Goal: Task Accomplishment & Management: Use online tool/utility

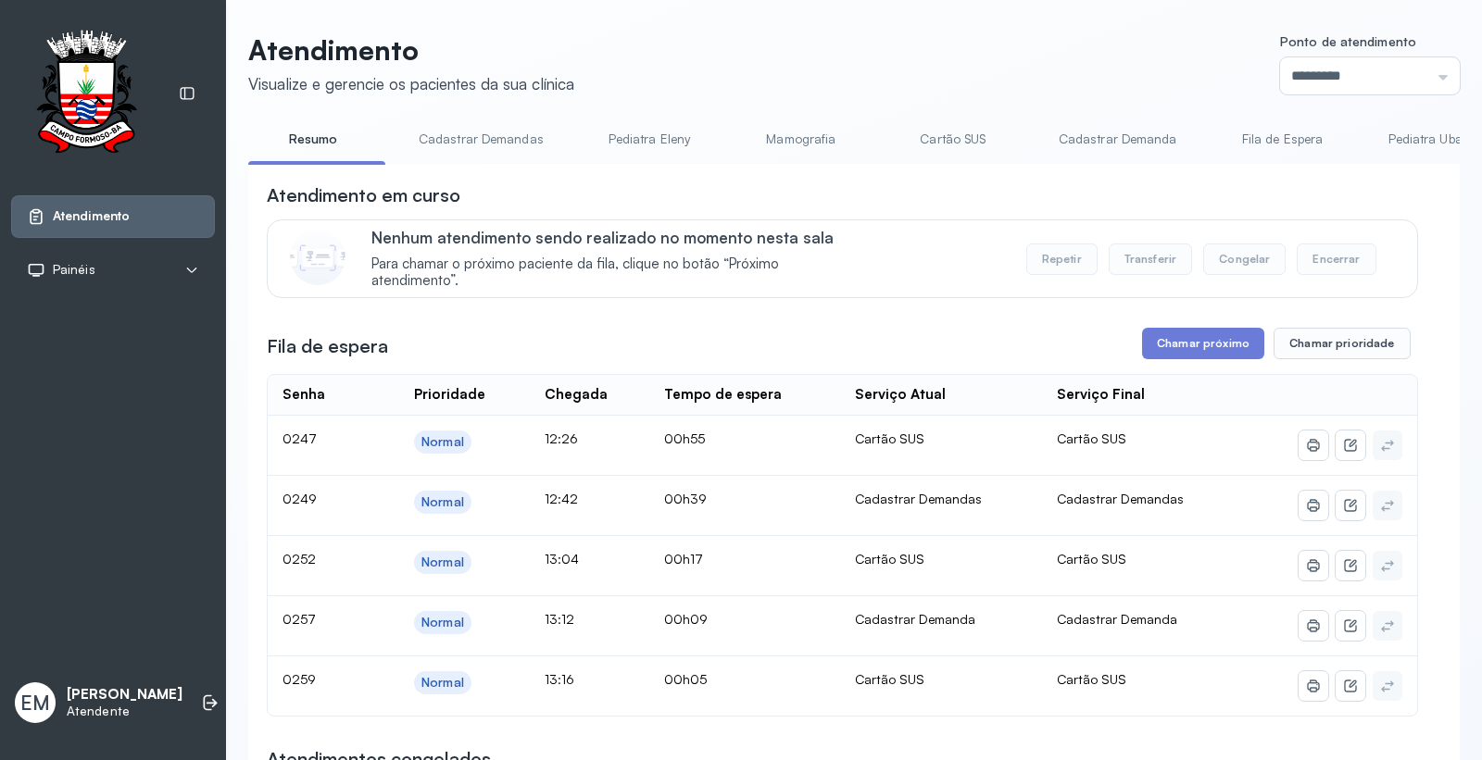
scroll to position [103, 0]
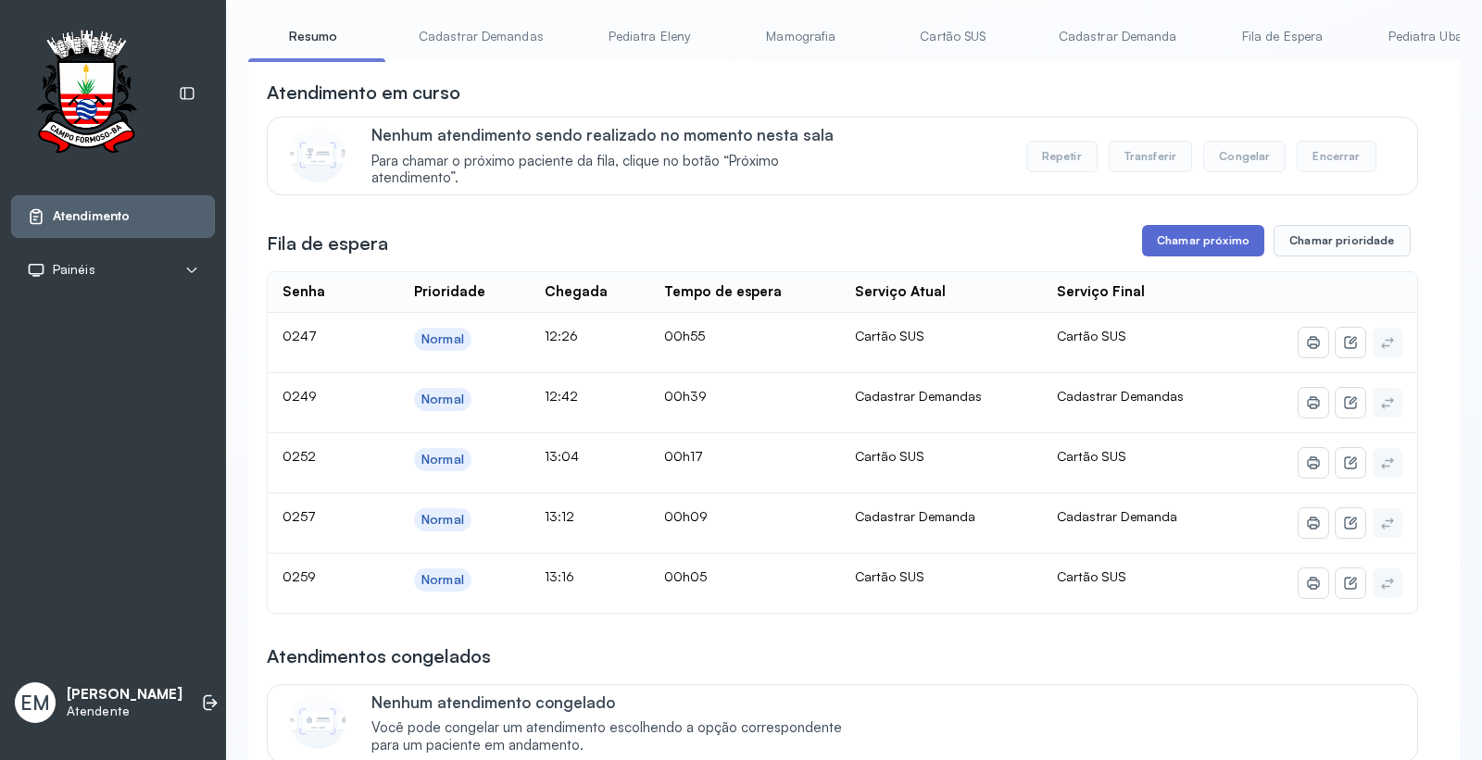
click at [1205, 243] on button "Chamar próximo" at bounding box center [1203, 240] width 122 height 31
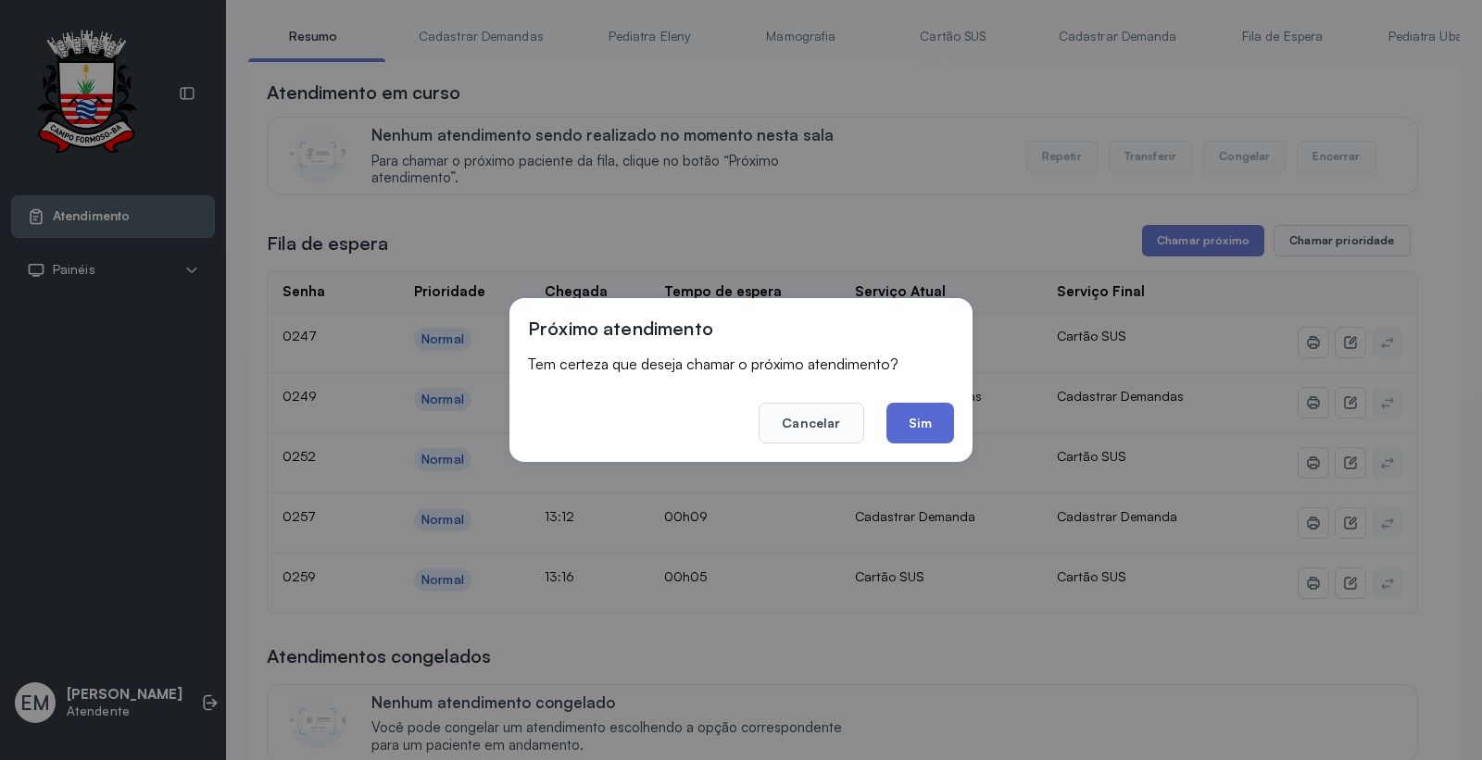
click at [904, 419] on button "Sim" at bounding box center [920, 423] width 68 height 41
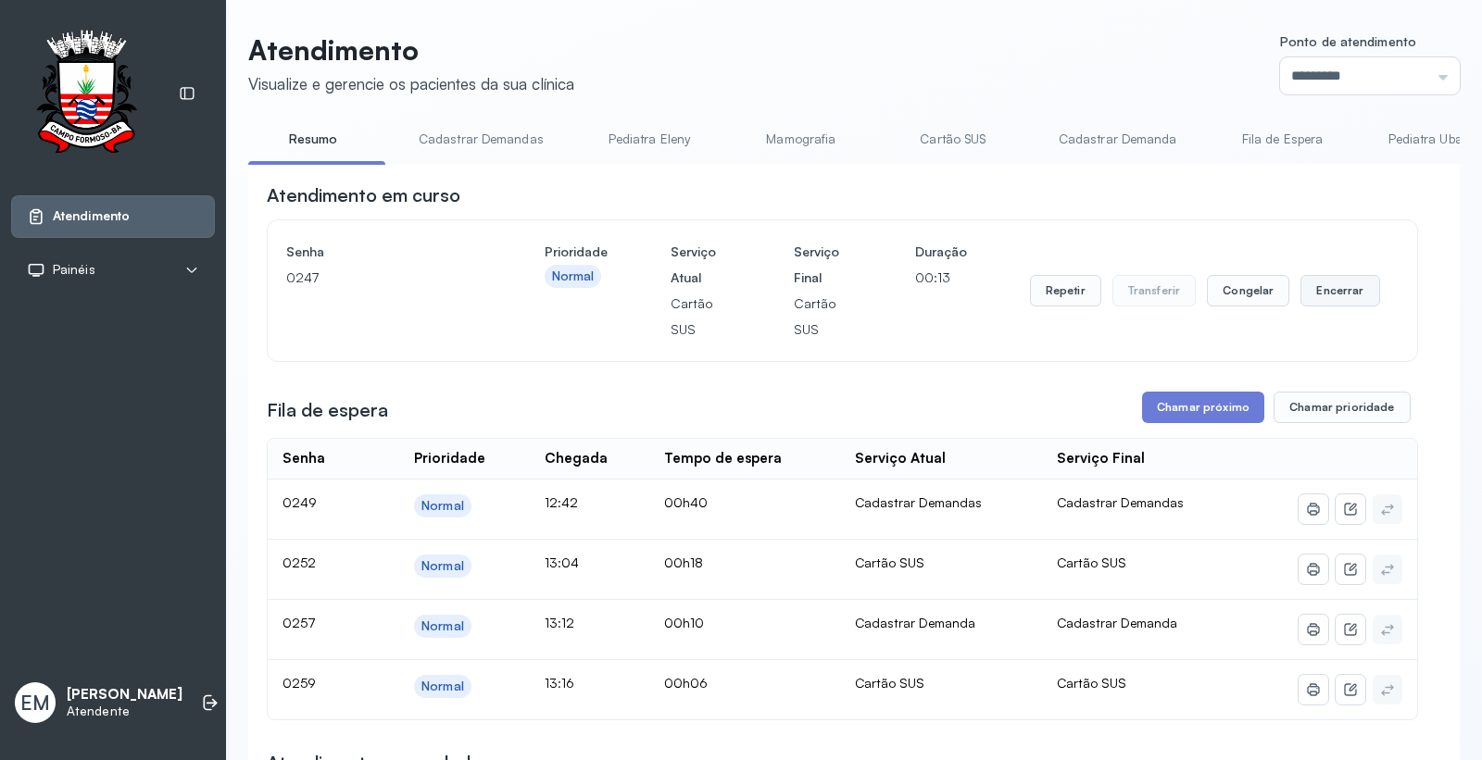
click at [1325, 283] on button "Encerrar" at bounding box center [1339, 290] width 79 height 31
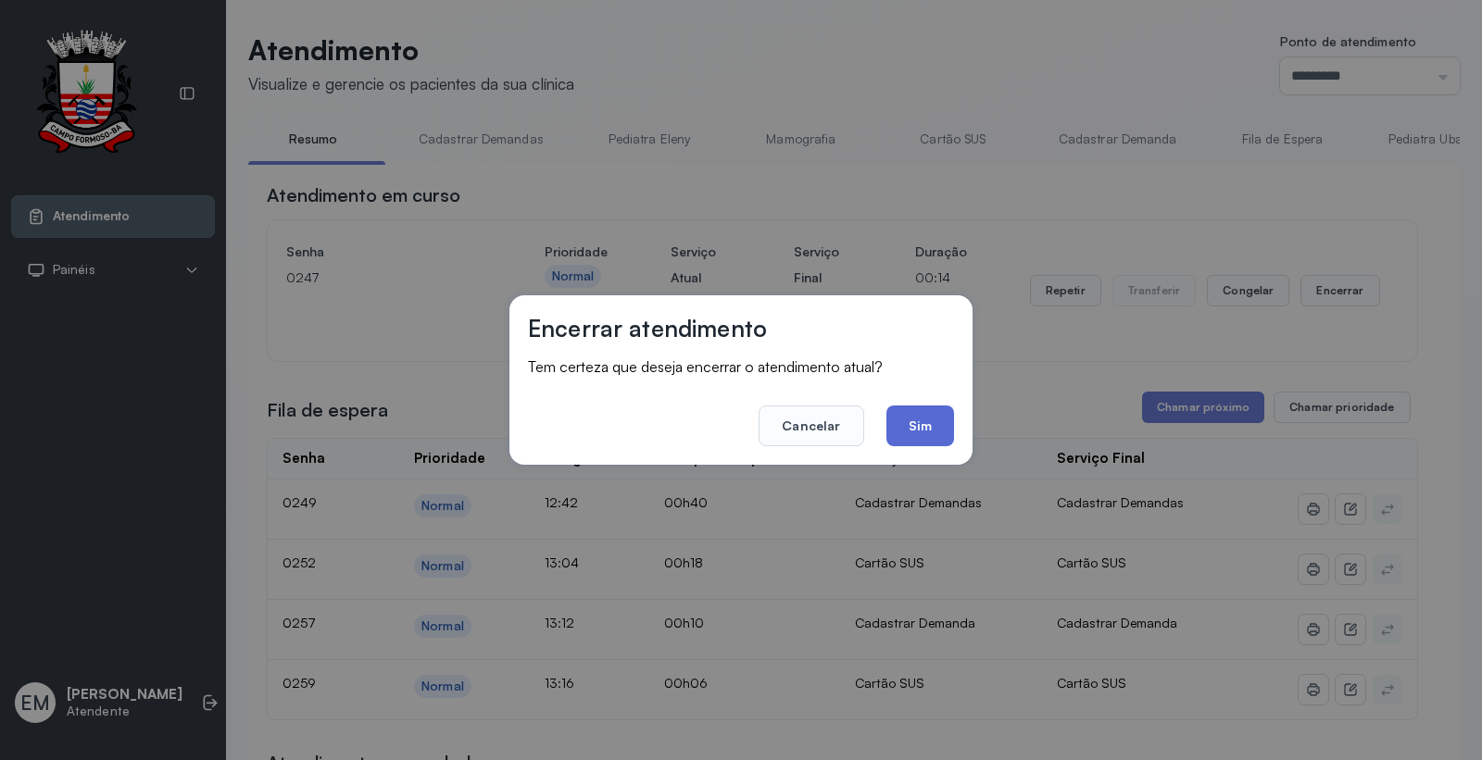
drag, startPoint x: 922, startPoint y: 433, endPoint x: 922, endPoint y: 406, distance: 27.8
click at [922, 433] on button "Sim" at bounding box center [920, 426] width 68 height 41
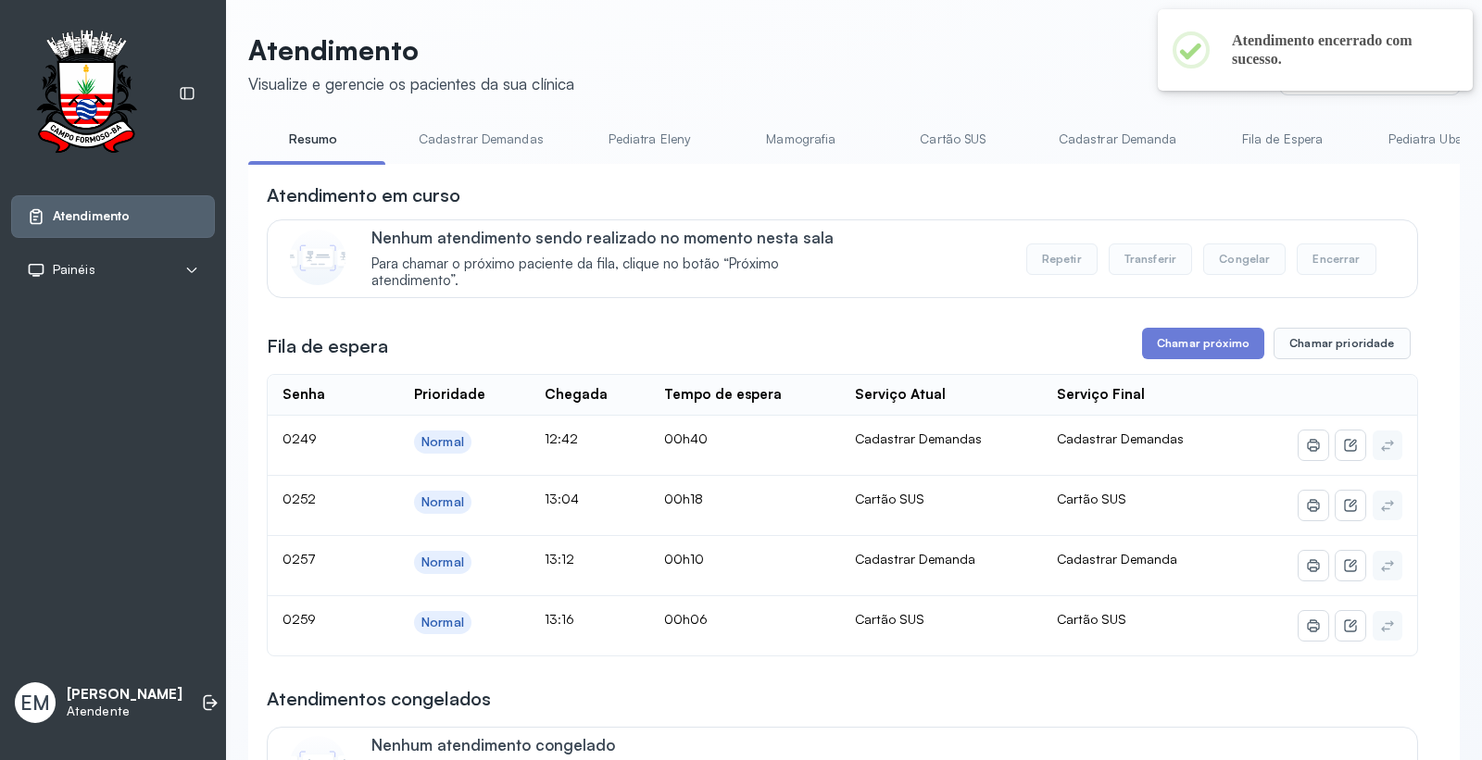
click at [959, 140] on link "Cartão SUS" at bounding box center [953, 139] width 130 height 31
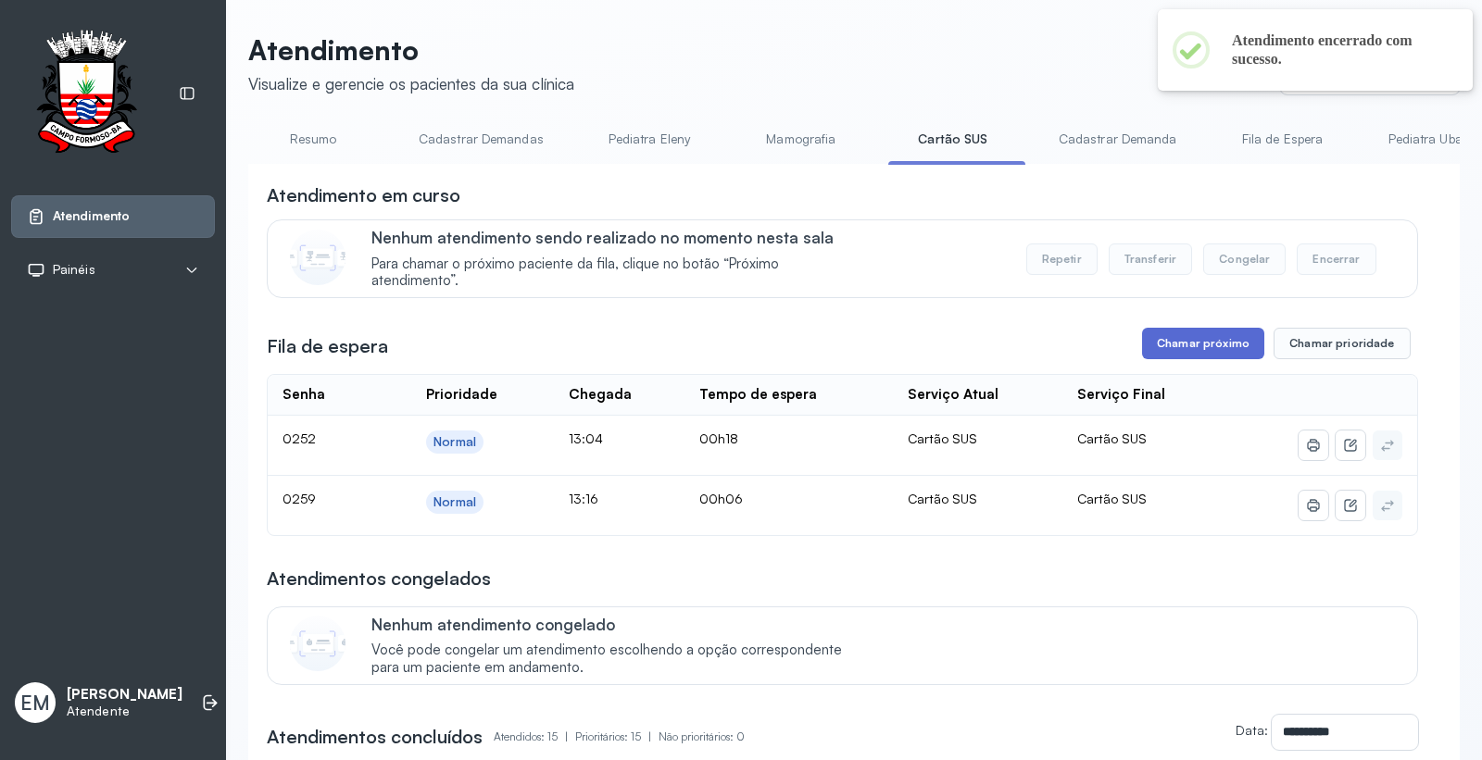
click at [1184, 335] on button "Chamar próximo" at bounding box center [1203, 343] width 122 height 31
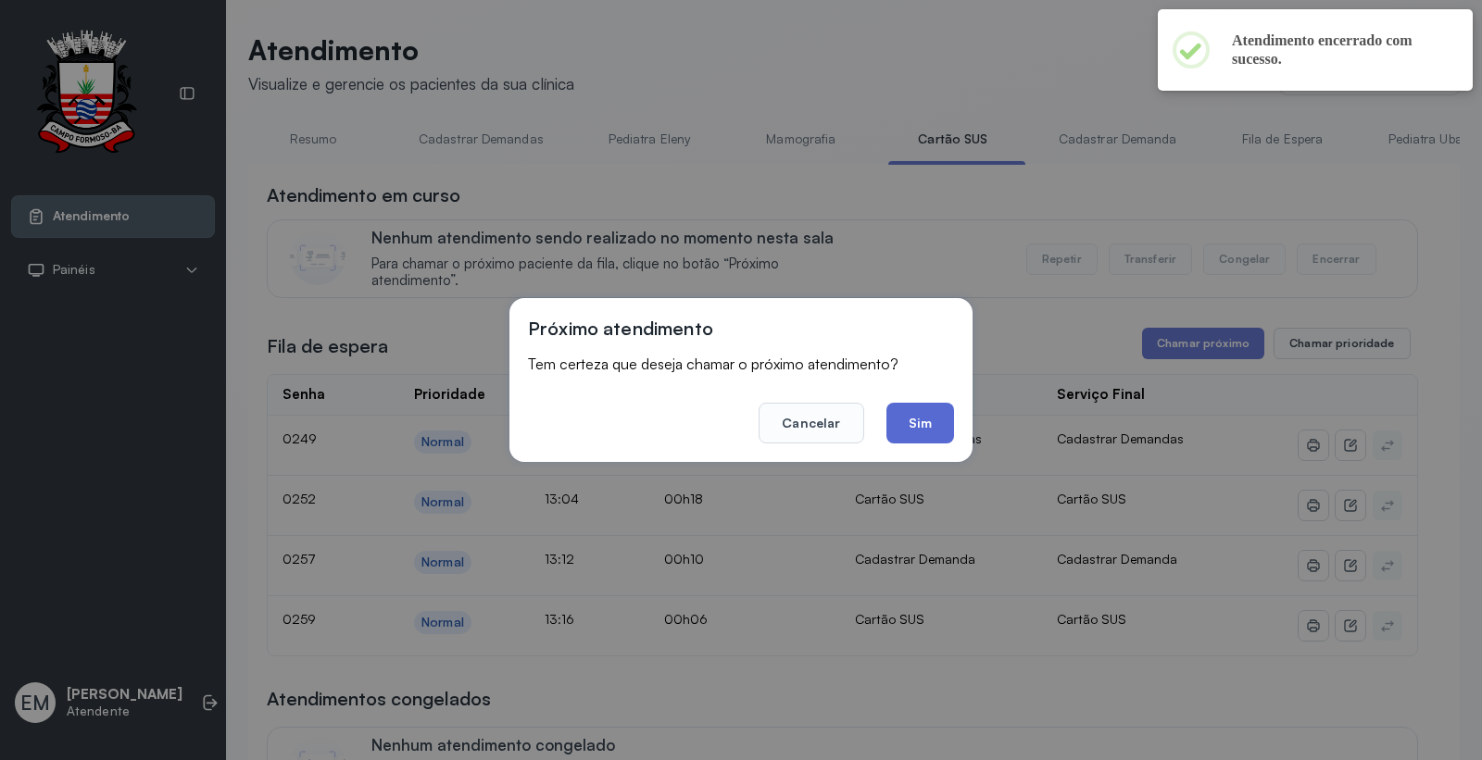
click at [911, 426] on button "Sim" at bounding box center [920, 423] width 68 height 41
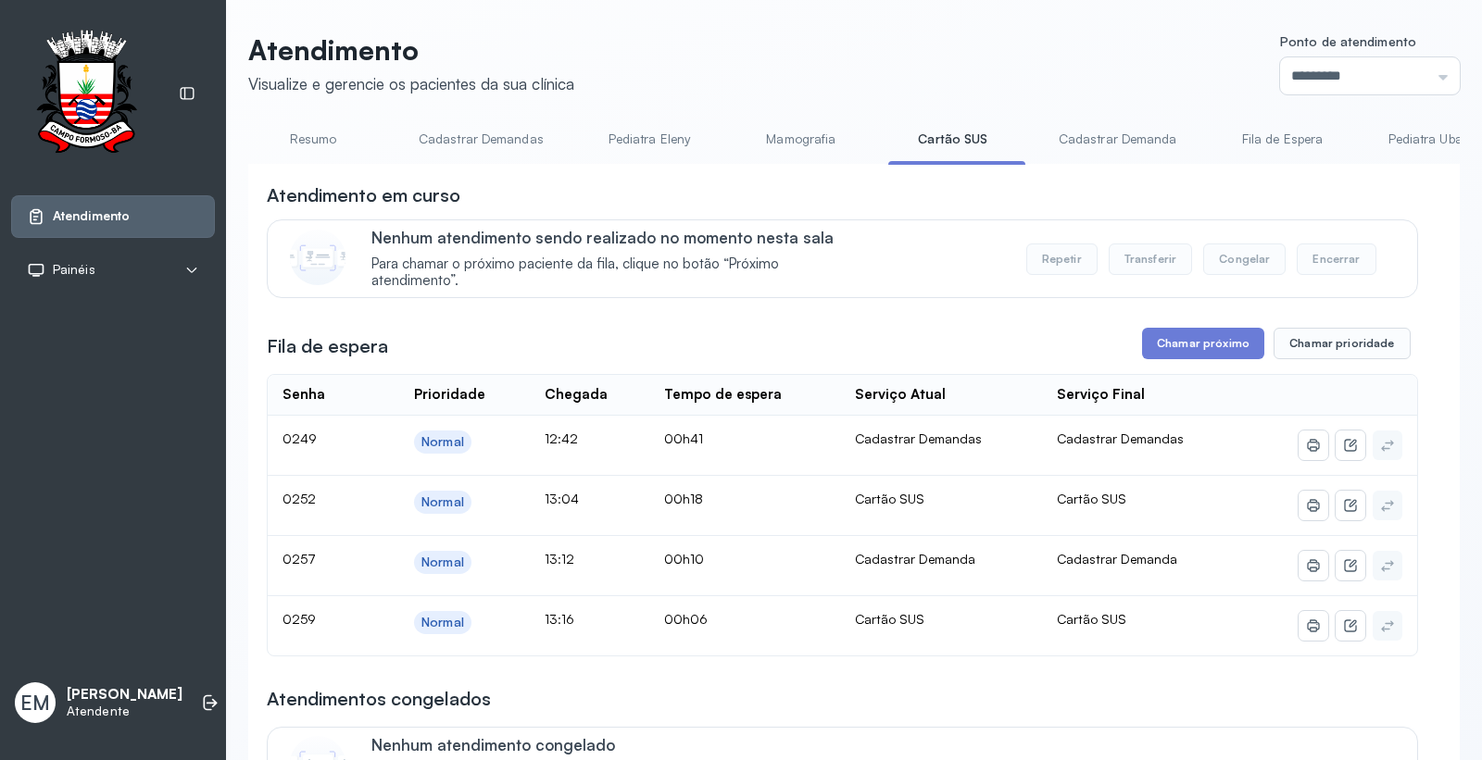
click at [951, 135] on link "Cartão SUS" at bounding box center [953, 139] width 130 height 31
click at [795, 131] on link "Mamografia" at bounding box center [801, 139] width 130 height 31
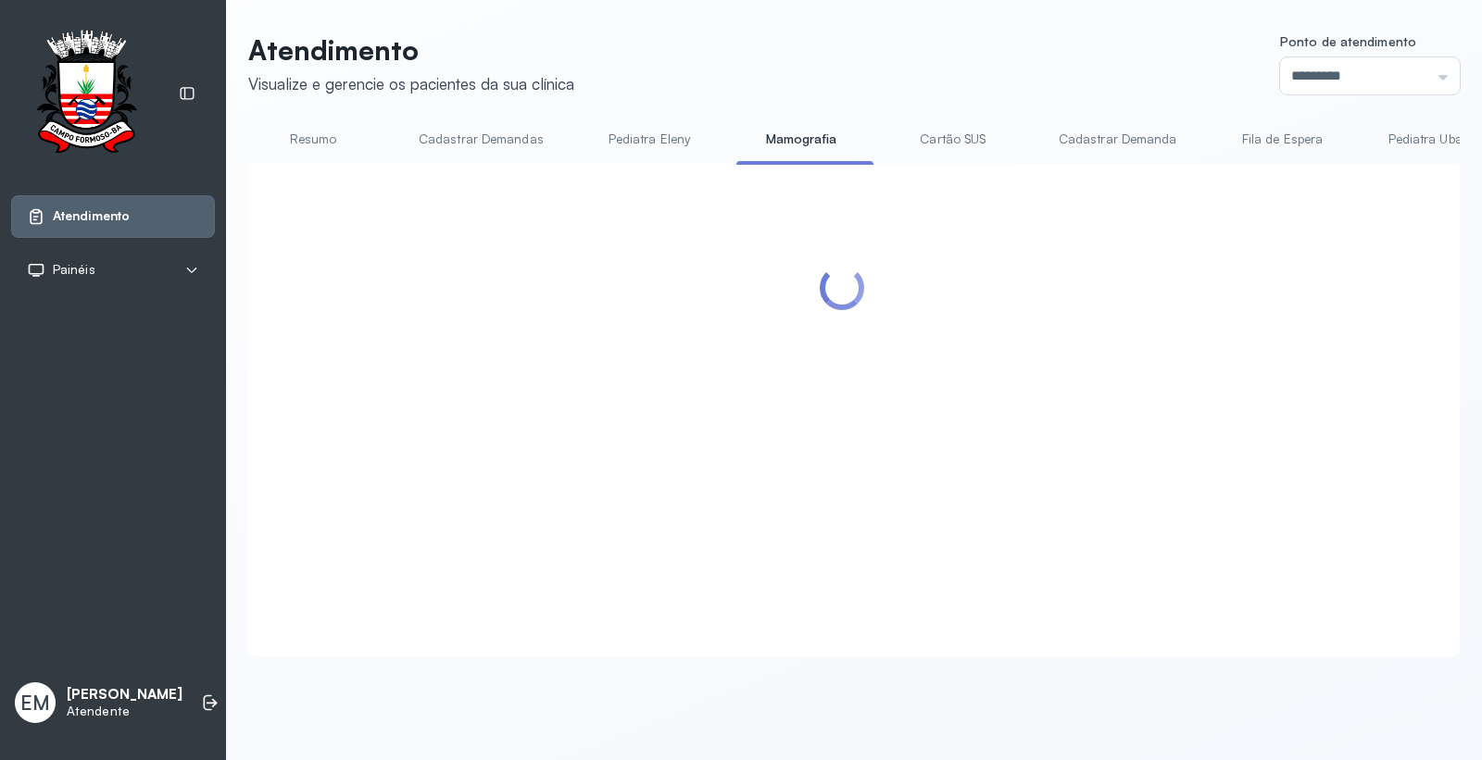
click at [941, 130] on link "Cartão SUS" at bounding box center [953, 139] width 130 height 31
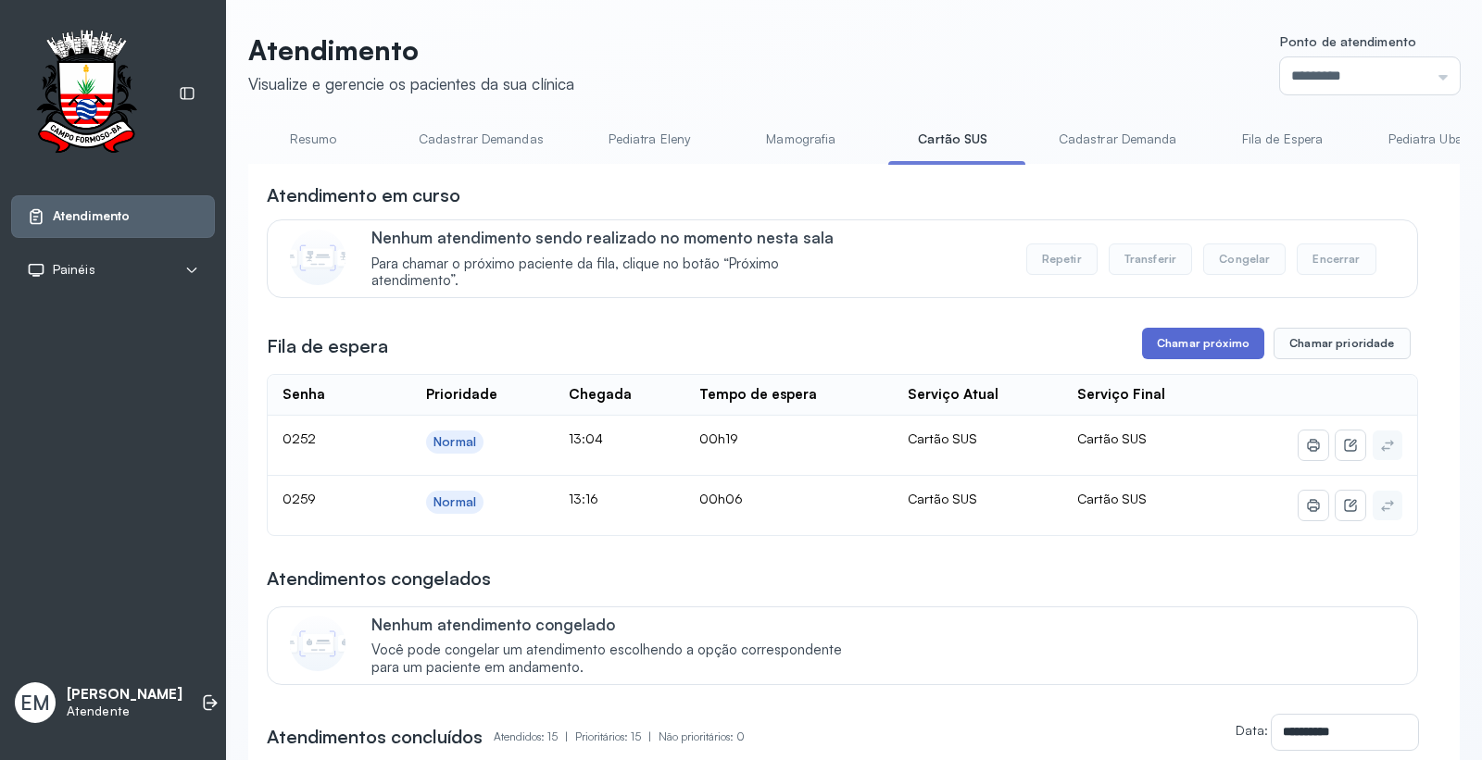
click at [1183, 341] on button "Chamar próximo" at bounding box center [1203, 343] width 122 height 31
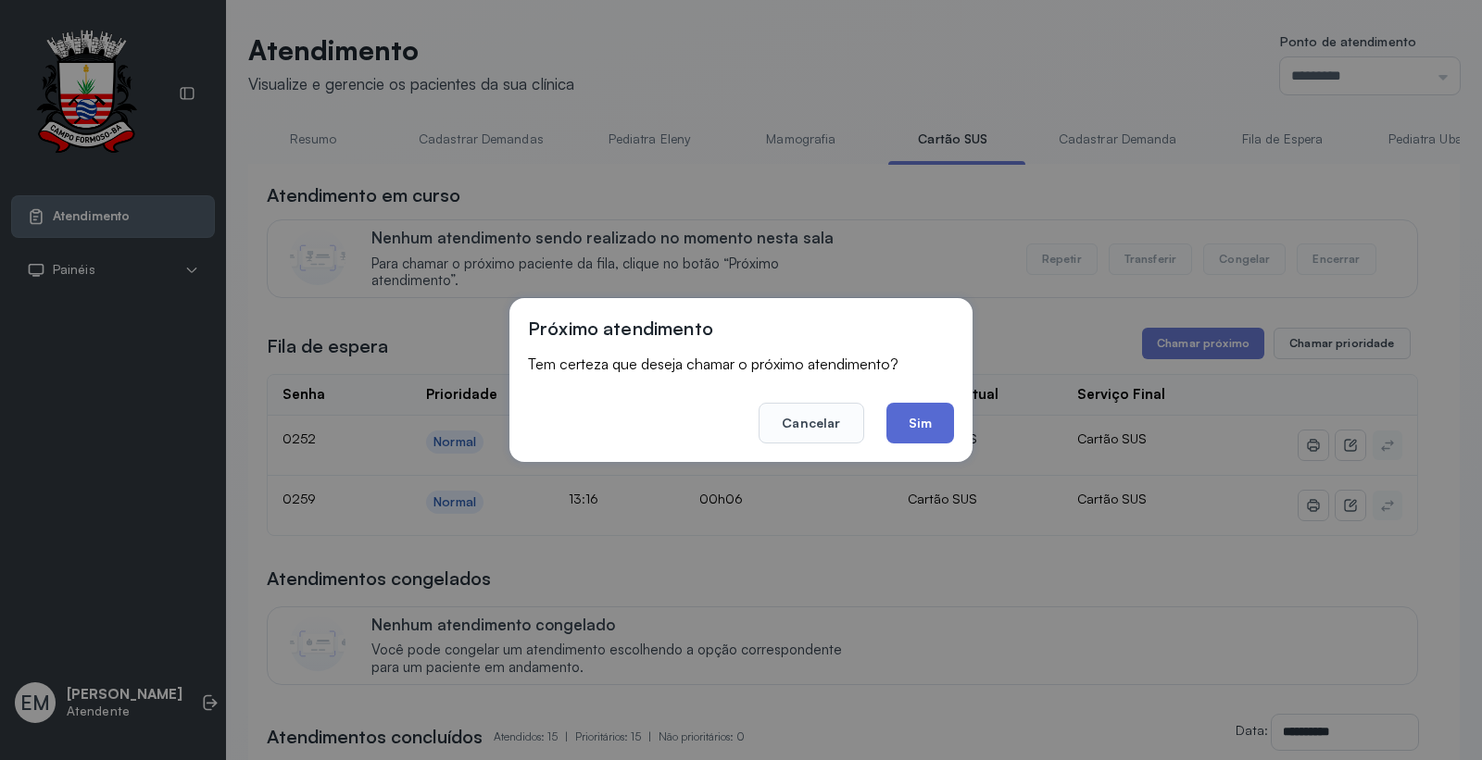
click at [909, 413] on button "Sim" at bounding box center [920, 423] width 68 height 41
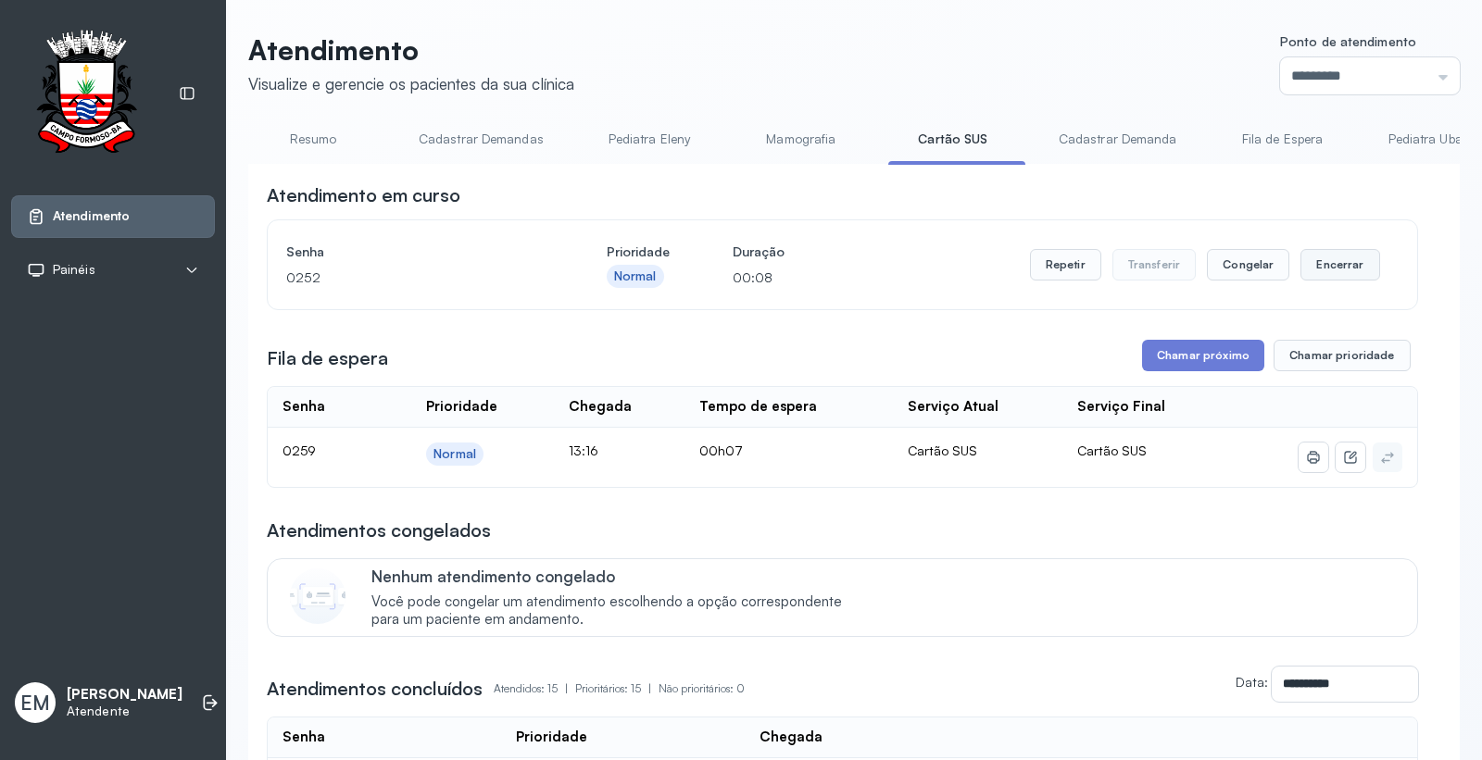
click at [1317, 267] on button "Encerrar" at bounding box center [1339, 264] width 79 height 31
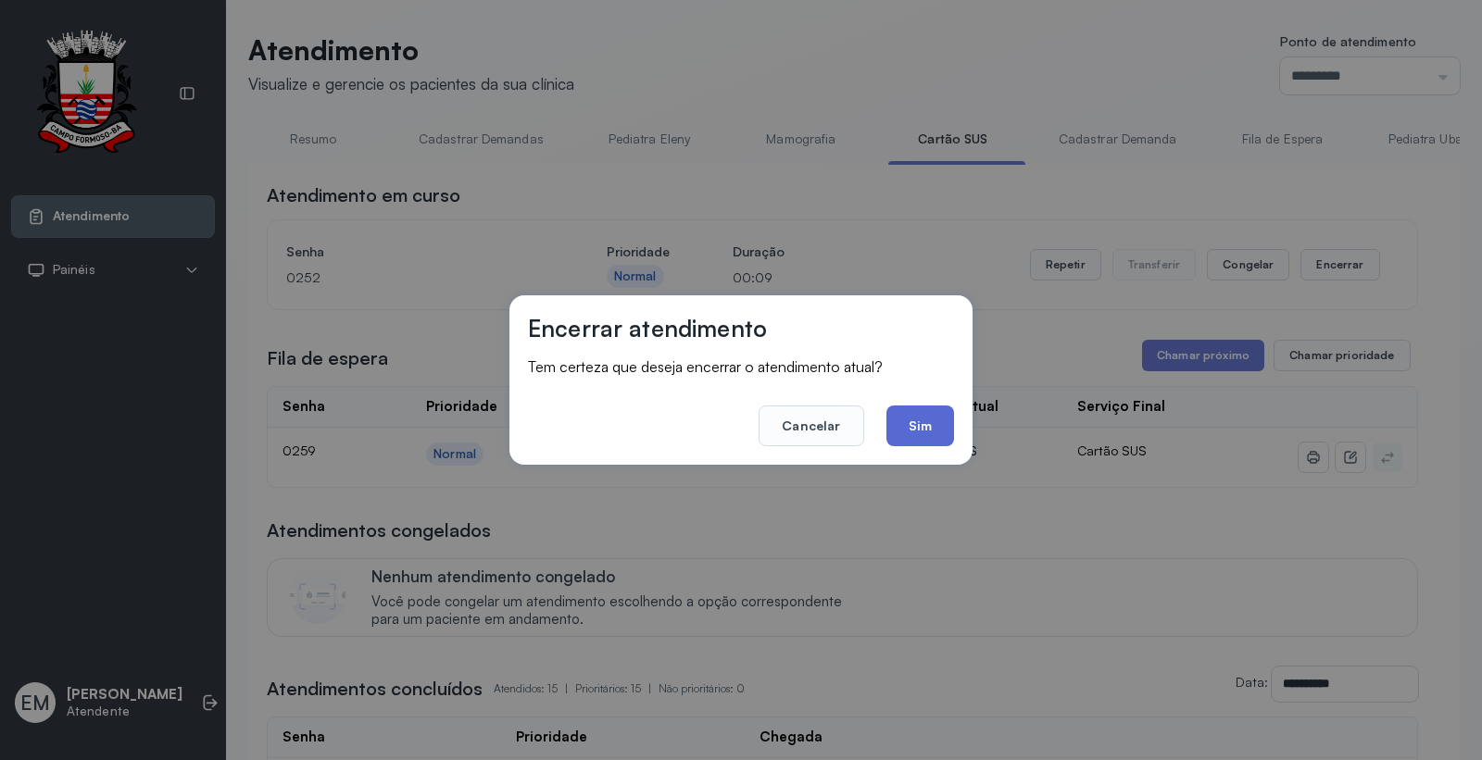
drag, startPoint x: 920, startPoint y: 412, endPoint x: 1014, endPoint y: 366, distance: 105.2
click at [935, 406] on button "Sim" at bounding box center [920, 426] width 68 height 41
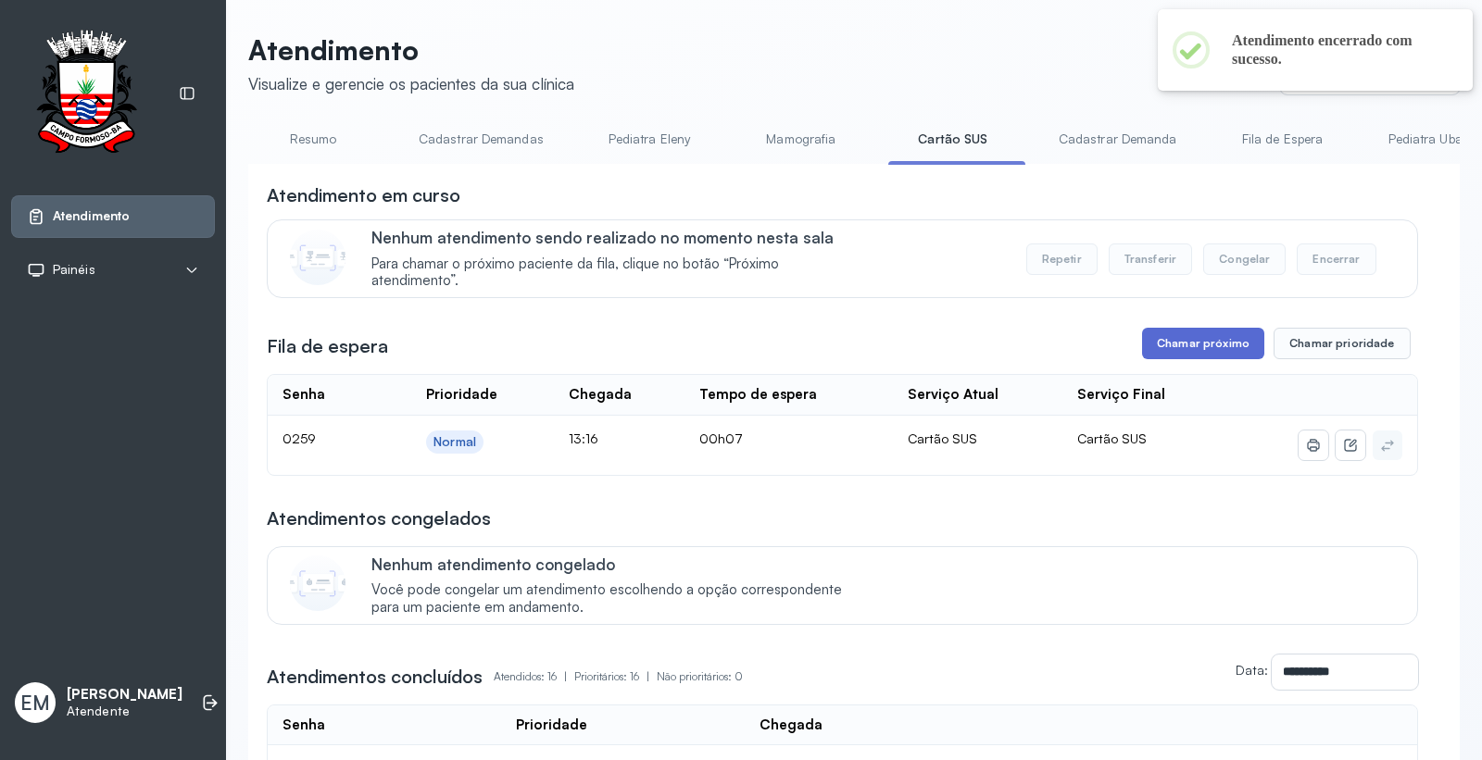
click at [1155, 359] on button "Chamar próximo" at bounding box center [1203, 343] width 122 height 31
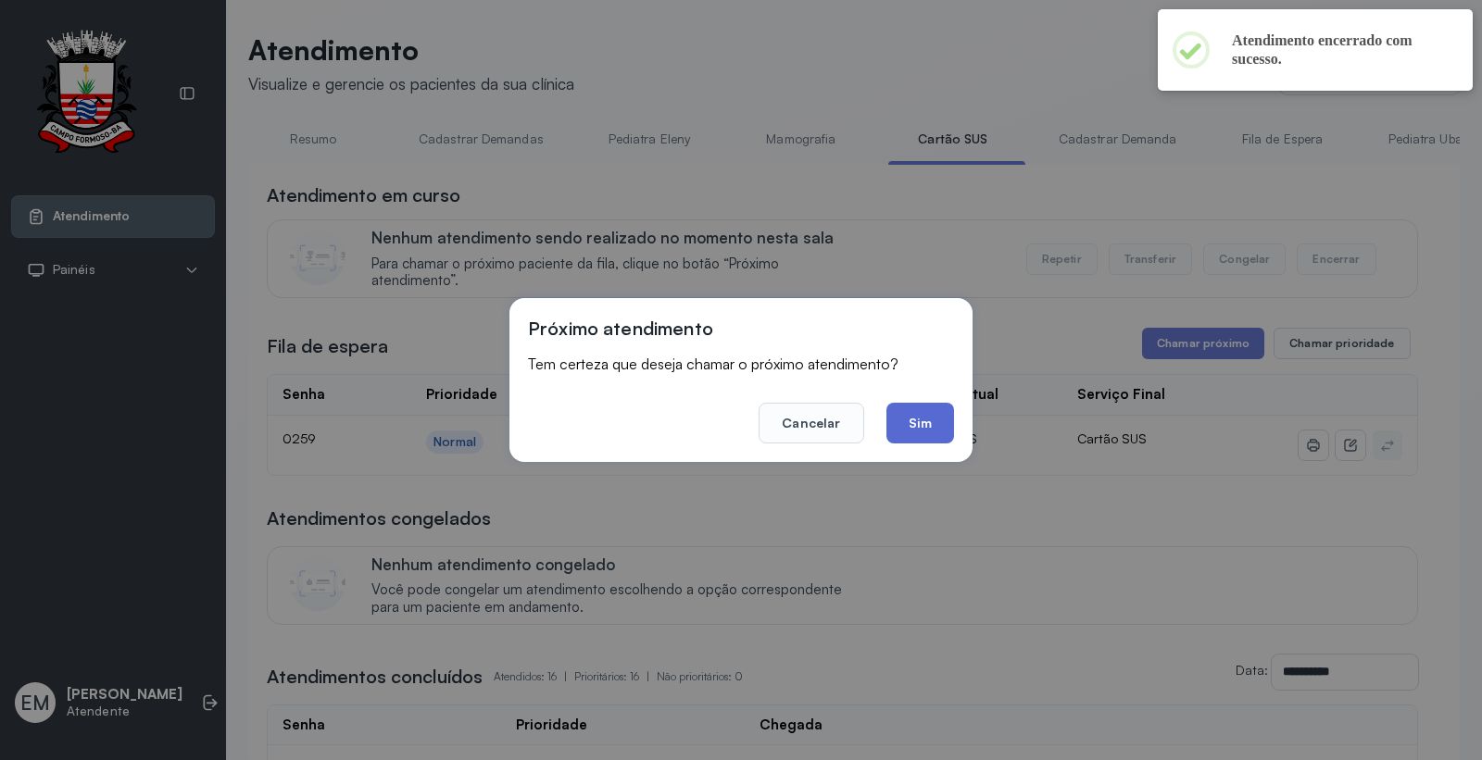
click at [939, 423] on button "Sim" at bounding box center [920, 423] width 68 height 41
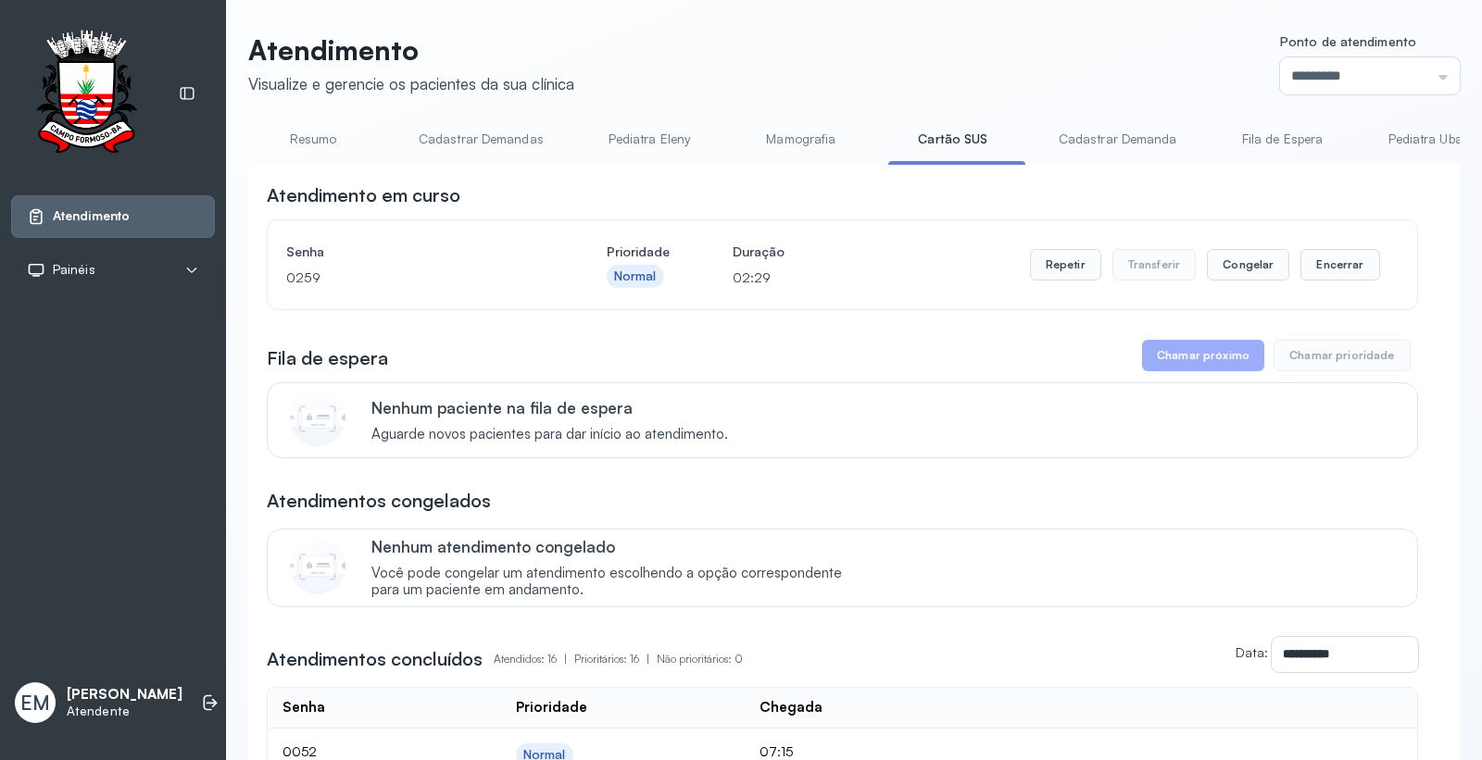
click at [303, 133] on link "Resumo" at bounding box center [313, 139] width 130 height 31
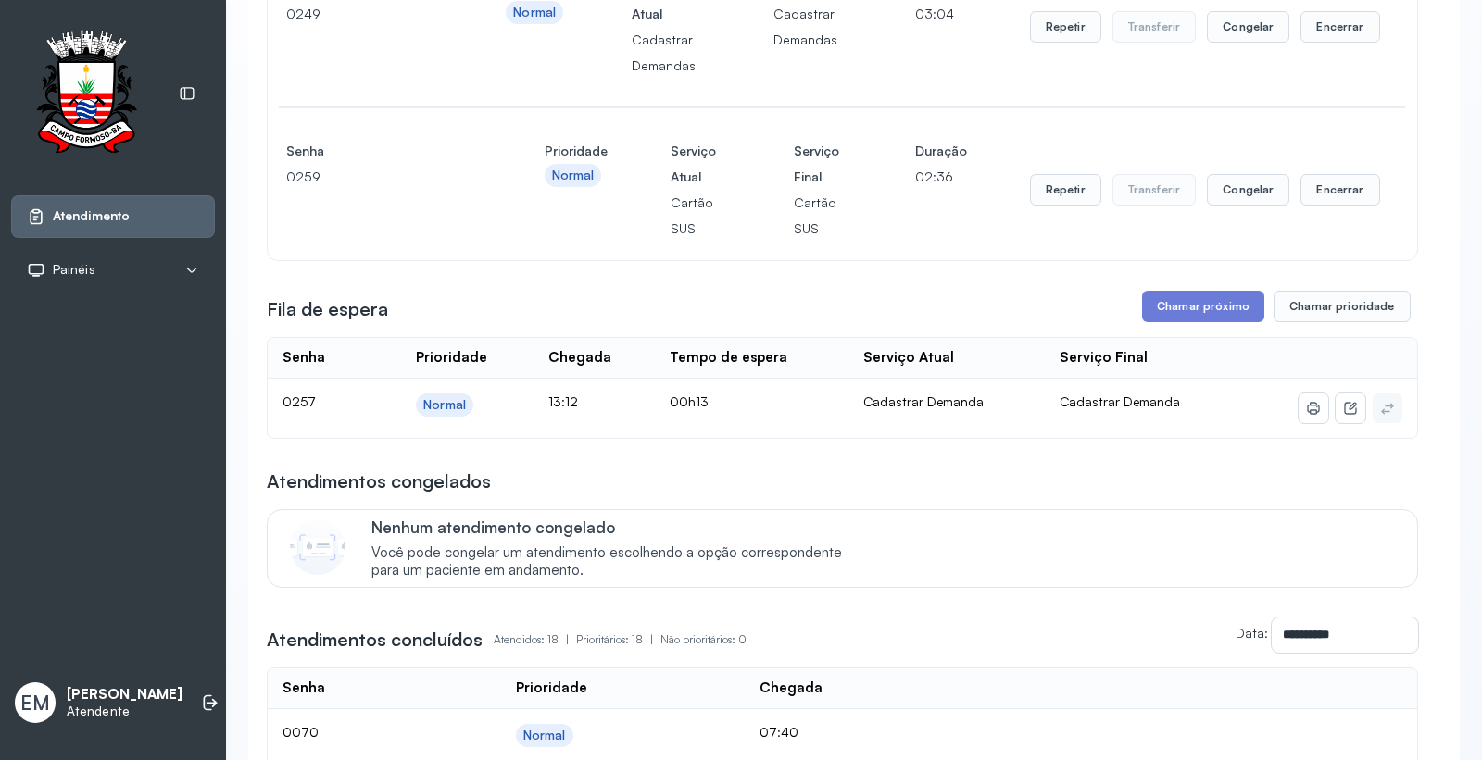
scroll to position [514, 0]
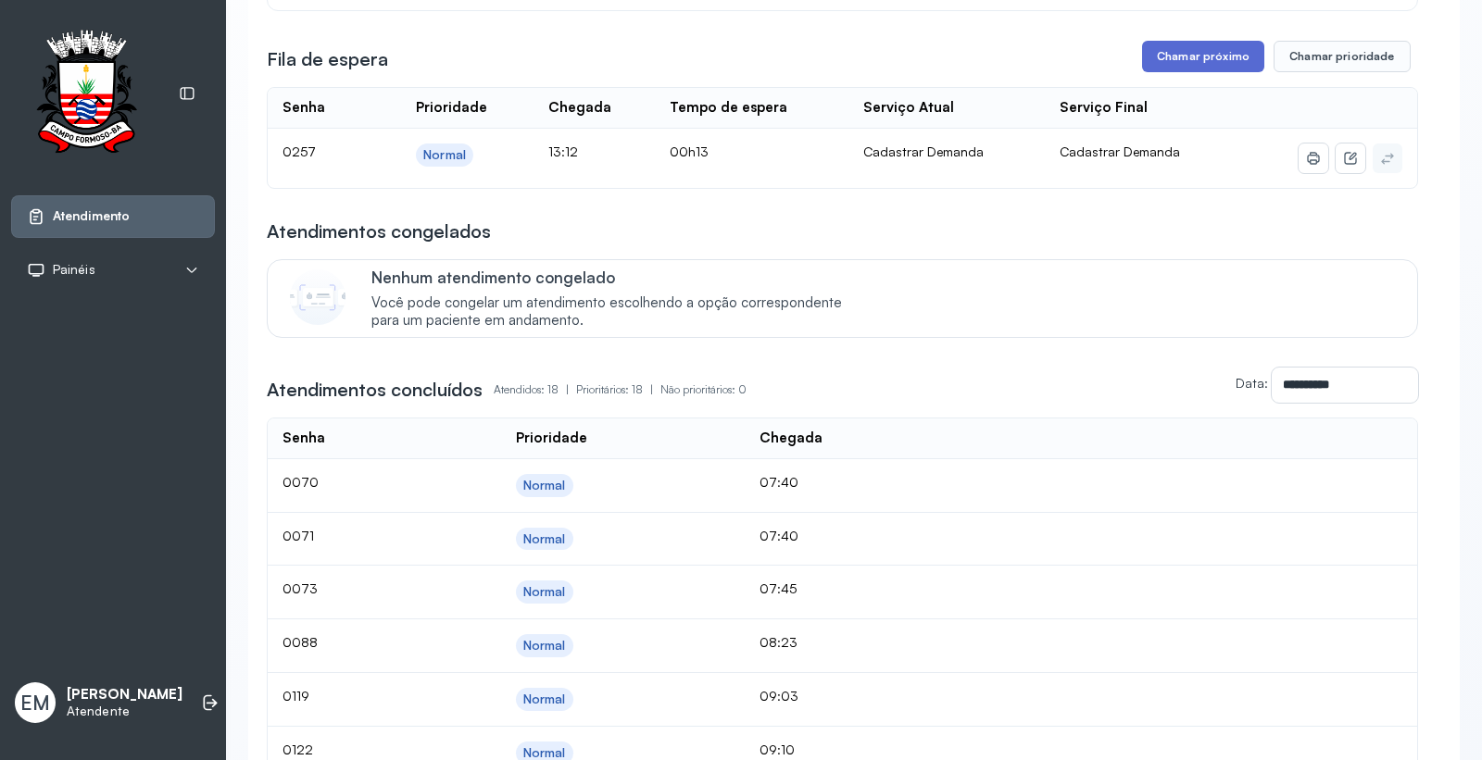
click at [1180, 51] on button "Chamar próximo" at bounding box center [1203, 56] width 122 height 31
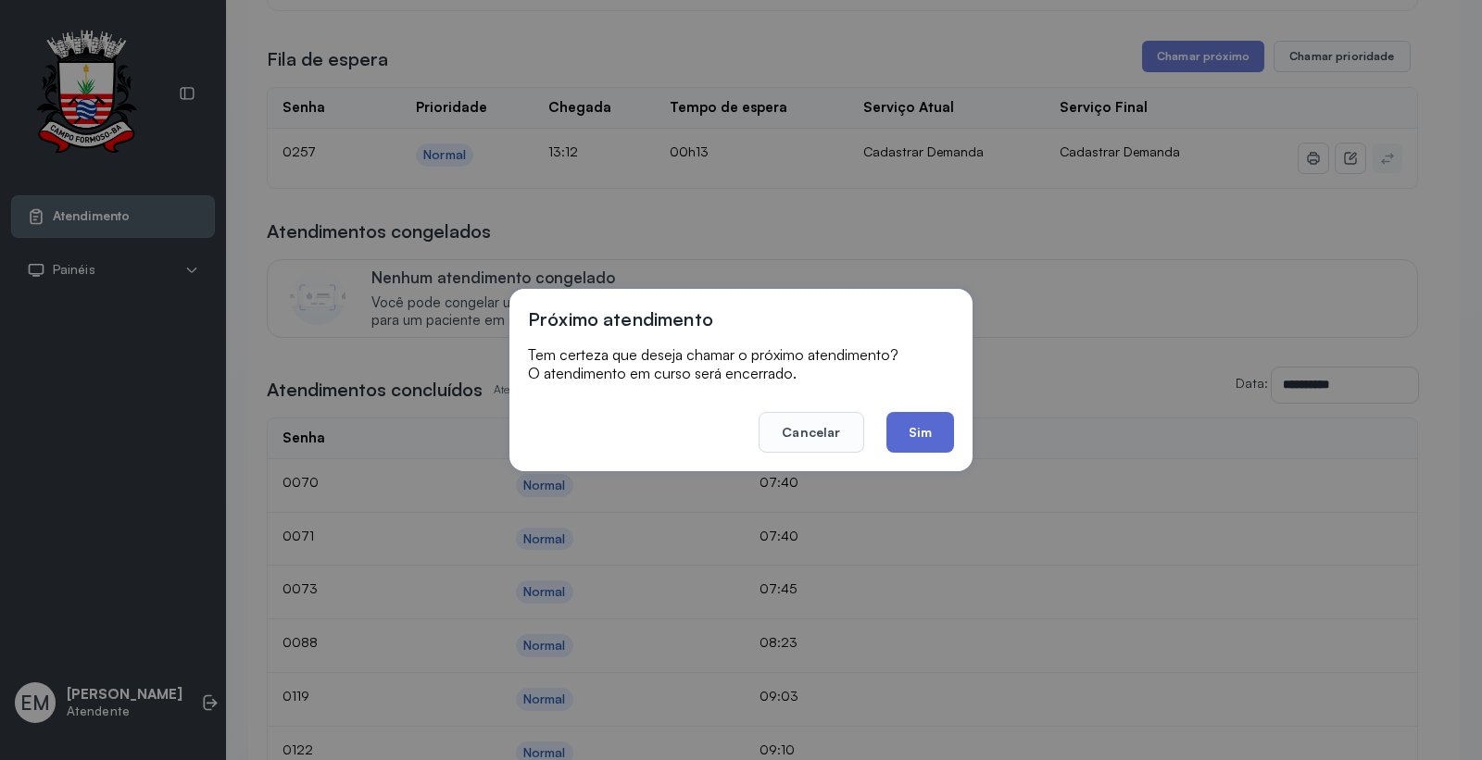
drag, startPoint x: 893, startPoint y: 433, endPoint x: 958, endPoint y: 426, distance: 65.2
click at [897, 433] on button "Sim" at bounding box center [920, 432] width 68 height 41
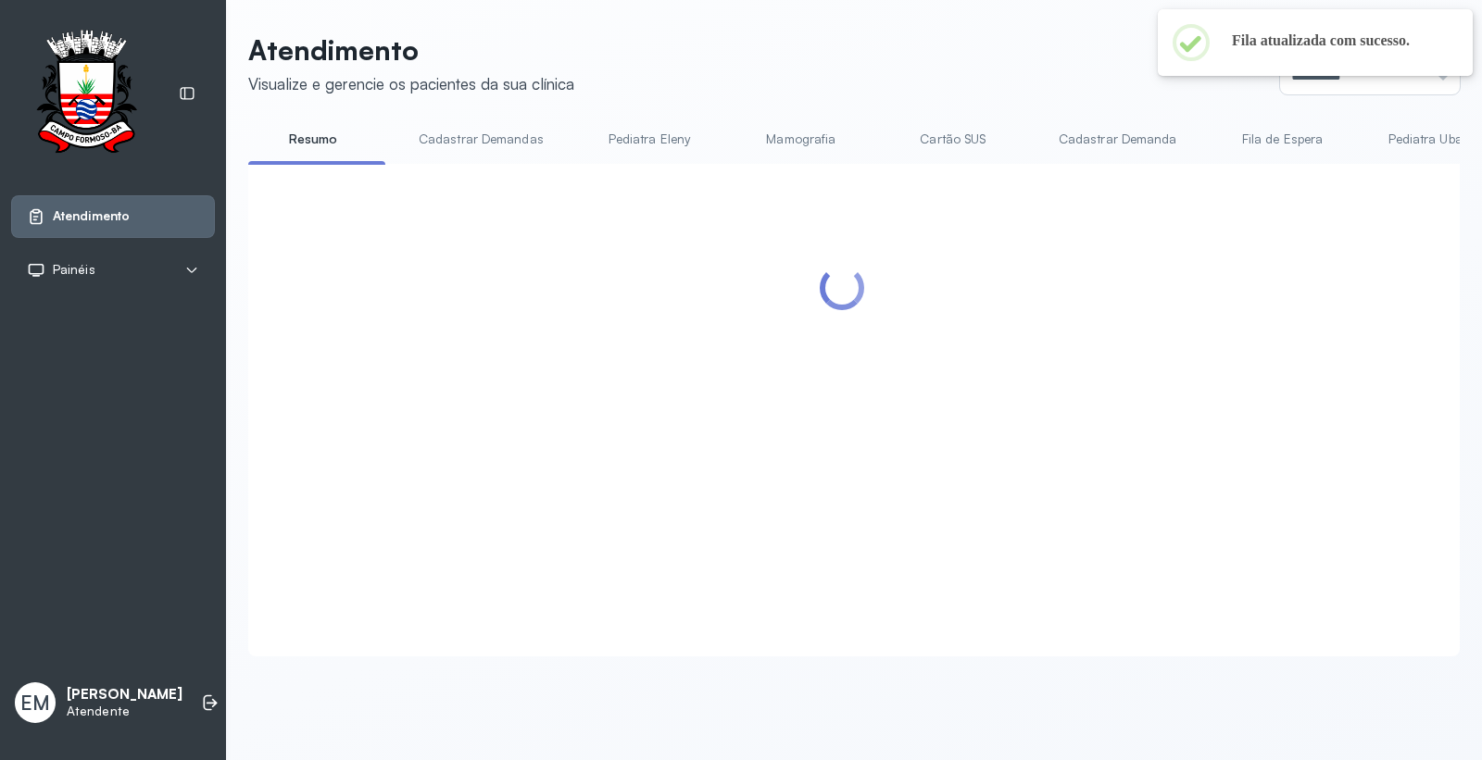
click at [1348, 292] on div at bounding box center [842, 387] width 1151 height 410
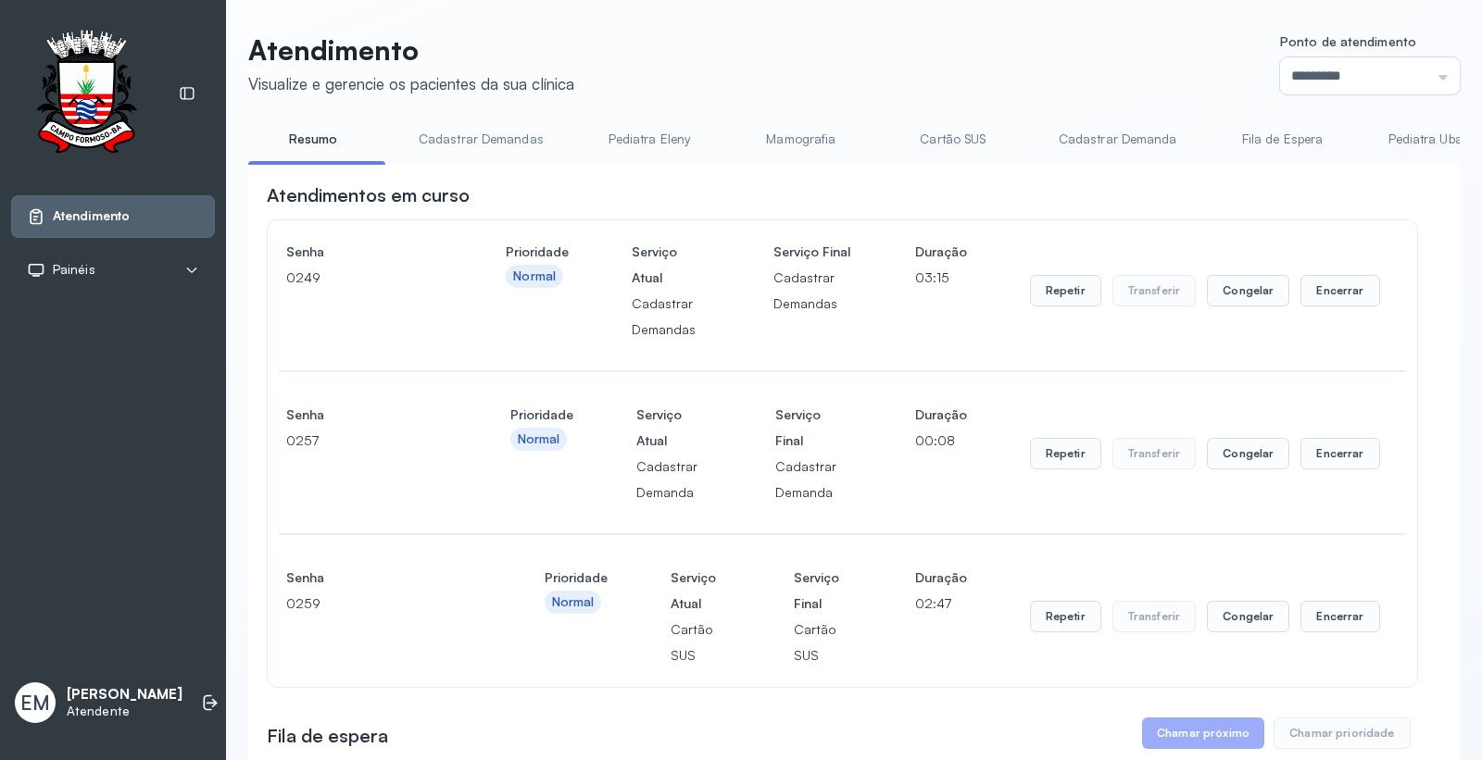
click at [1320, 271] on div "Repetir Transferir Congelar Encerrar" at bounding box center [1205, 291] width 350 height 104
click at [1318, 278] on div "Repetir Transferir Congelar Encerrar" at bounding box center [1205, 291] width 350 height 104
click at [1311, 285] on button "Encerrar" at bounding box center [1339, 290] width 79 height 31
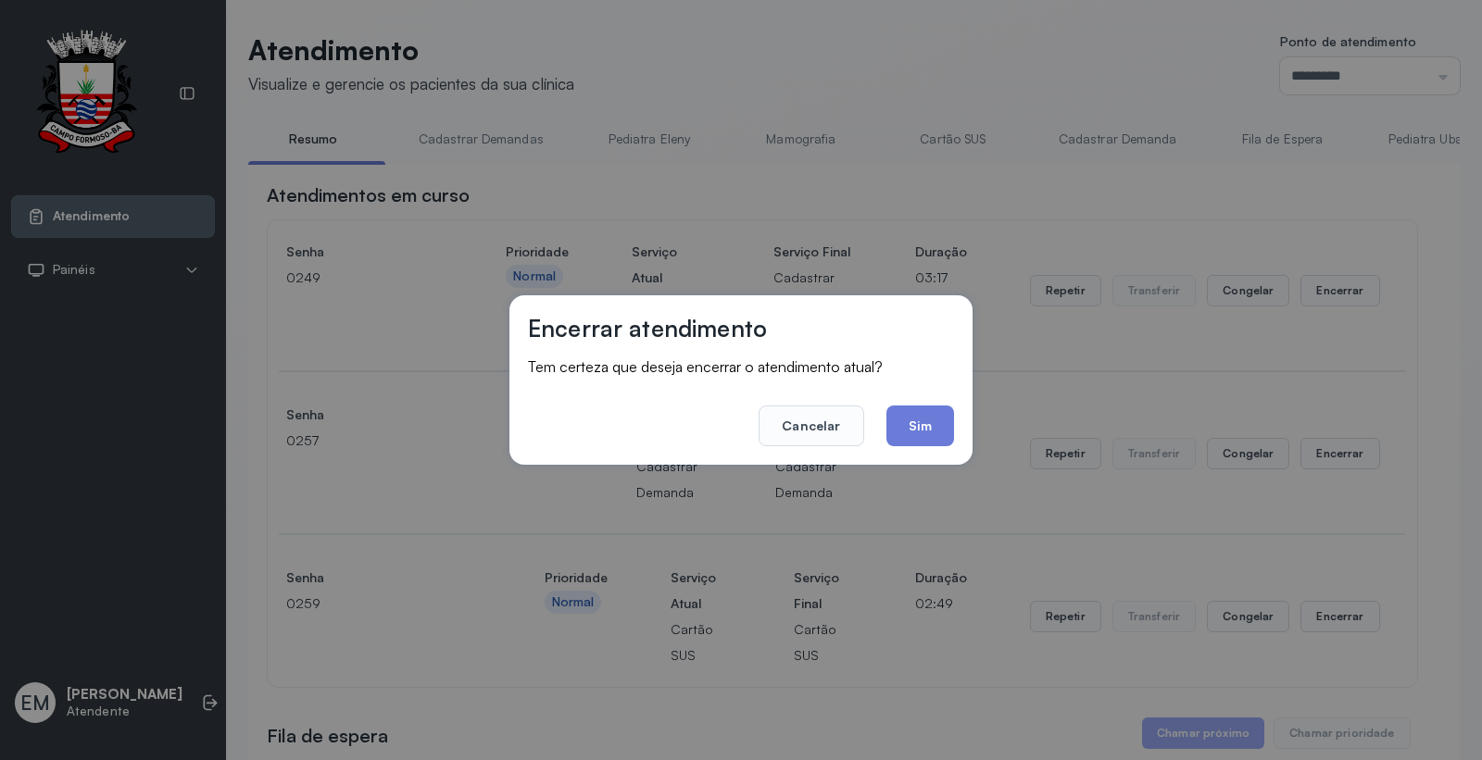
drag, startPoint x: 906, startPoint y: 426, endPoint x: 948, endPoint y: 411, distance: 44.2
click at [912, 422] on button "Sim" at bounding box center [920, 426] width 68 height 41
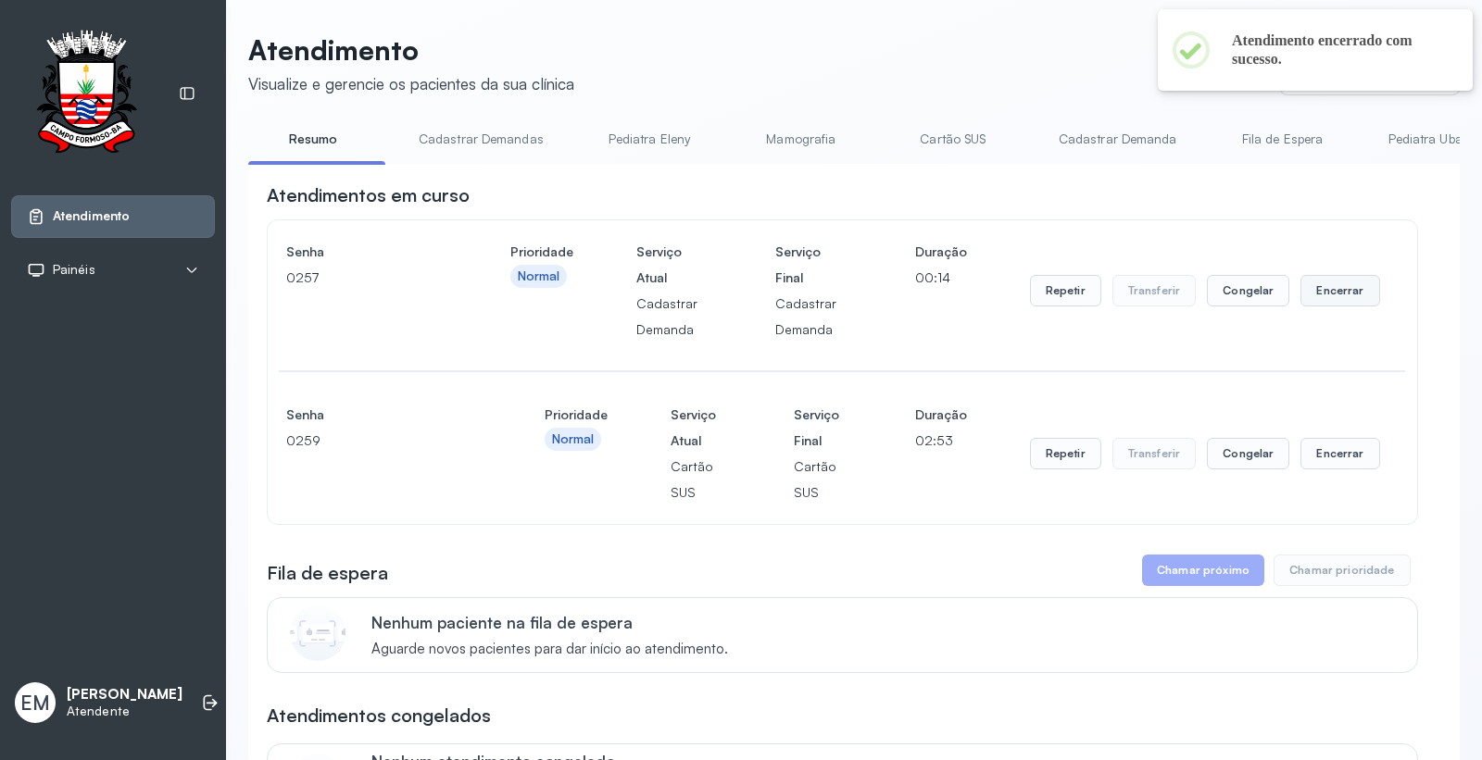
click at [1330, 295] on button "Encerrar" at bounding box center [1339, 290] width 79 height 31
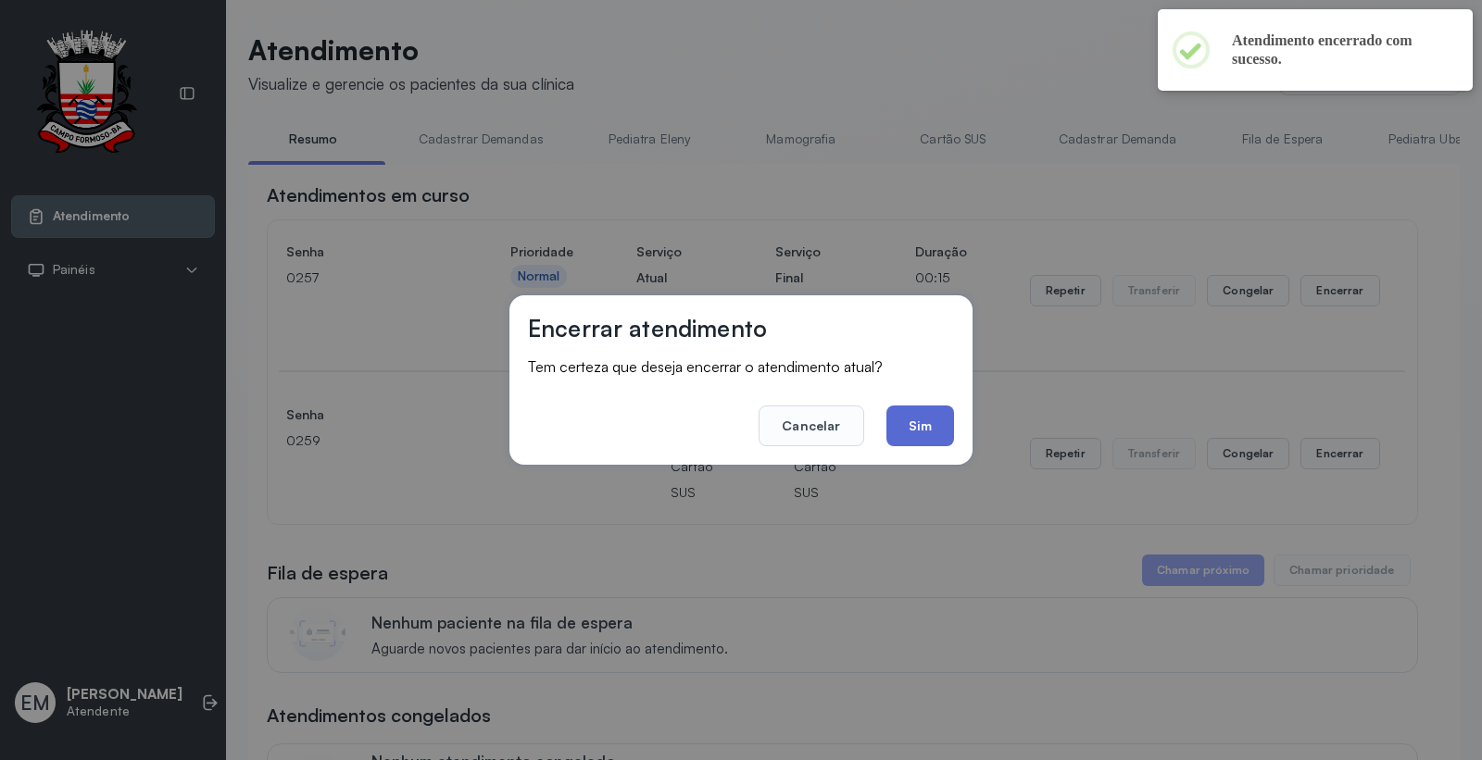
drag, startPoint x: 918, startPoint y: 422, endPoint x: 1131, endPoint y: 419, distance: 213.1
click at [918, 423] on button "Sim" at bounding box center [920, 426] width 68 height 41
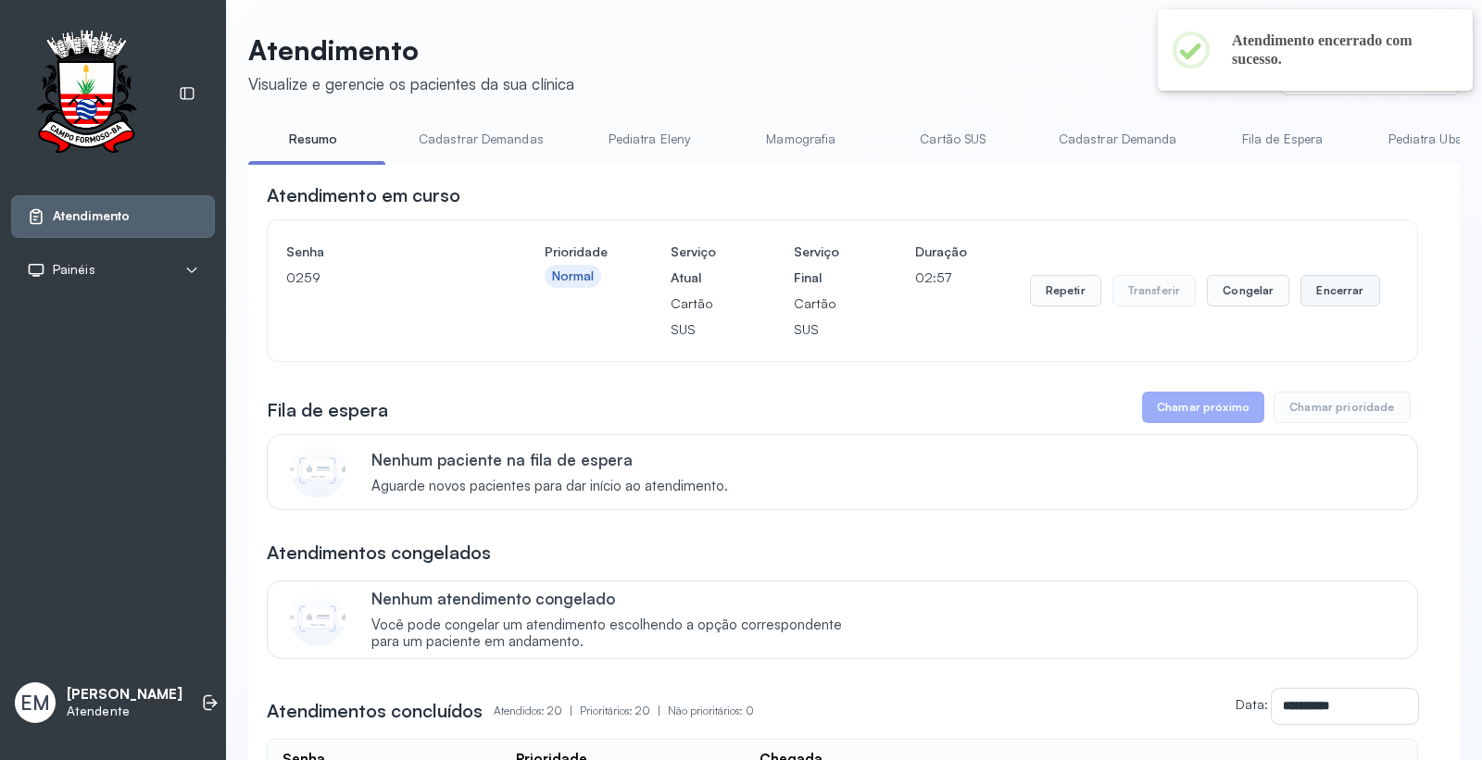
click at [1337, 281] on button "Encerrar" at bounding box center [1339, 290] width 79 height 31
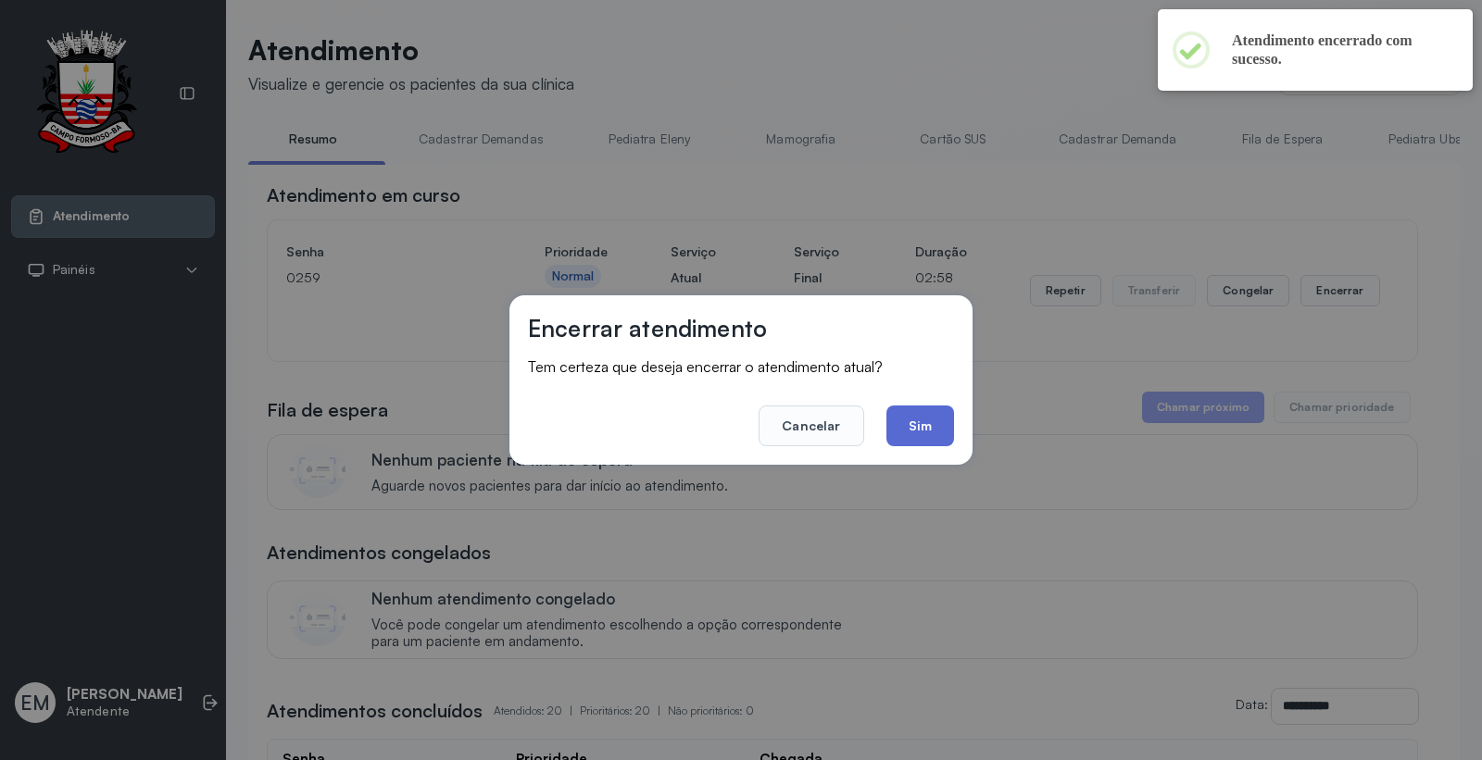
drag, startPoint x: 903, startPoint y: 420, endPoint x: 912, endPoint y: 402, distance: 19.9
click at [904, 419] on button "Sim" at bounding box center [920, 426] width 68 height 41
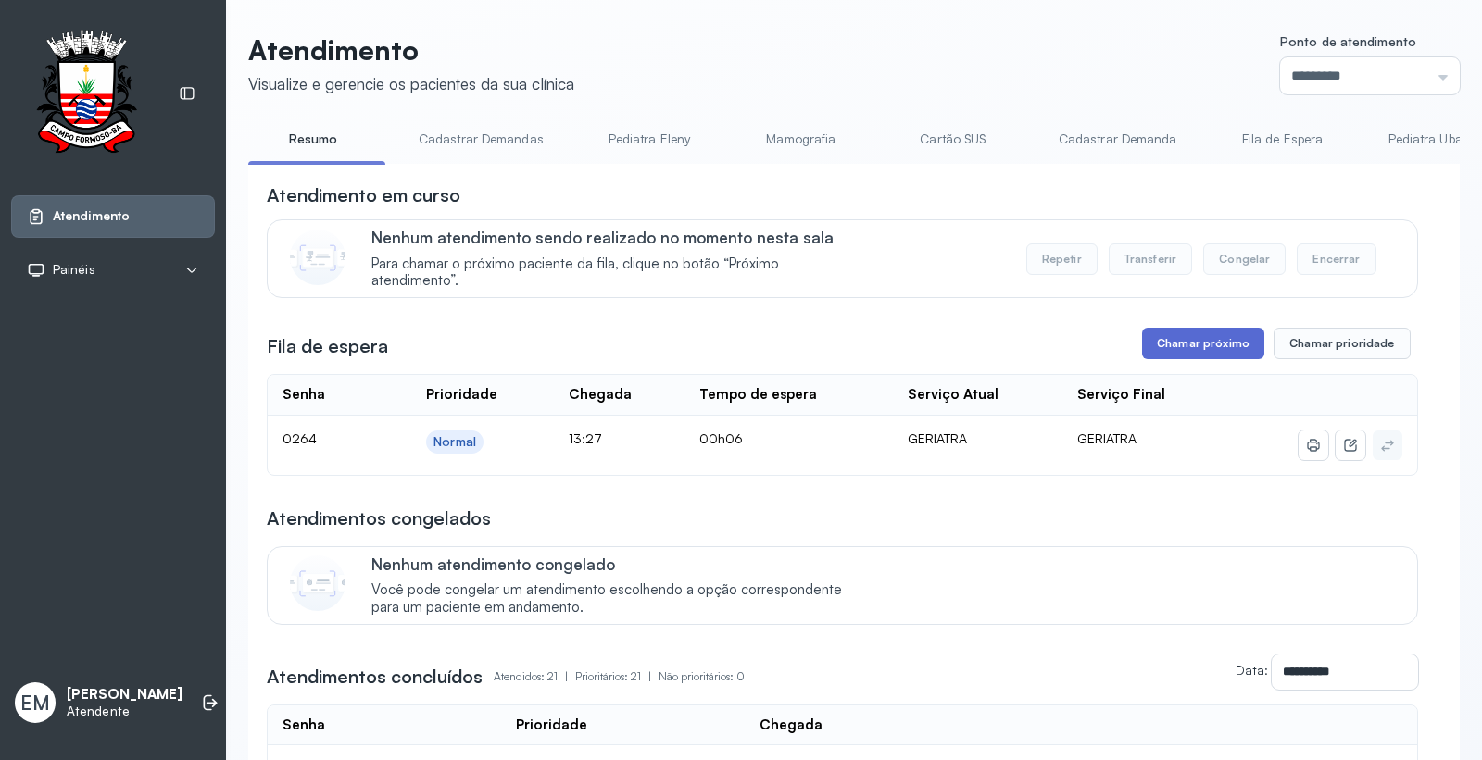
click at [1161, 347] on button "Chamar próximo" at bounding box center [1203, 343] width 122 height 31
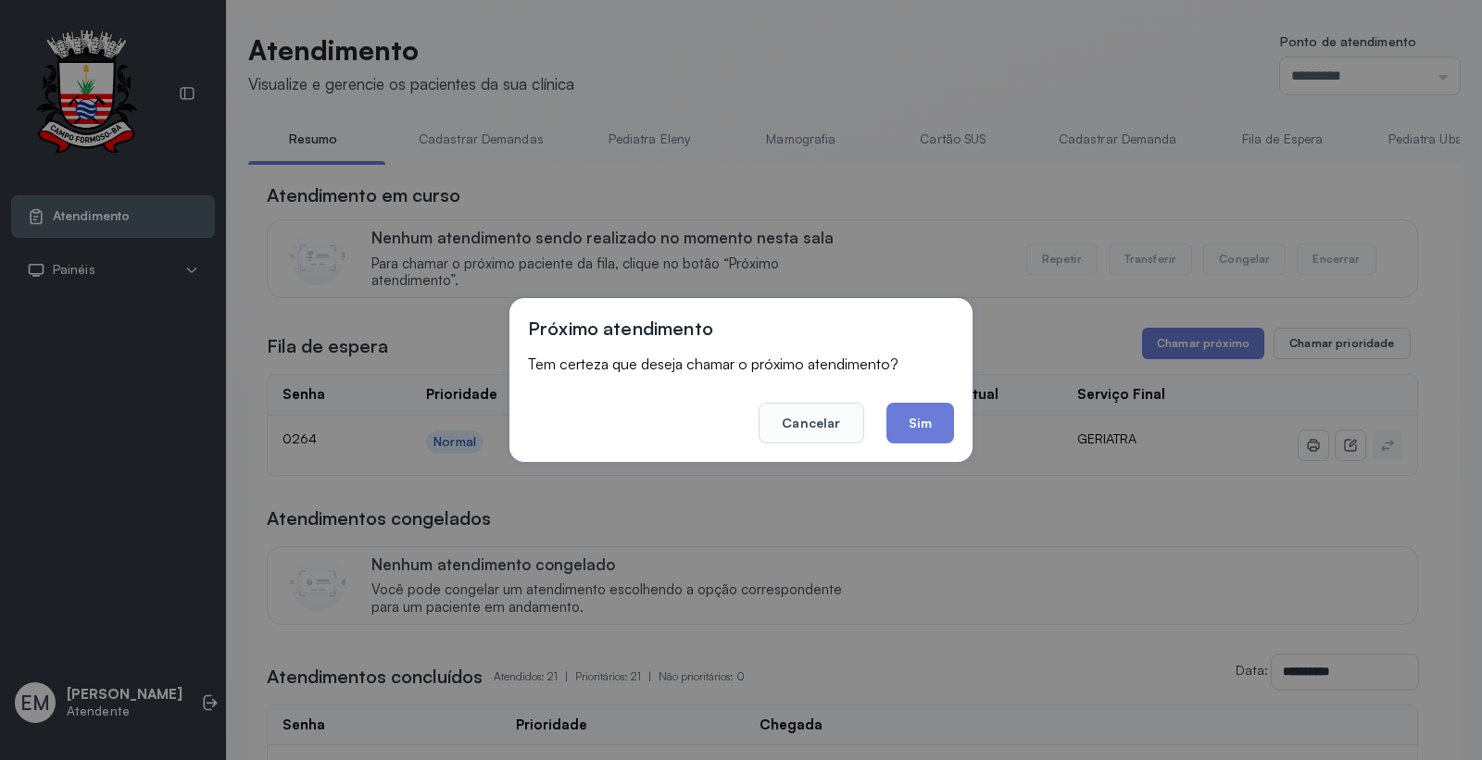
click at [905, 423] on button "Sim" at bounding box center [920, 423] width 68 height 41
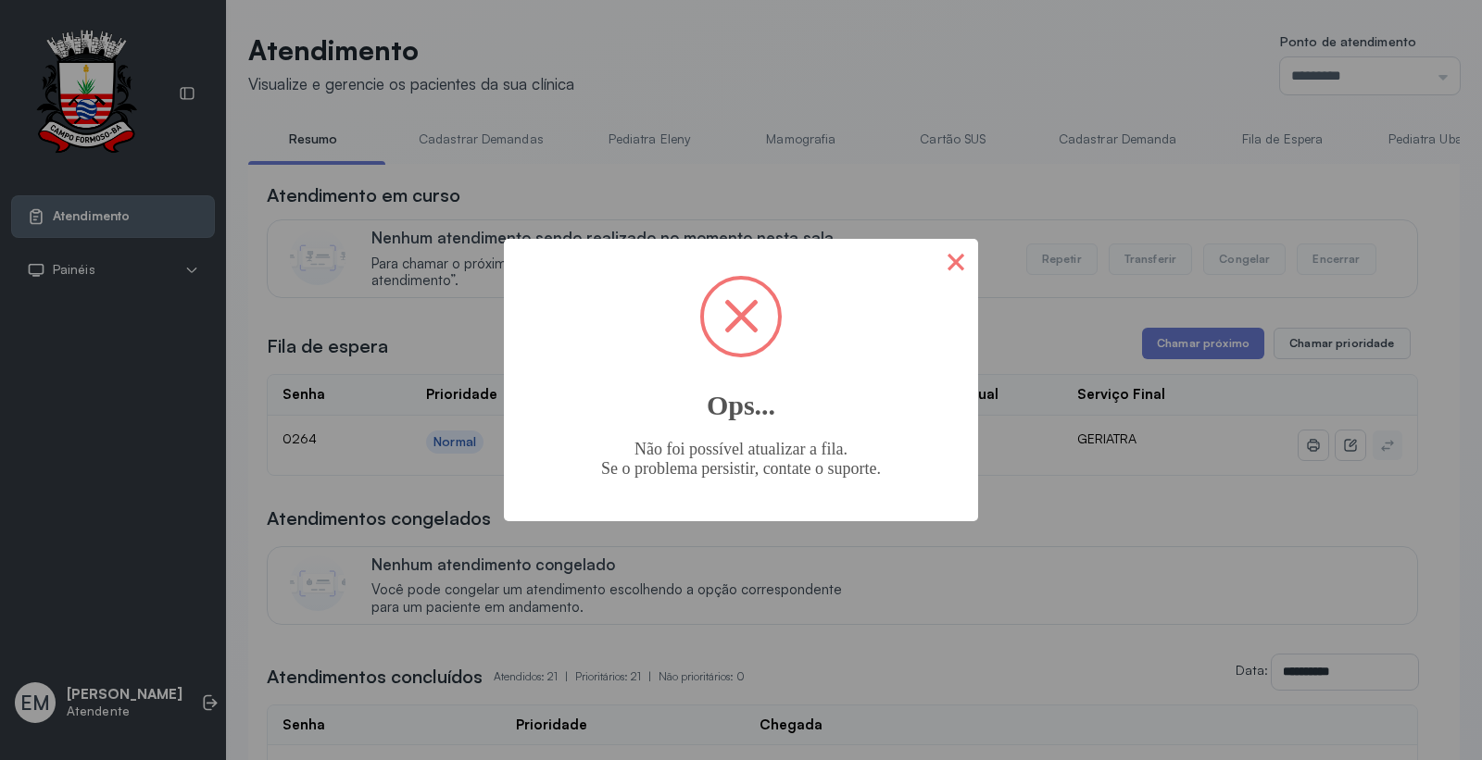
click at [940, 264] on button "×" at bounding box center [956, 261] width 44 height 44
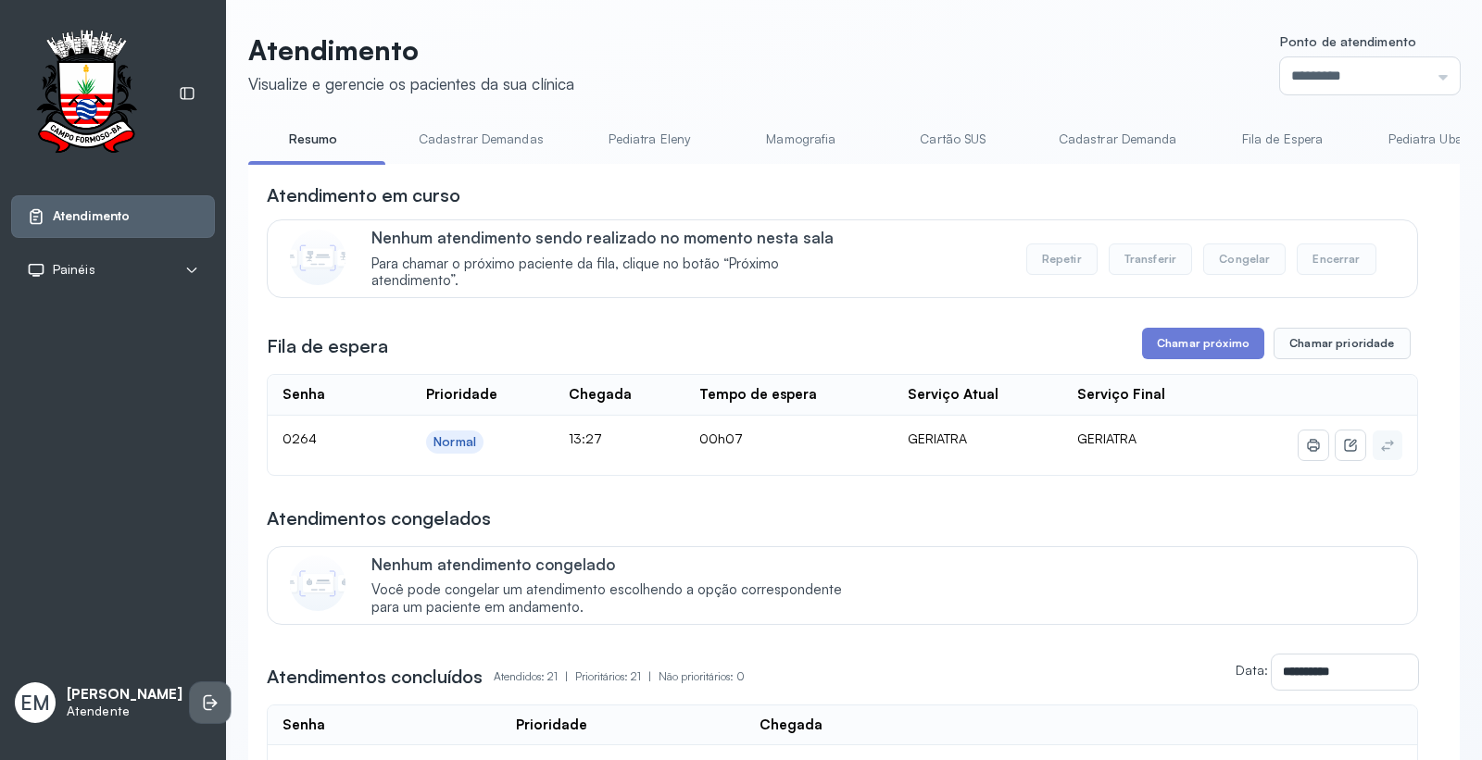
click at [201, 705] on icon at bounding box center [210, 703] width 19 height 19
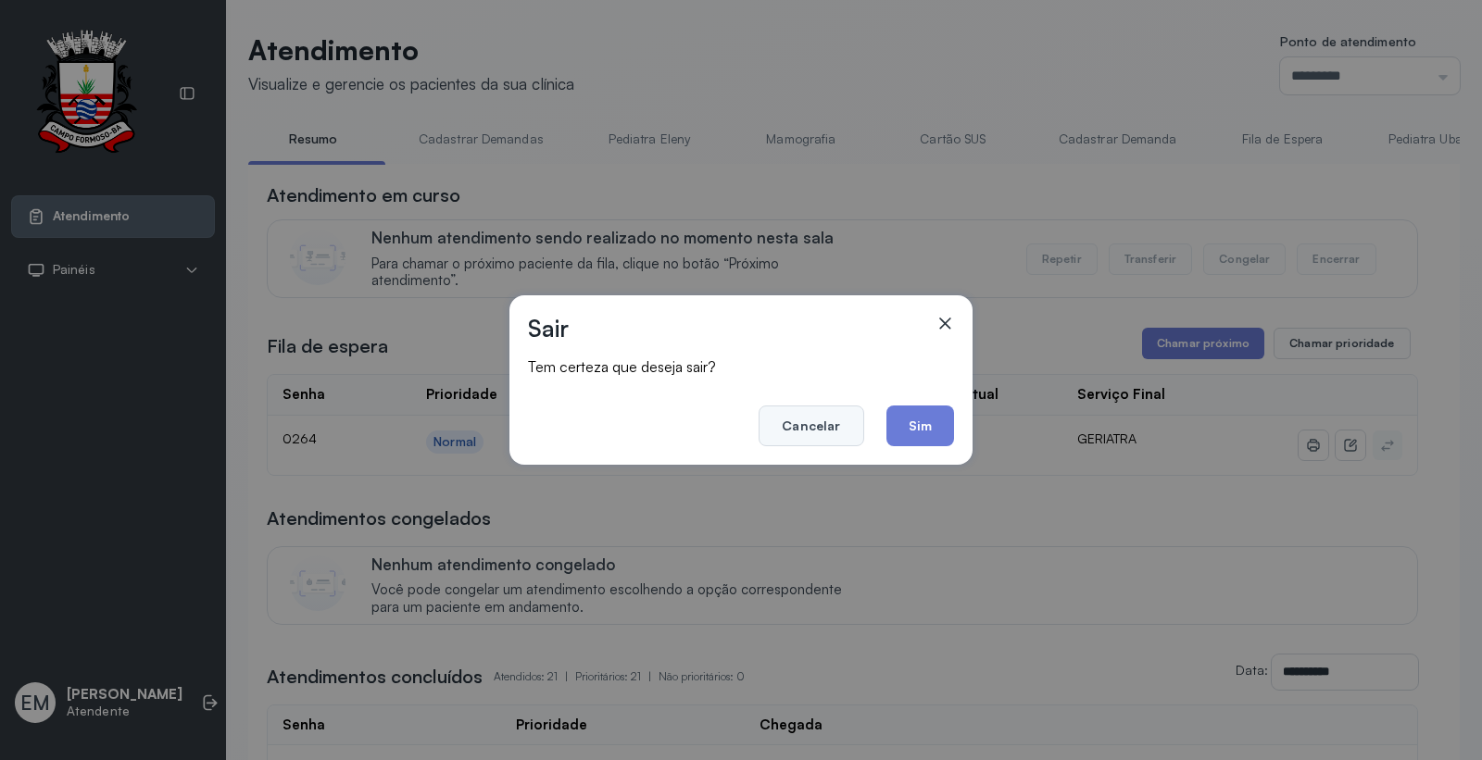
click at [861, 432] on button "Cancelar" at bounding box center [811, 426] width 105 height 41
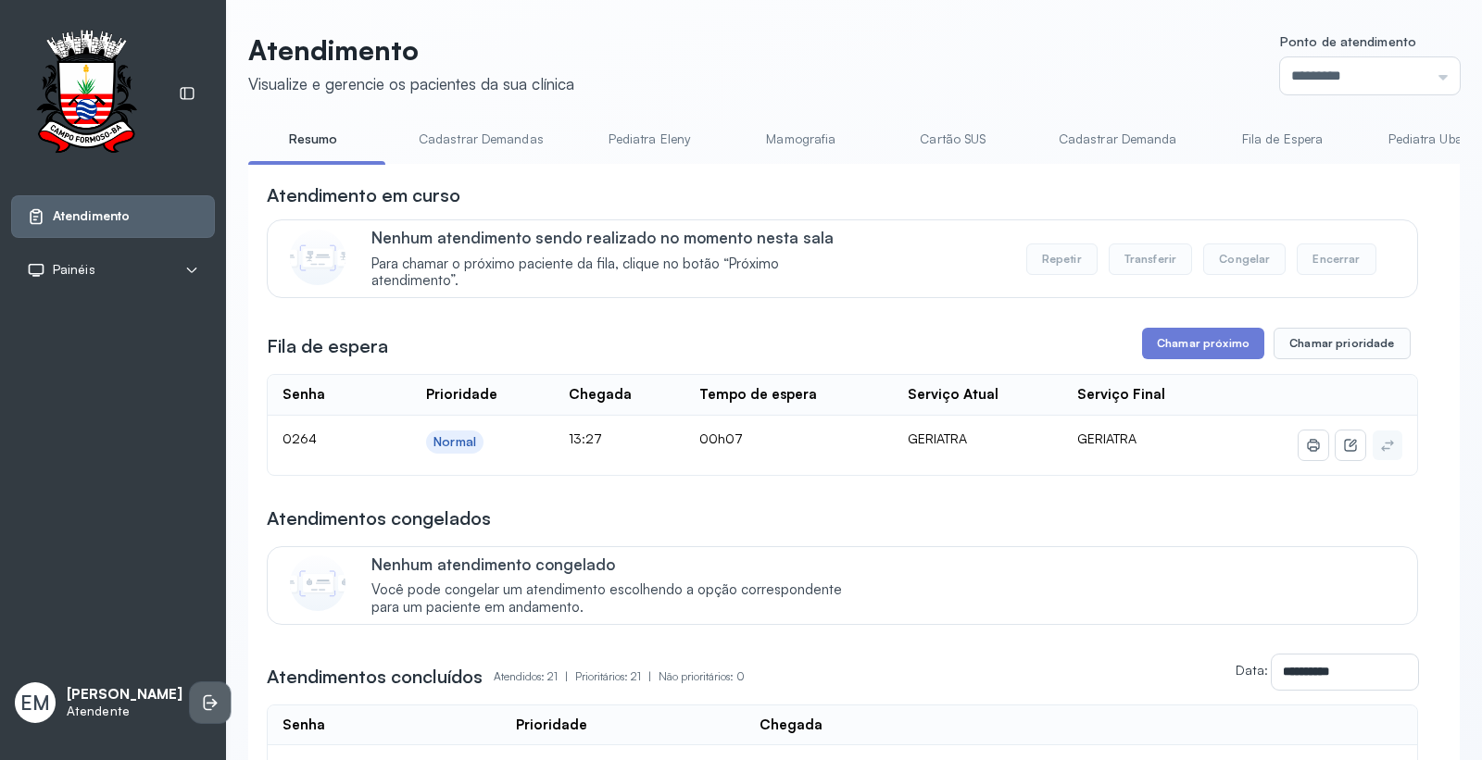
click at [200, 704] on li at bounding box center [210, 703] width 41 height 41
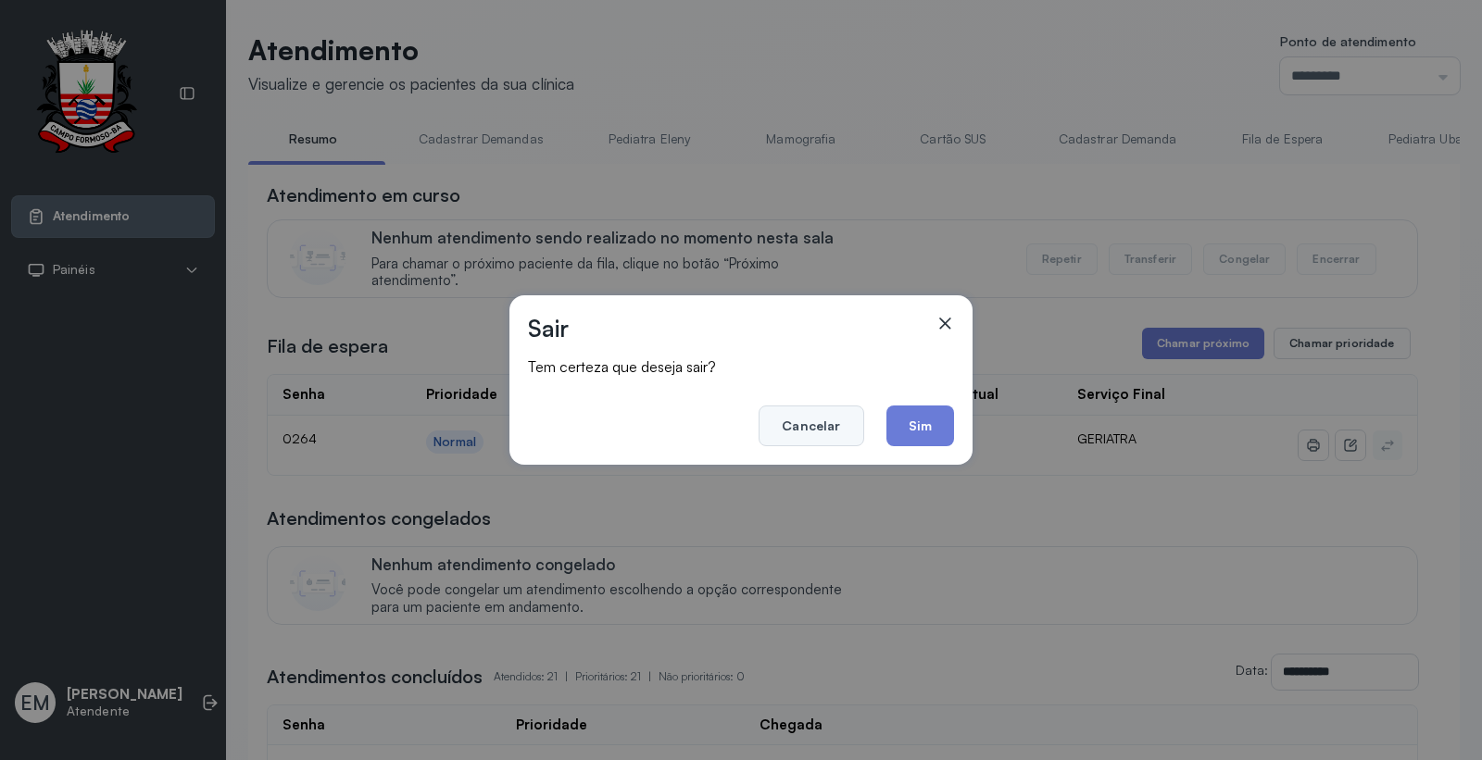
click at [821, 424] on button "Cancelar" at bounding box center [811, 426] width 105 height 41
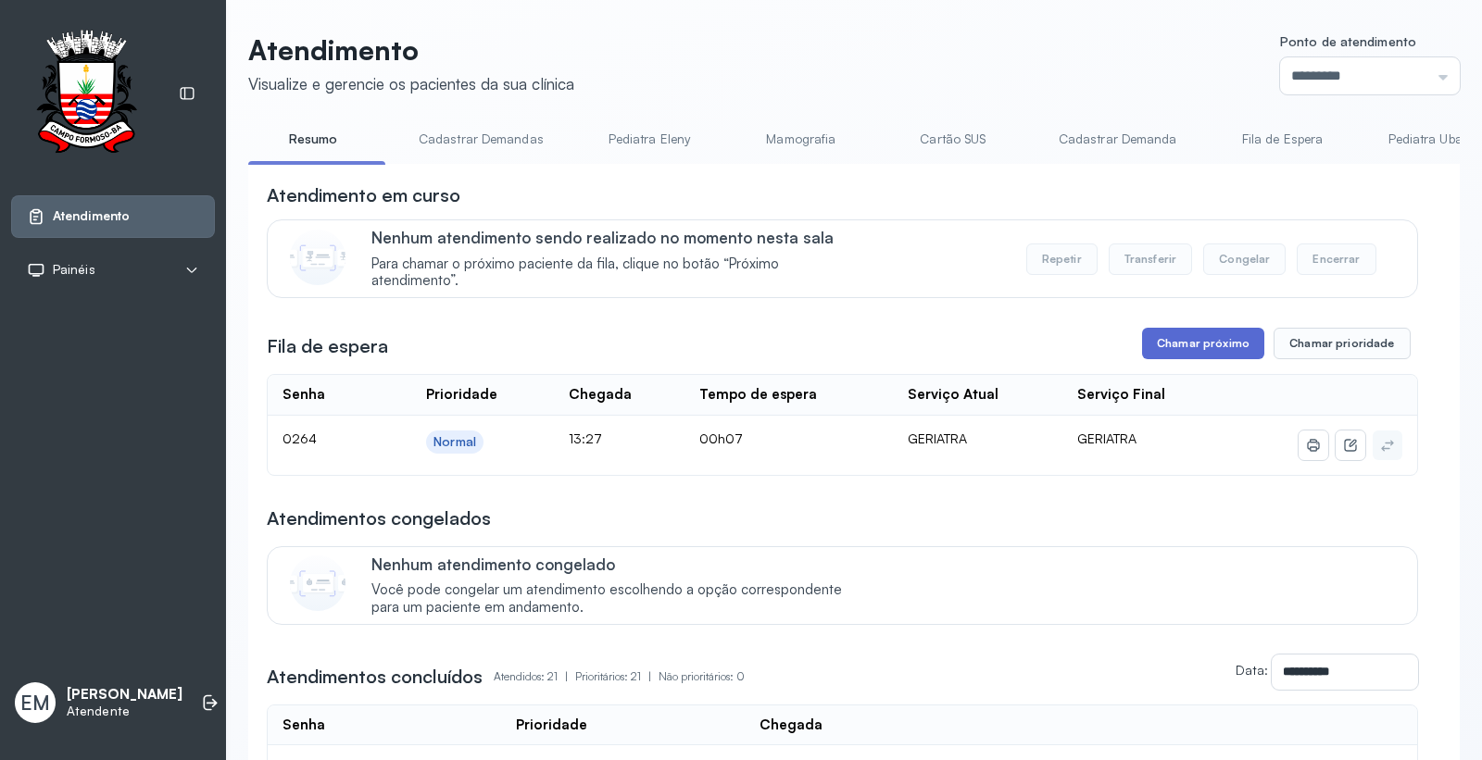
click at [1153, 345] on button "Chamar próximo" at bounding box center [1203, 343] width 122 height 31
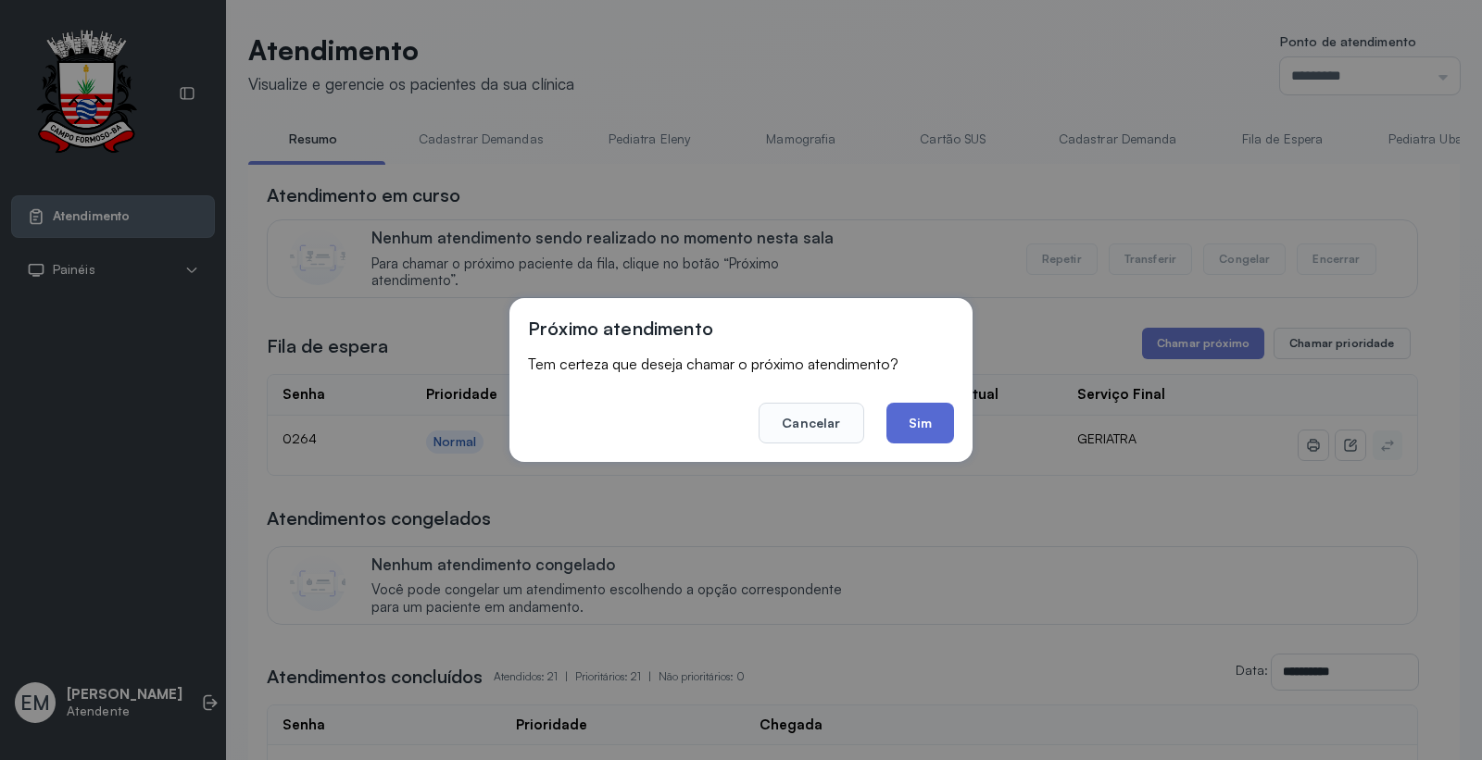
click at [929, 412] on button "Sim" at bounding box center [920, 423] width 68 height 41
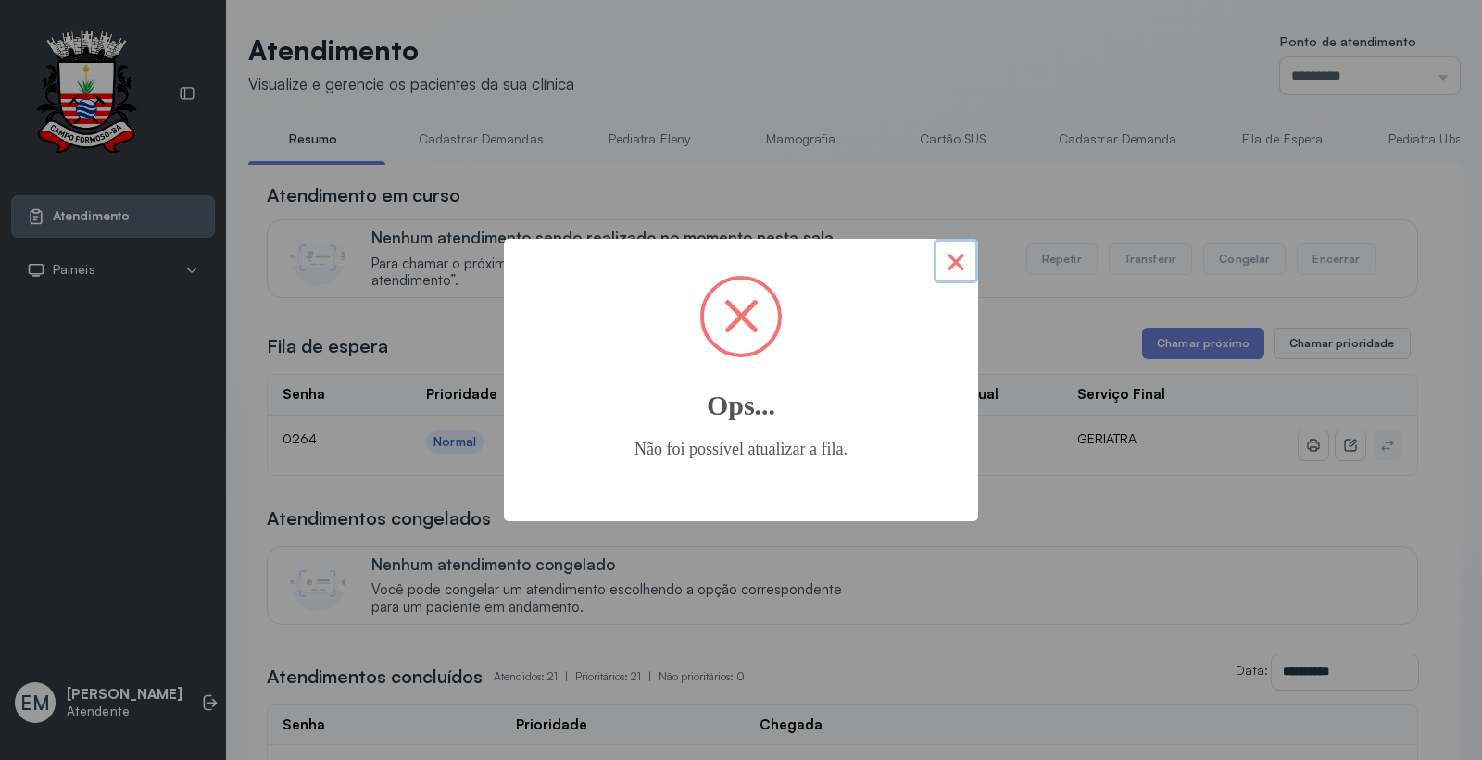
click at [948, 262] on button "×" at bounding box center [956, 261] width 44 height 44
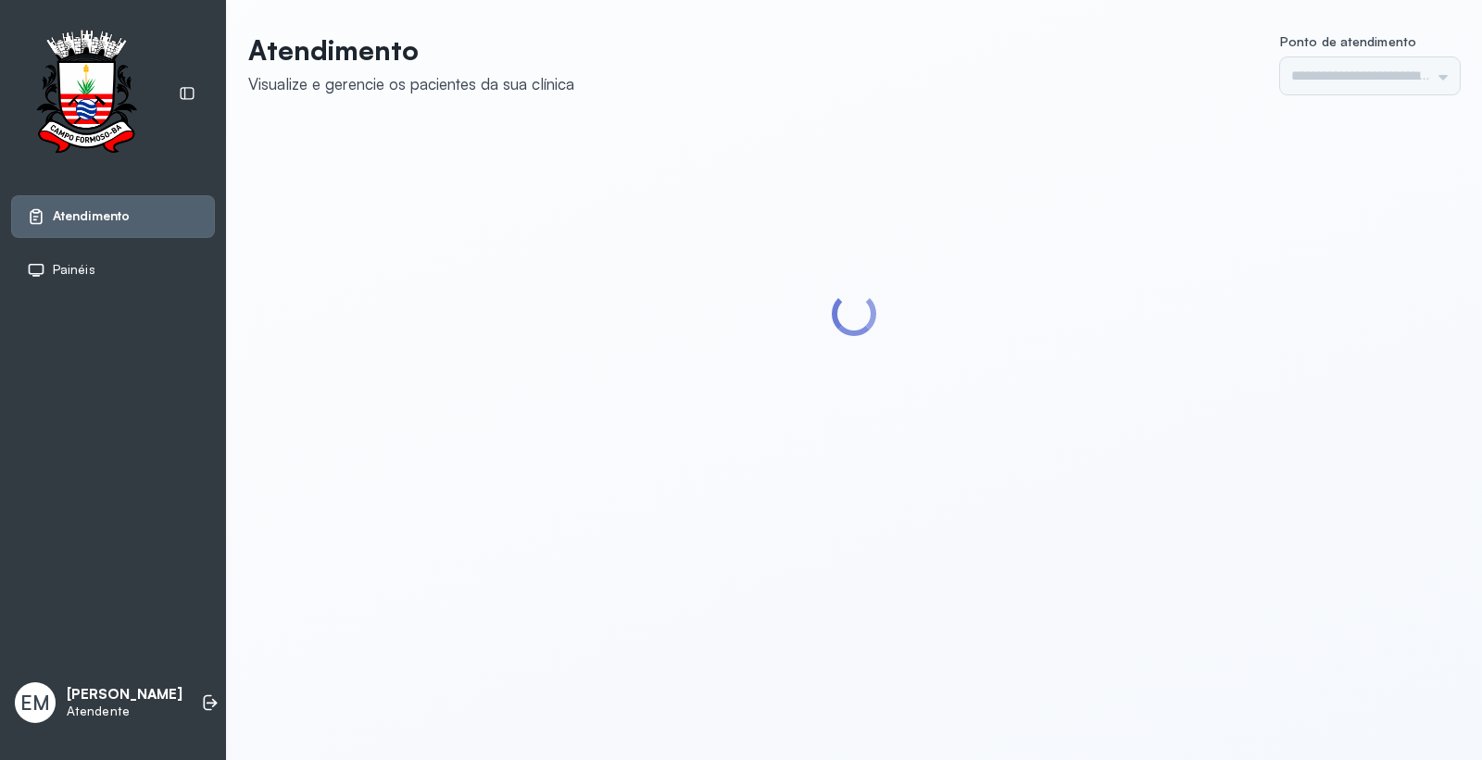
type input "*********"
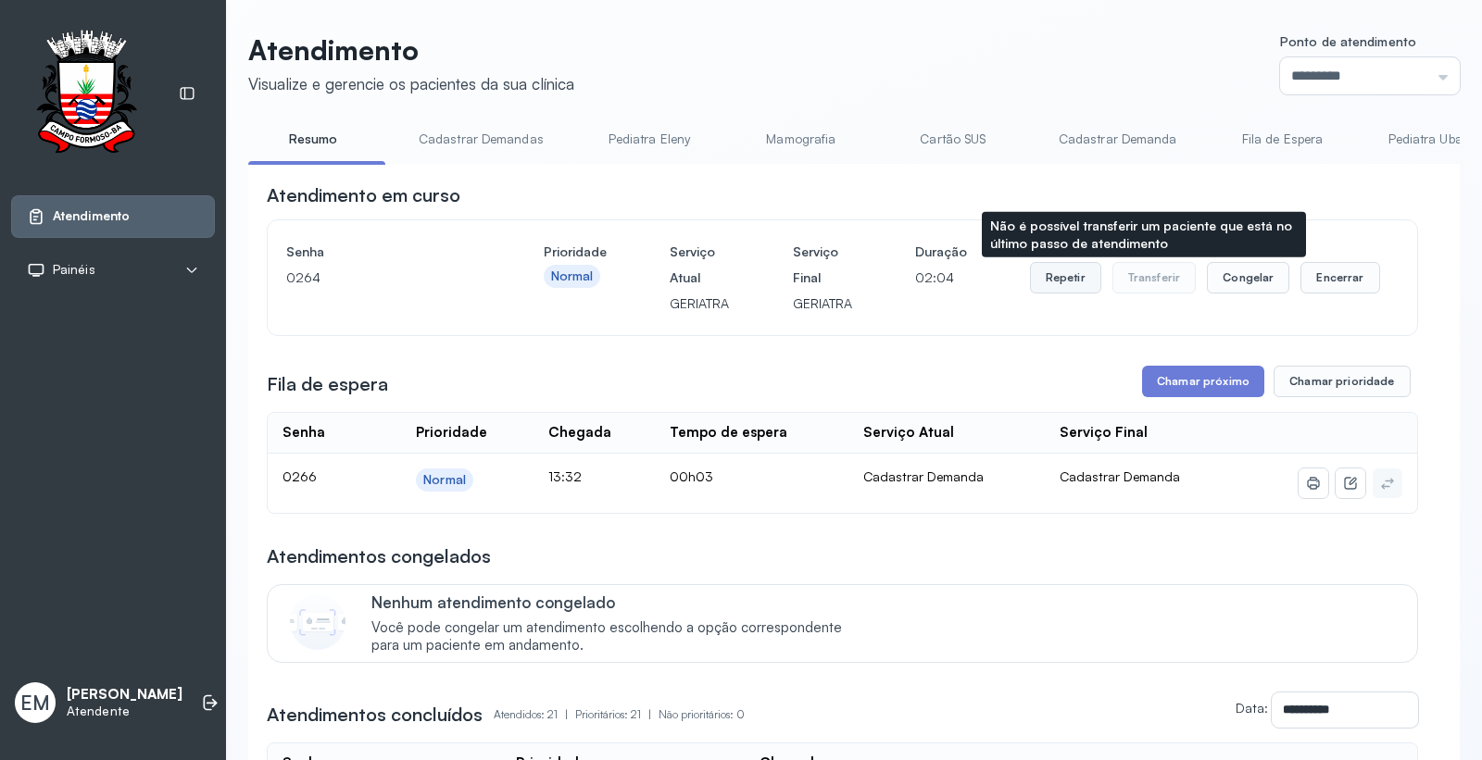
click at [1054, 284] on button "Repetir" at bounding box center [1065, 277] width 71 height 31
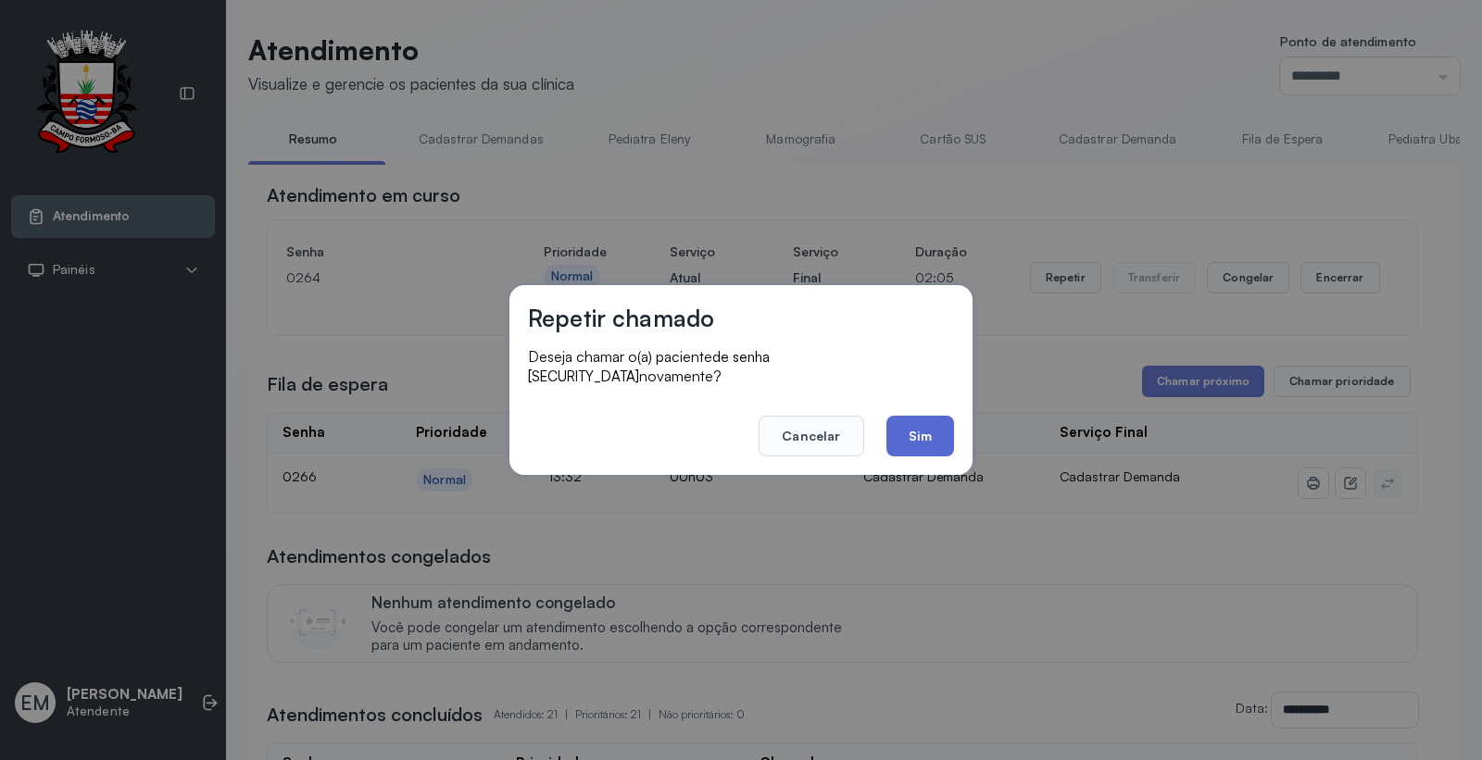
click at [898, 420] on button "Sim" at bounding box center [920, 436] width 68 height 41
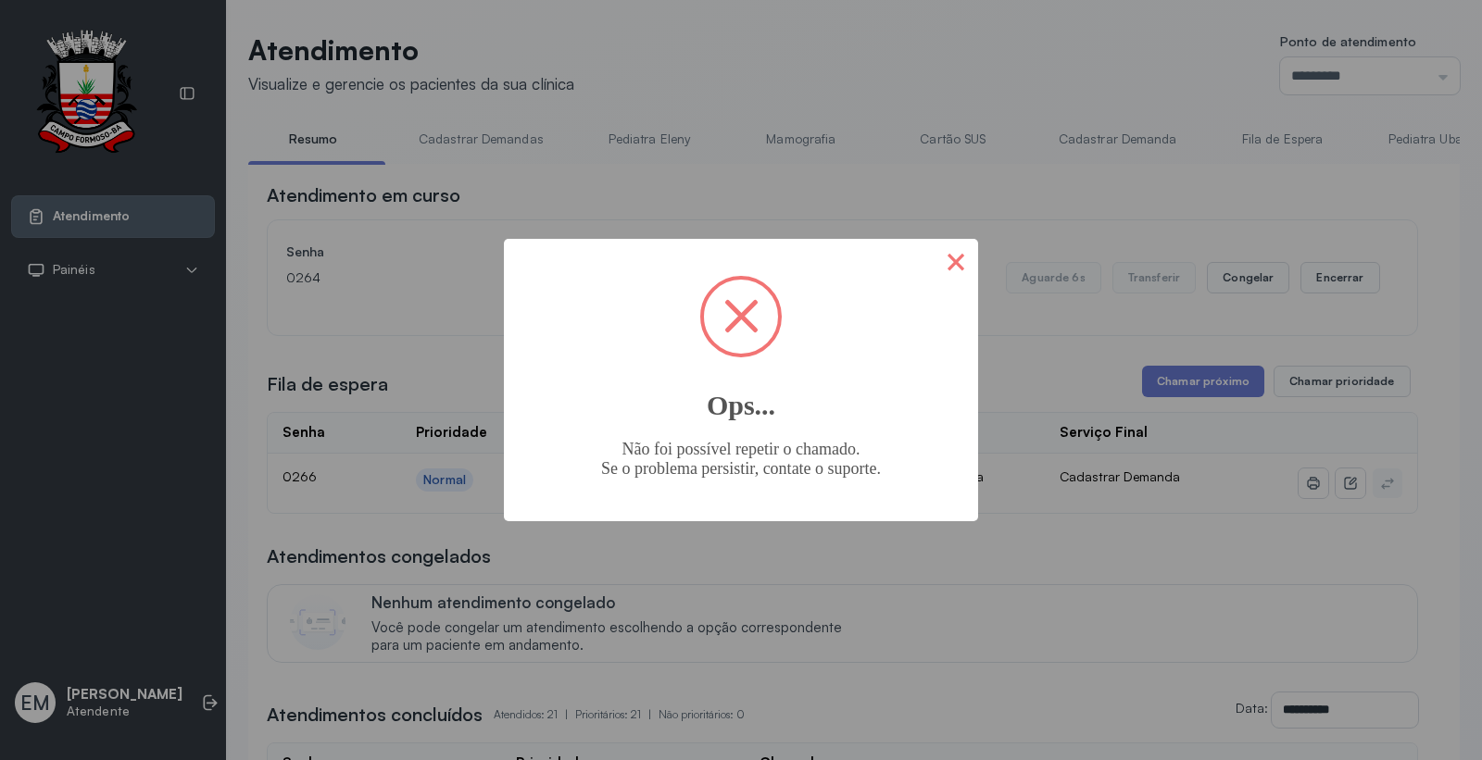
click at [948, 261] on button "×" at bounding box center [956, 261] width 44 height 44
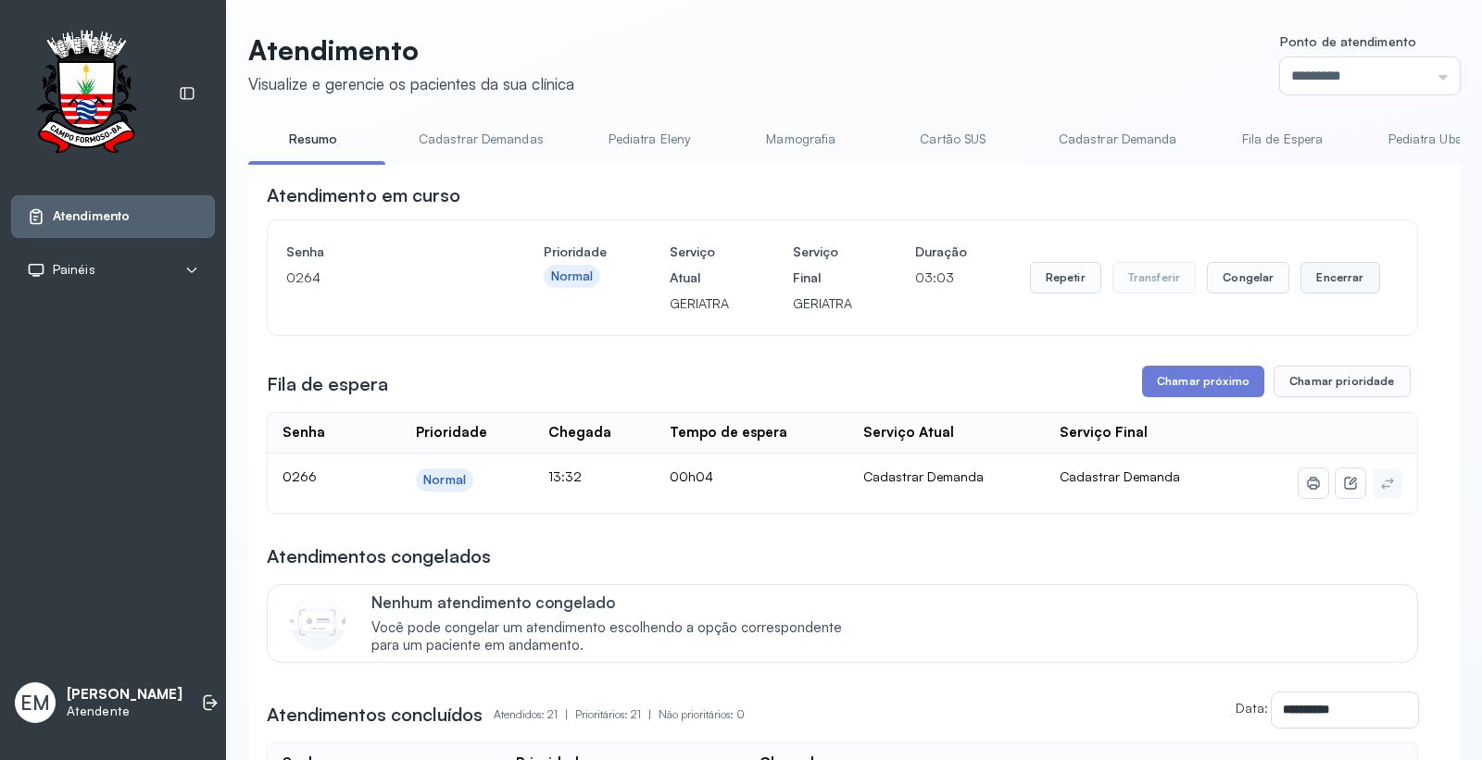
click at [1311, 285] on button "Encerrar" at bounding box center [1339, 277] width 79 height 31
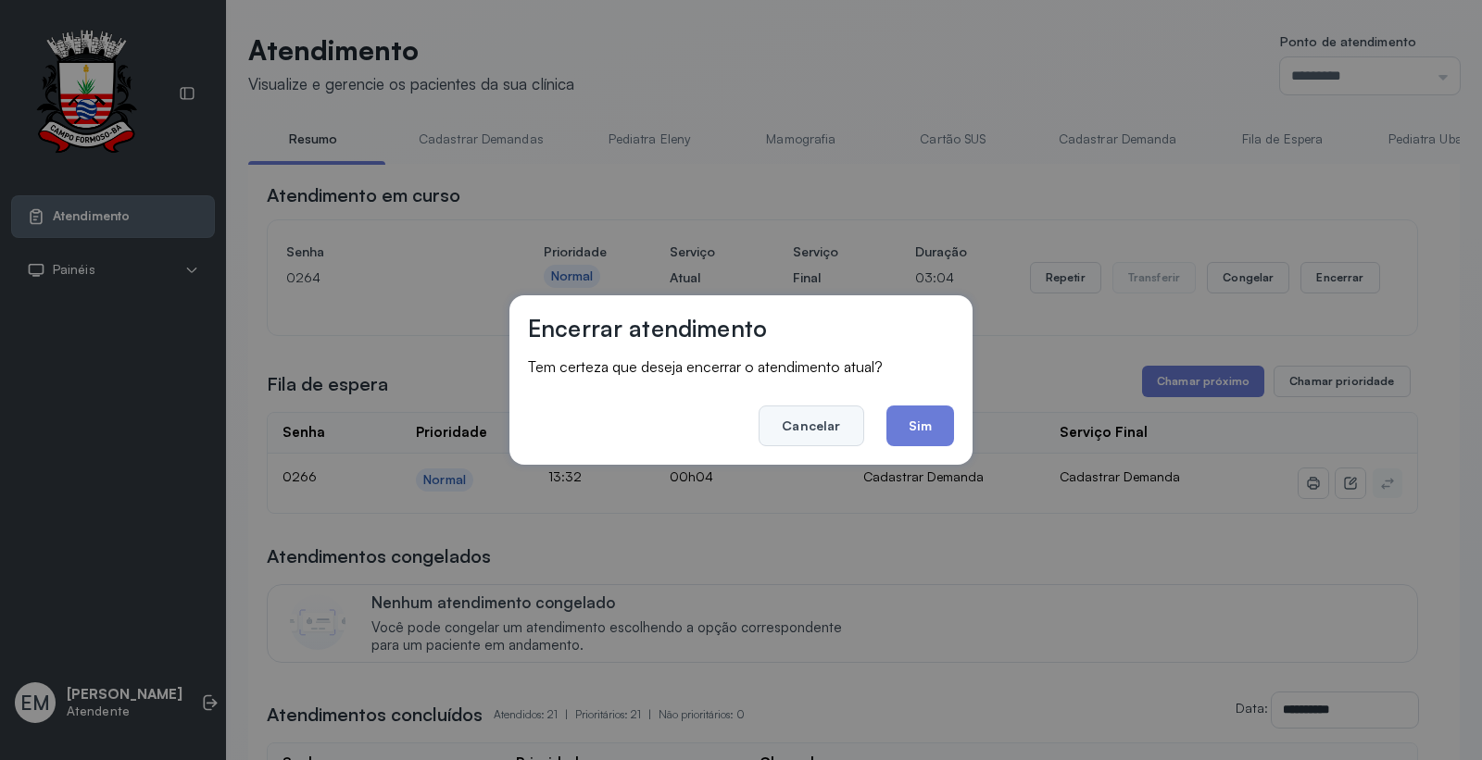
click at [797, 418] on button "Cancelar" at bounding box center [811, 426] width 105 height 41
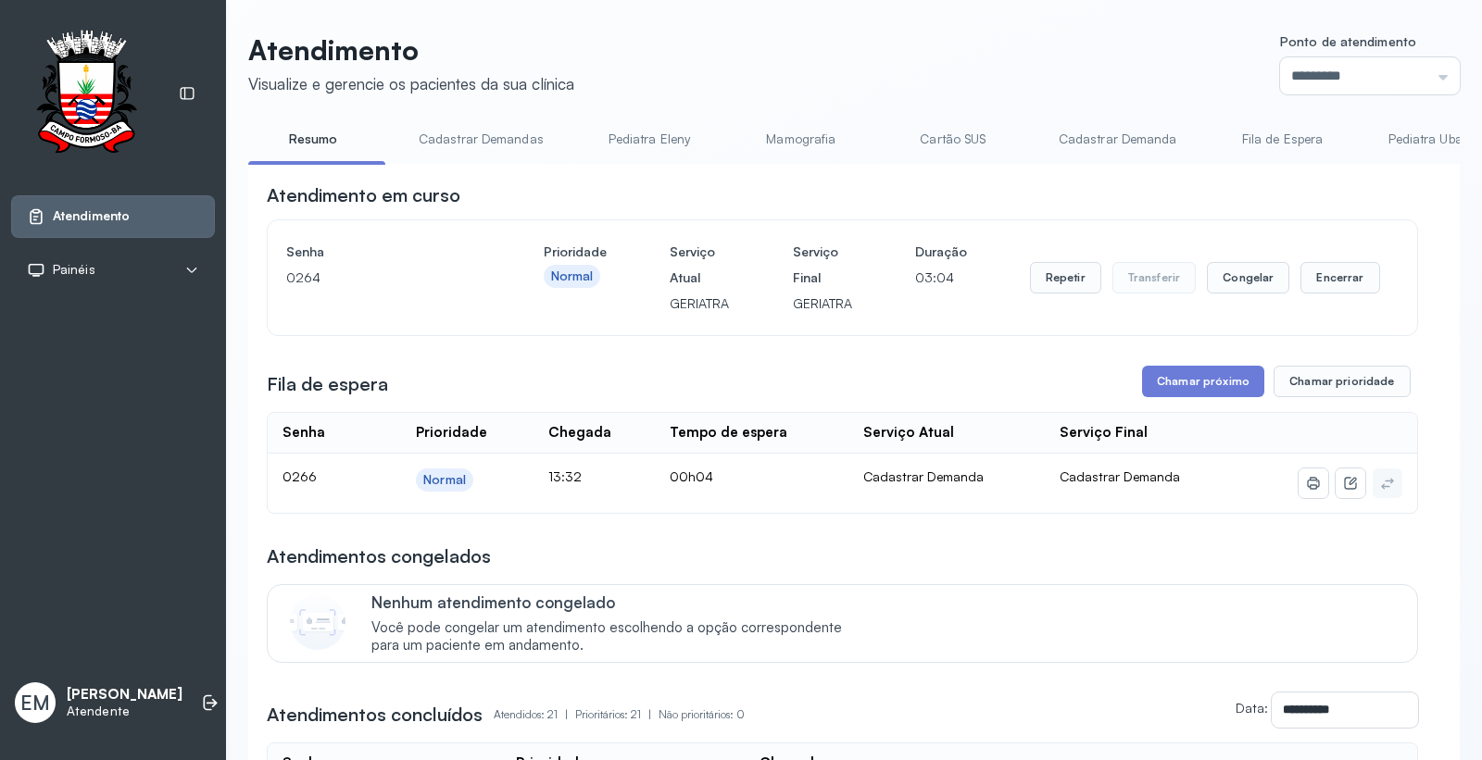
click at [1066, 263] on div "Repetir Transferir Congelar Encerrar" at bounding box center [1205, 278] width 350 height 78
click at [1066, 281] on button "Repetir" at bounding box center [1065, 277] width 71 height 31
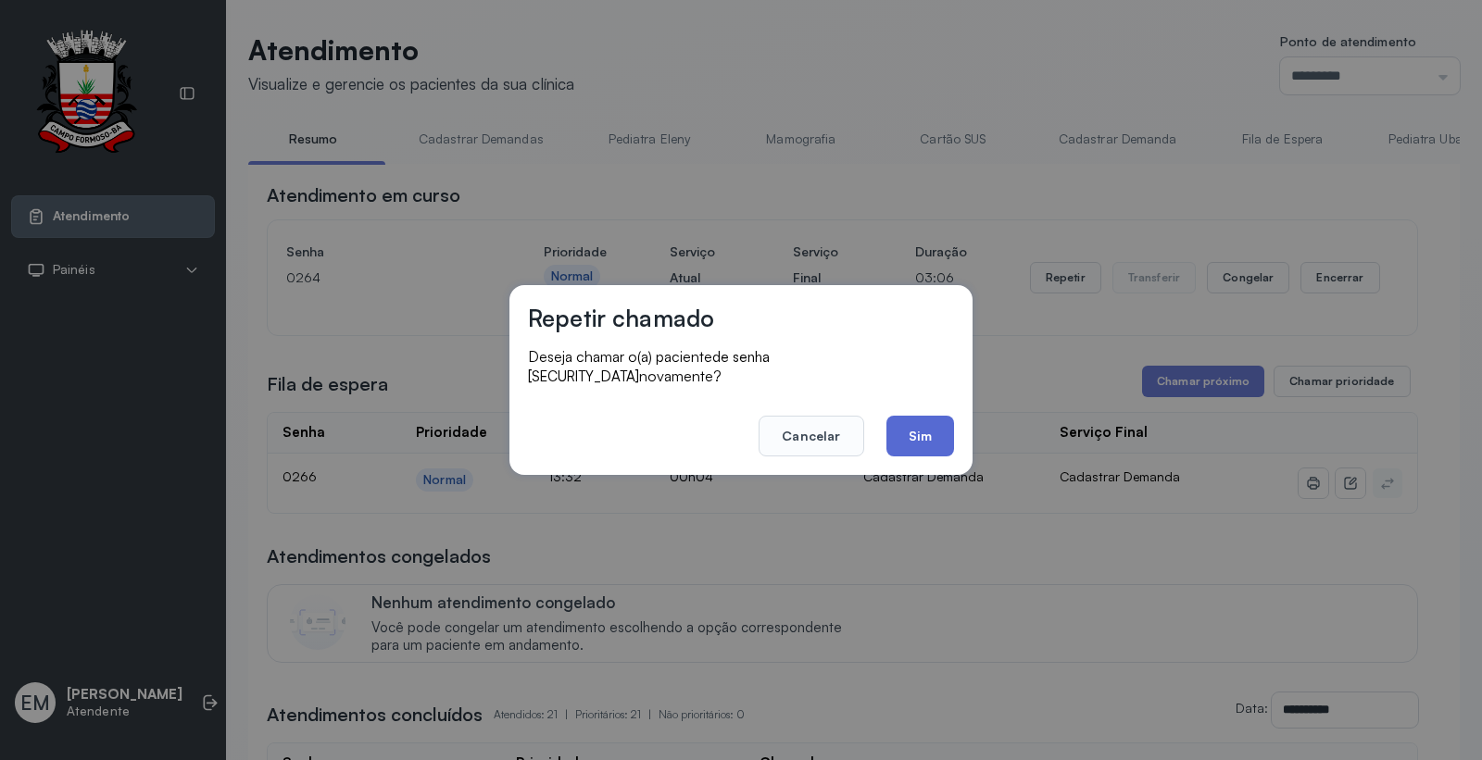
click at [922, 416] on button "Sim" at bounding box center [920, 436] width 68 height 41
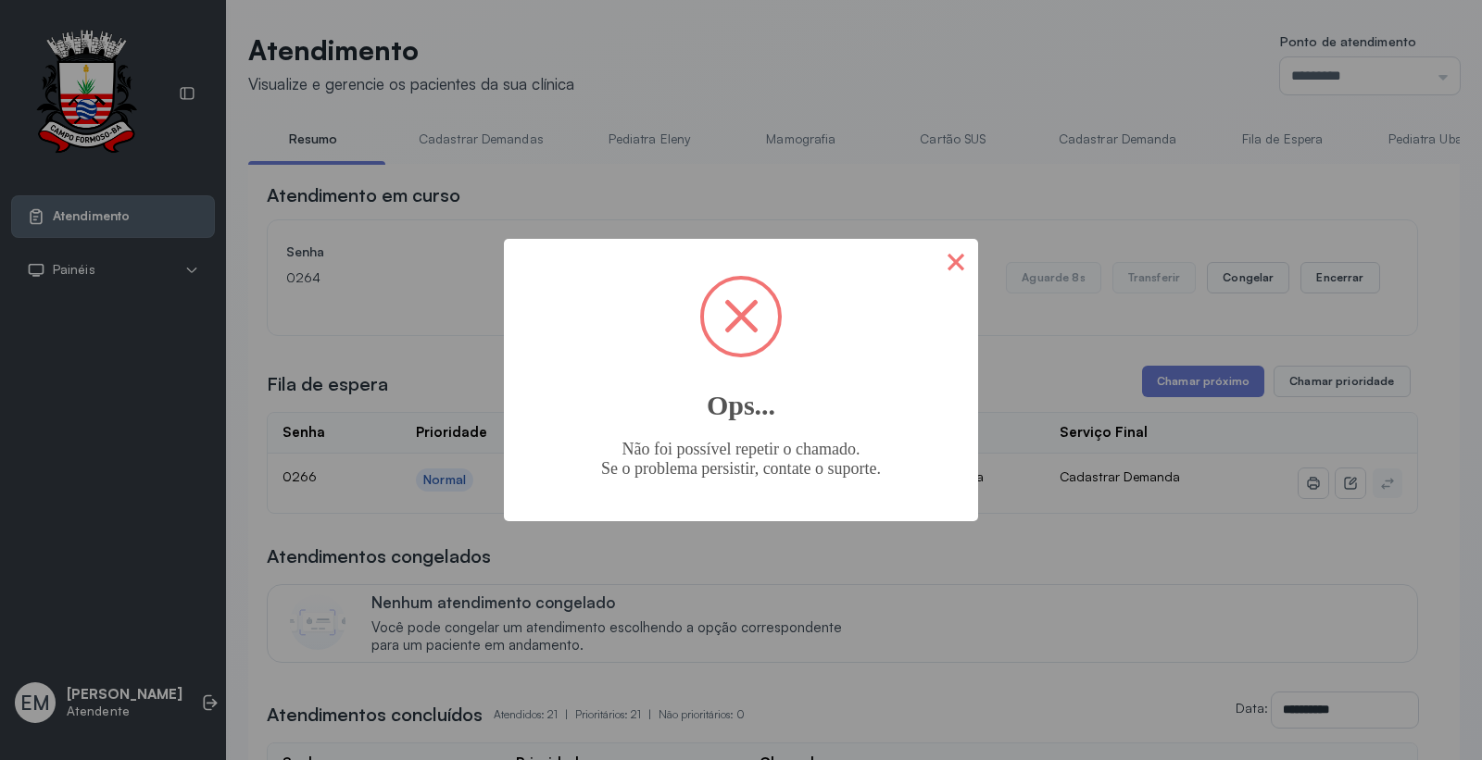
click at [948, 275] on button "×" at bounding box center [956, 261] width 44 height 44
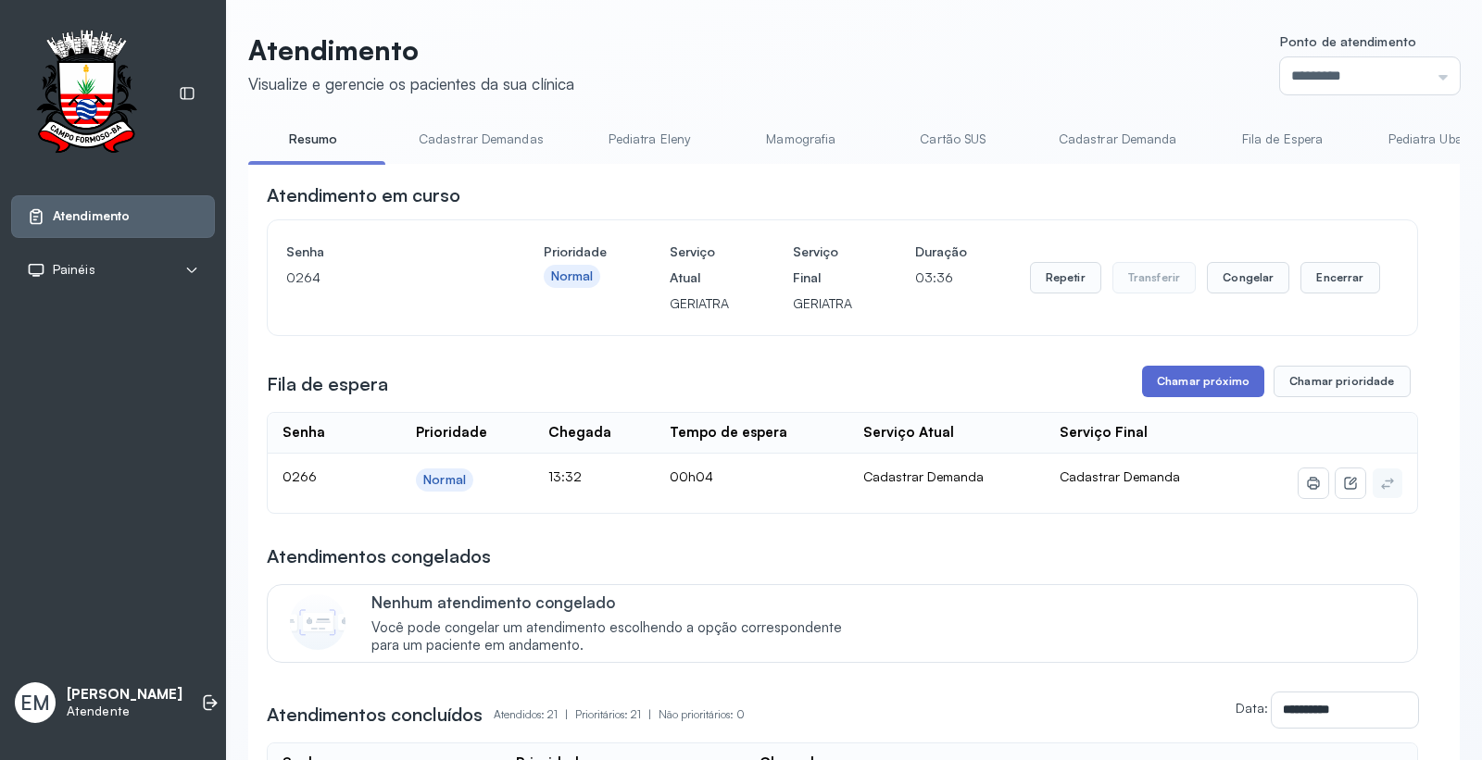
click at [1174, 384] on button "Chamar próximo" at bounding box center [1203, 381] width 122 height 31
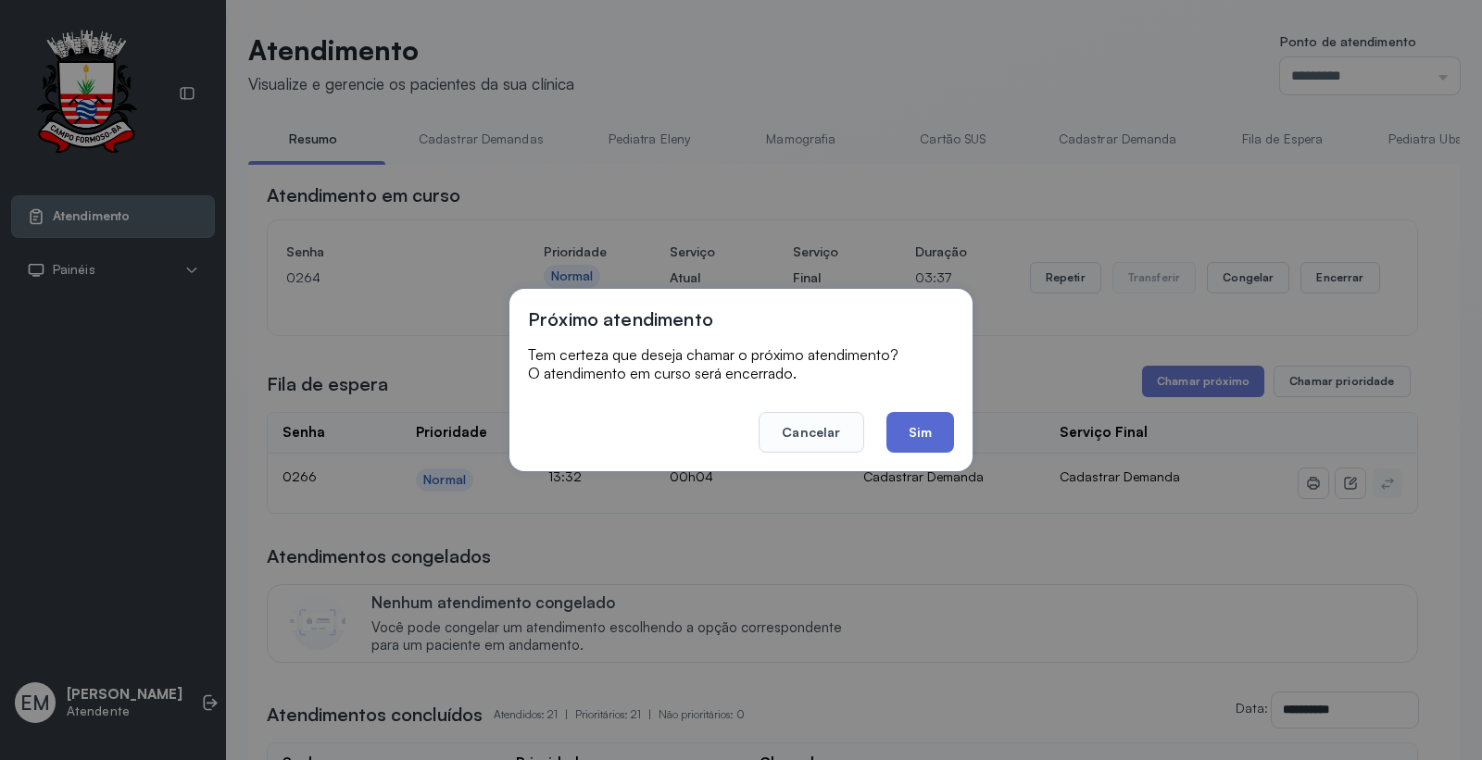
click at [912, 439] on button "Sim" at bounding box center [920, 432] width 68 height 41
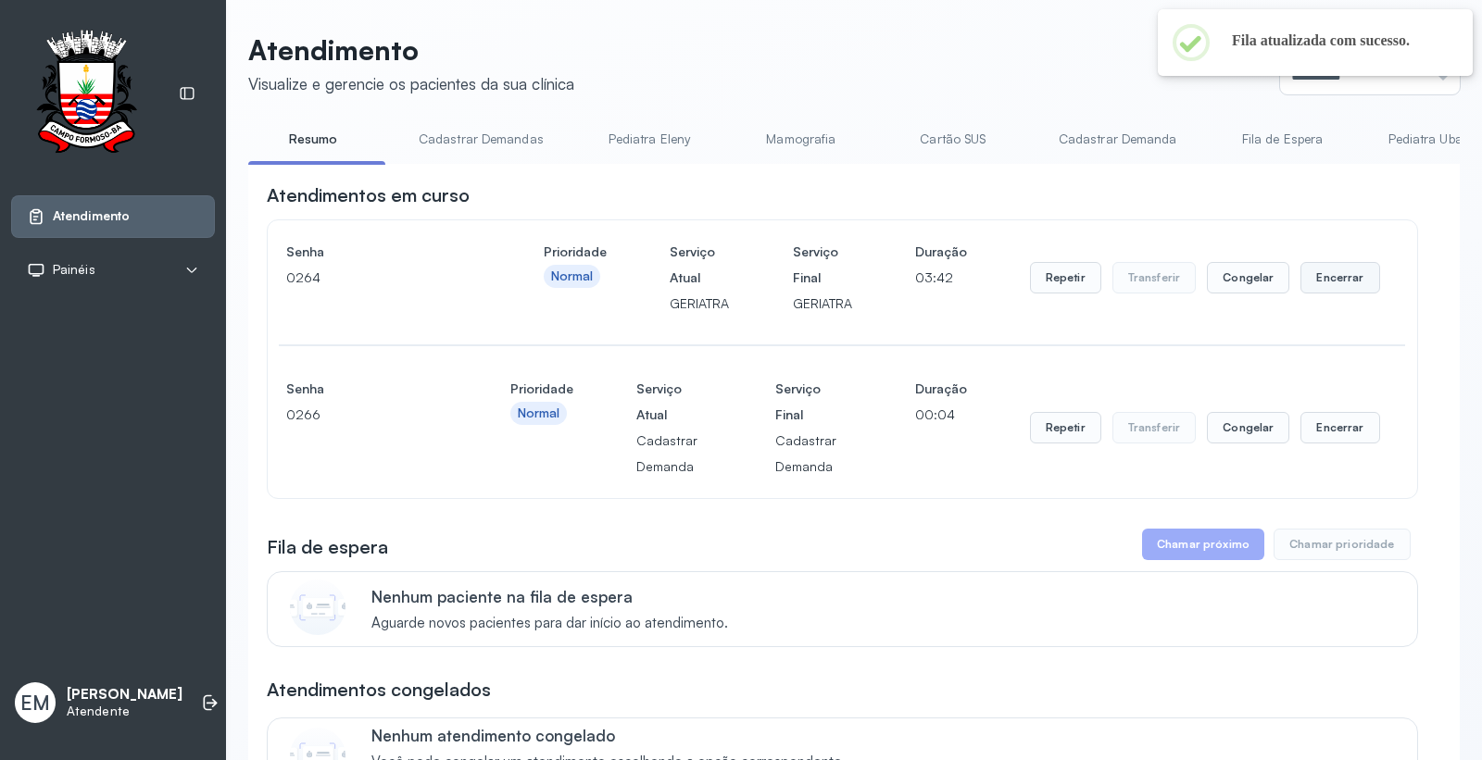
click at [1309, 282] on button "Encerrar" at bounding box center [1339, 277] width 79 height 31
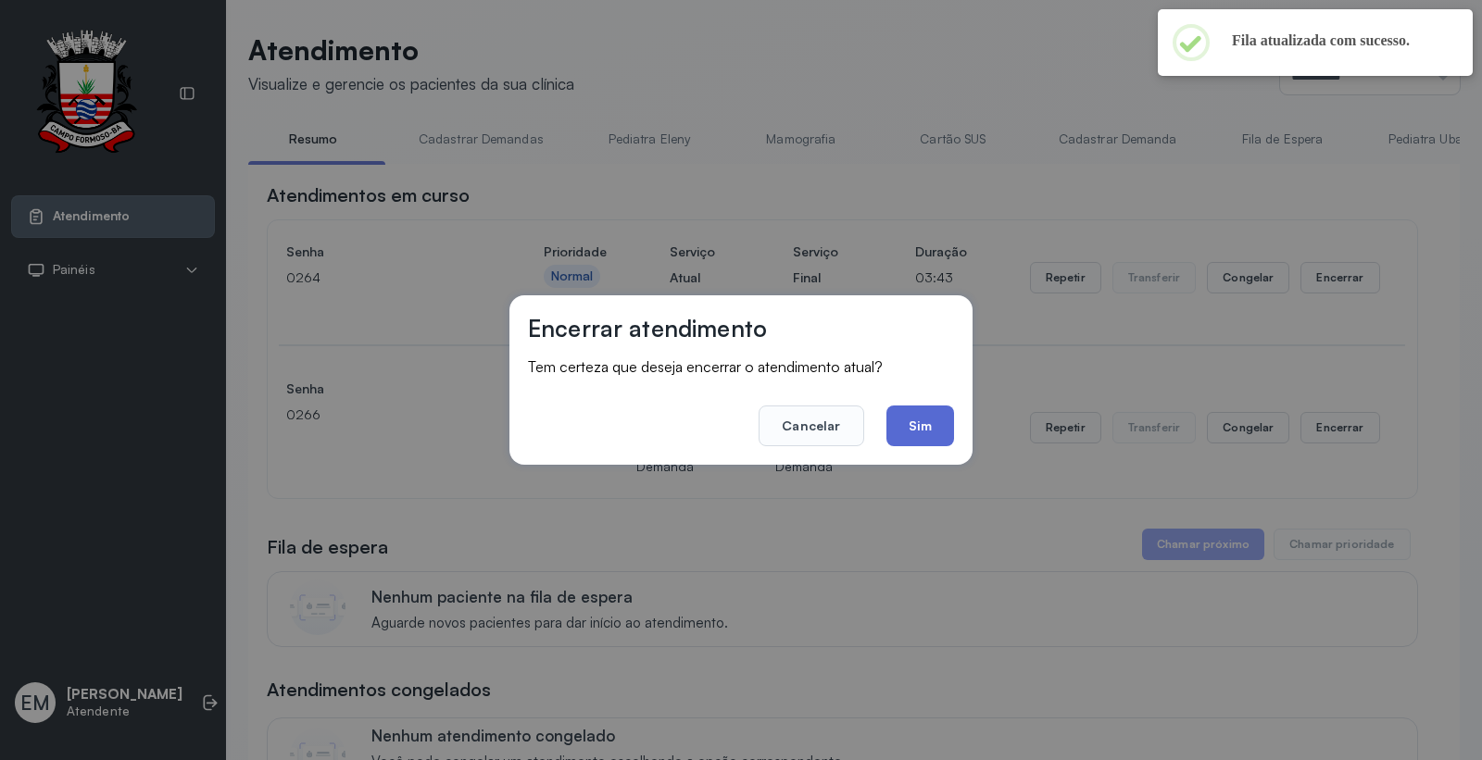
click at [903, 418] on button "Sim" at bounding box center [920, 426] width 68 height 41
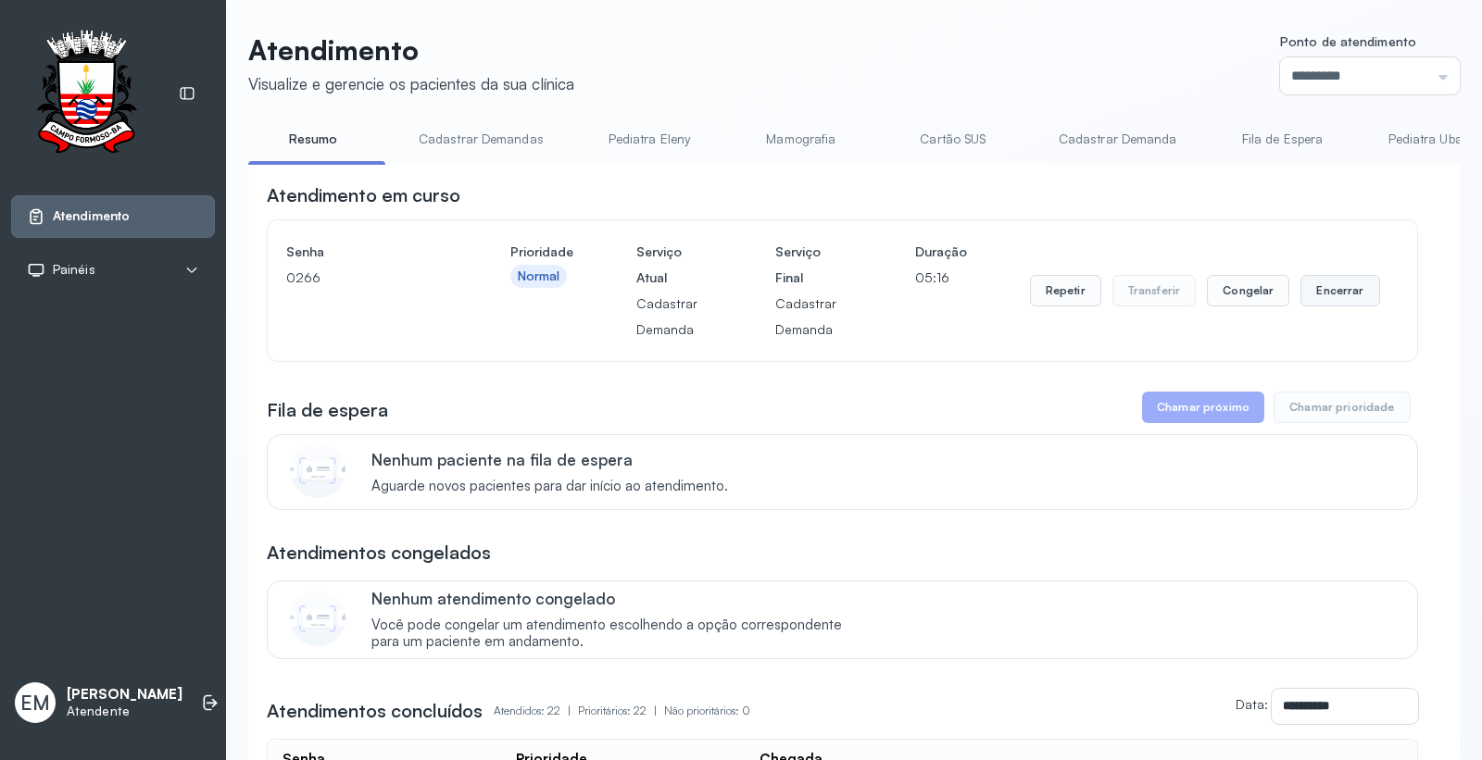
click at [1335, 290] on button "Encerrar" at bounding box center [1339, 290] width 79 height 31
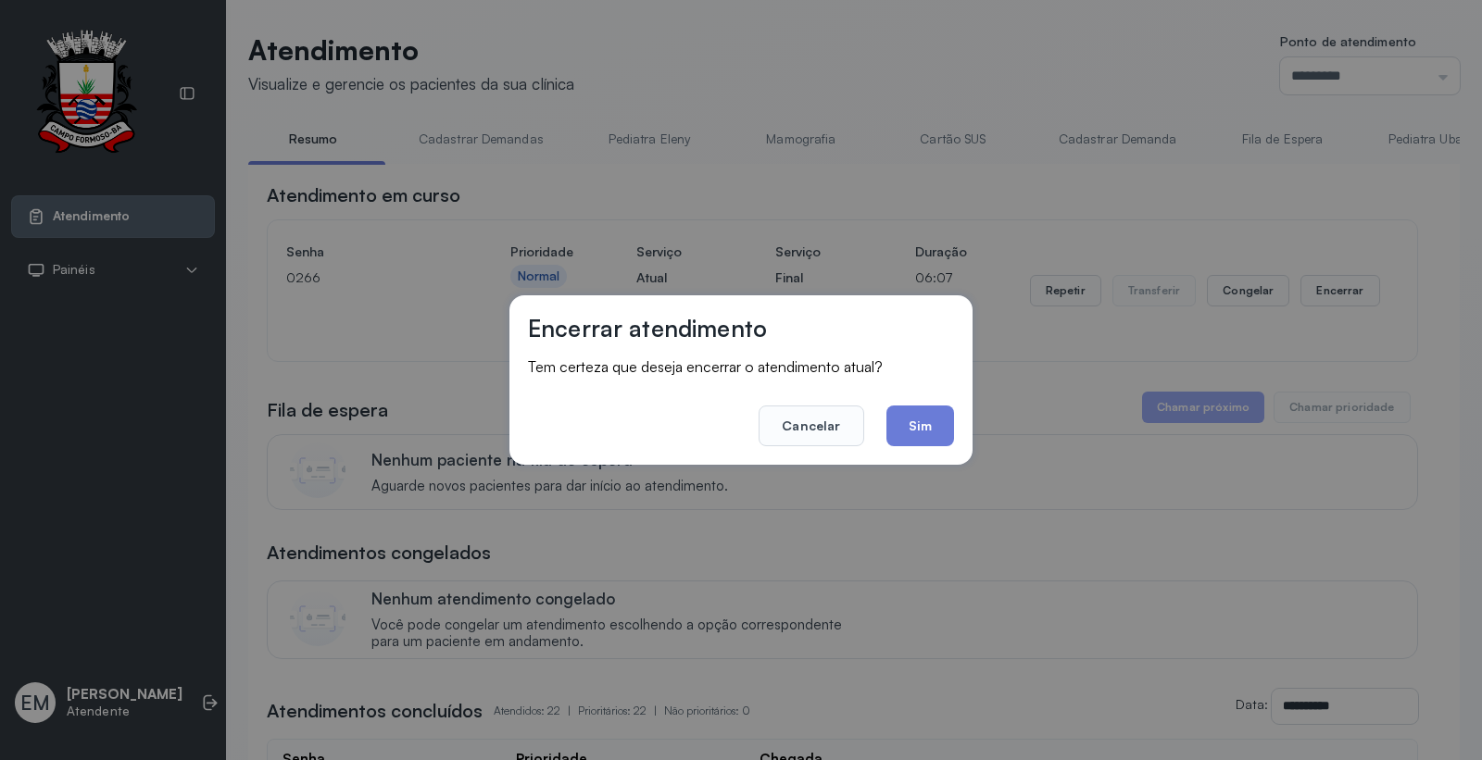
click at [910, 429] on button "Sim" at bounding box center [920, 426] width 68 height 41
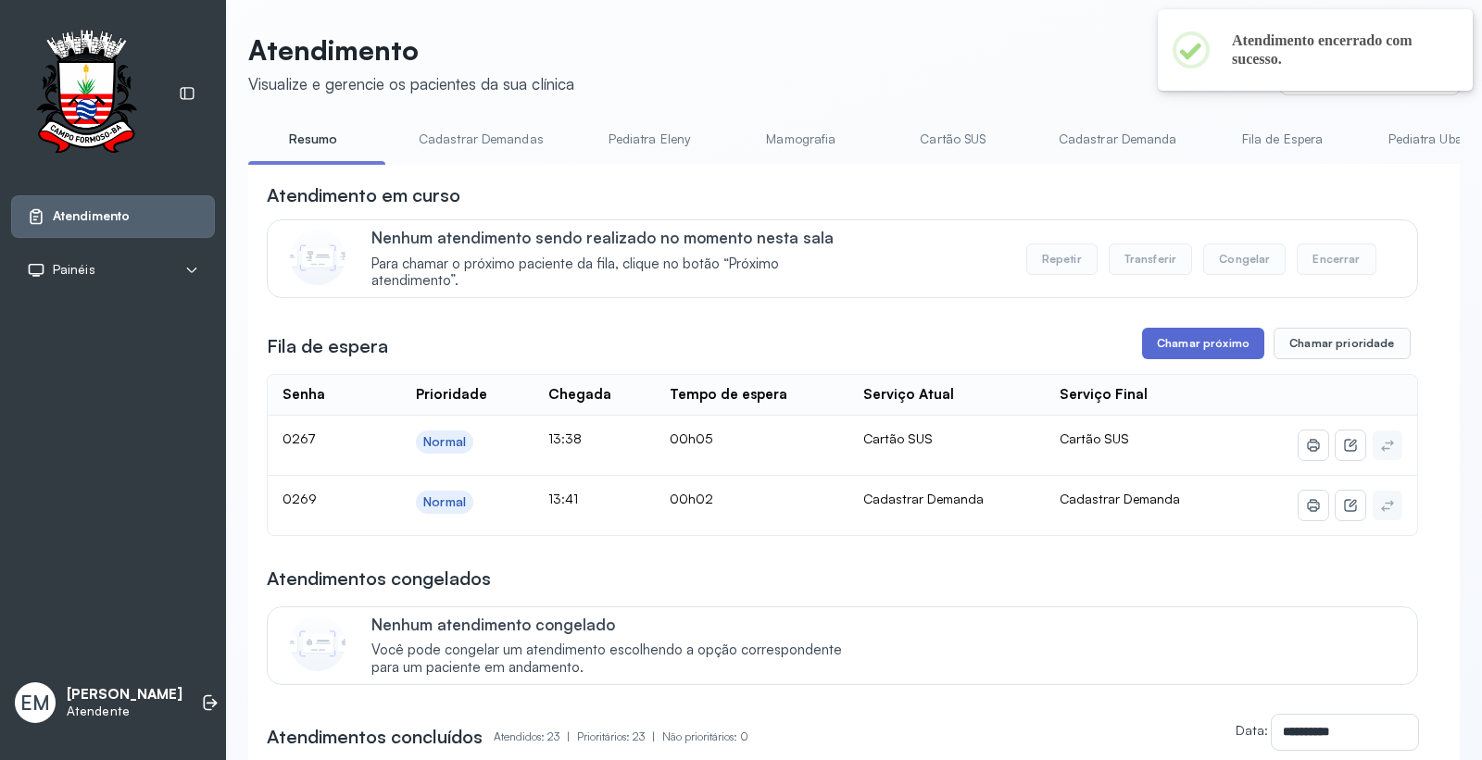
click at [1173, 344] on button "Chamar próximo" at bounding box center [1203, 343] width 122 height 31
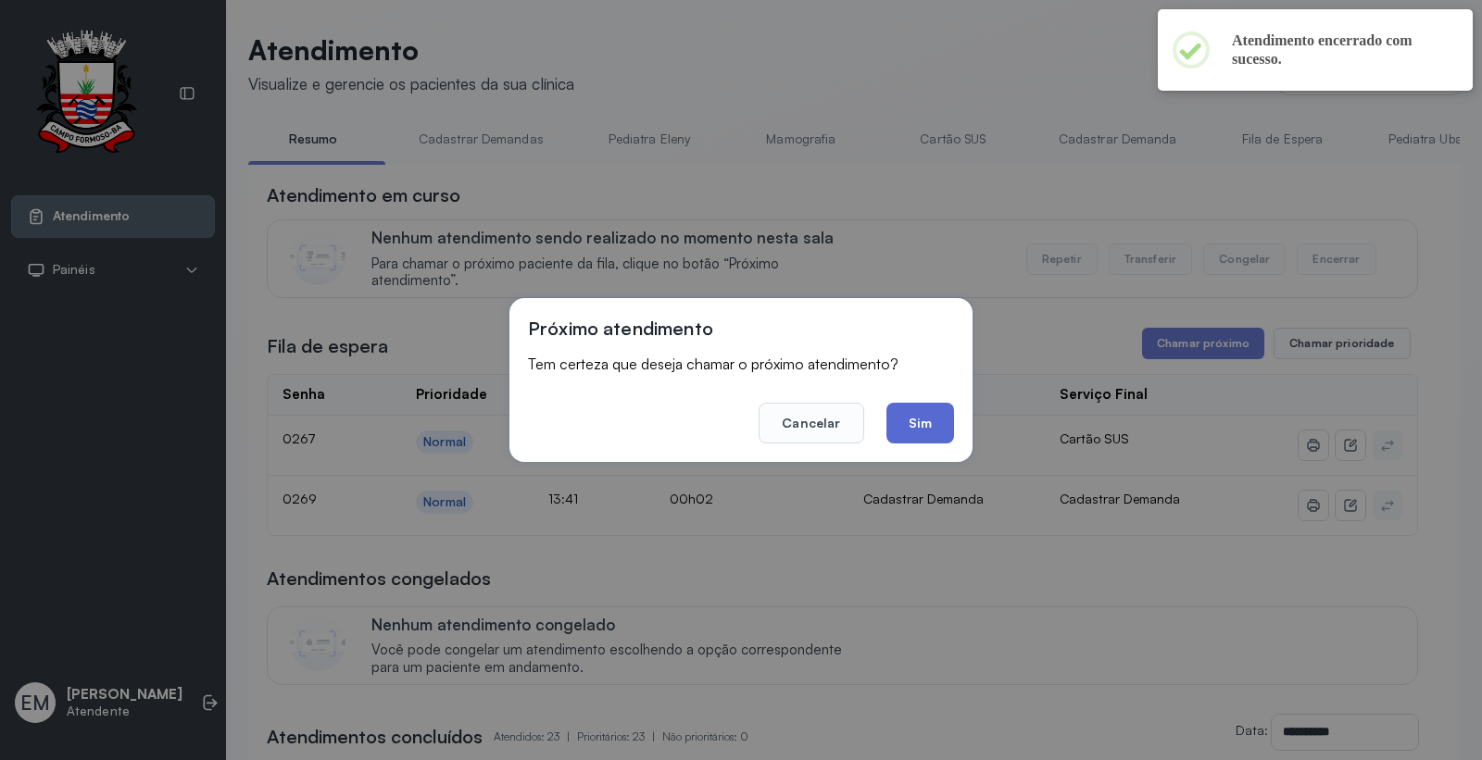
click at [933, 428] on button "Sim" at bounding box center [920, 423] width 68 height 41
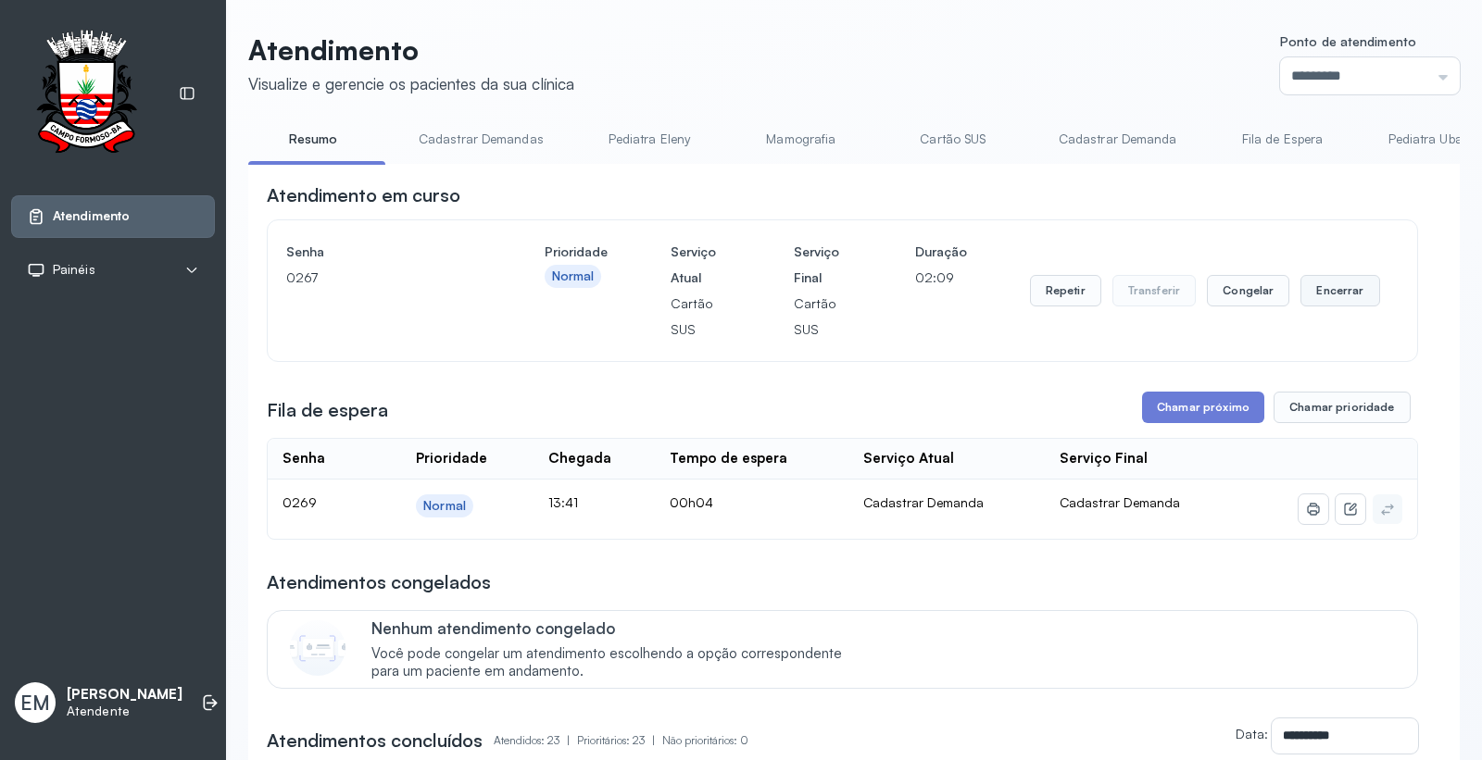
click at [1300, 298] on button "Encerrar" at bounding box center [1339, 290] width 79 height 31
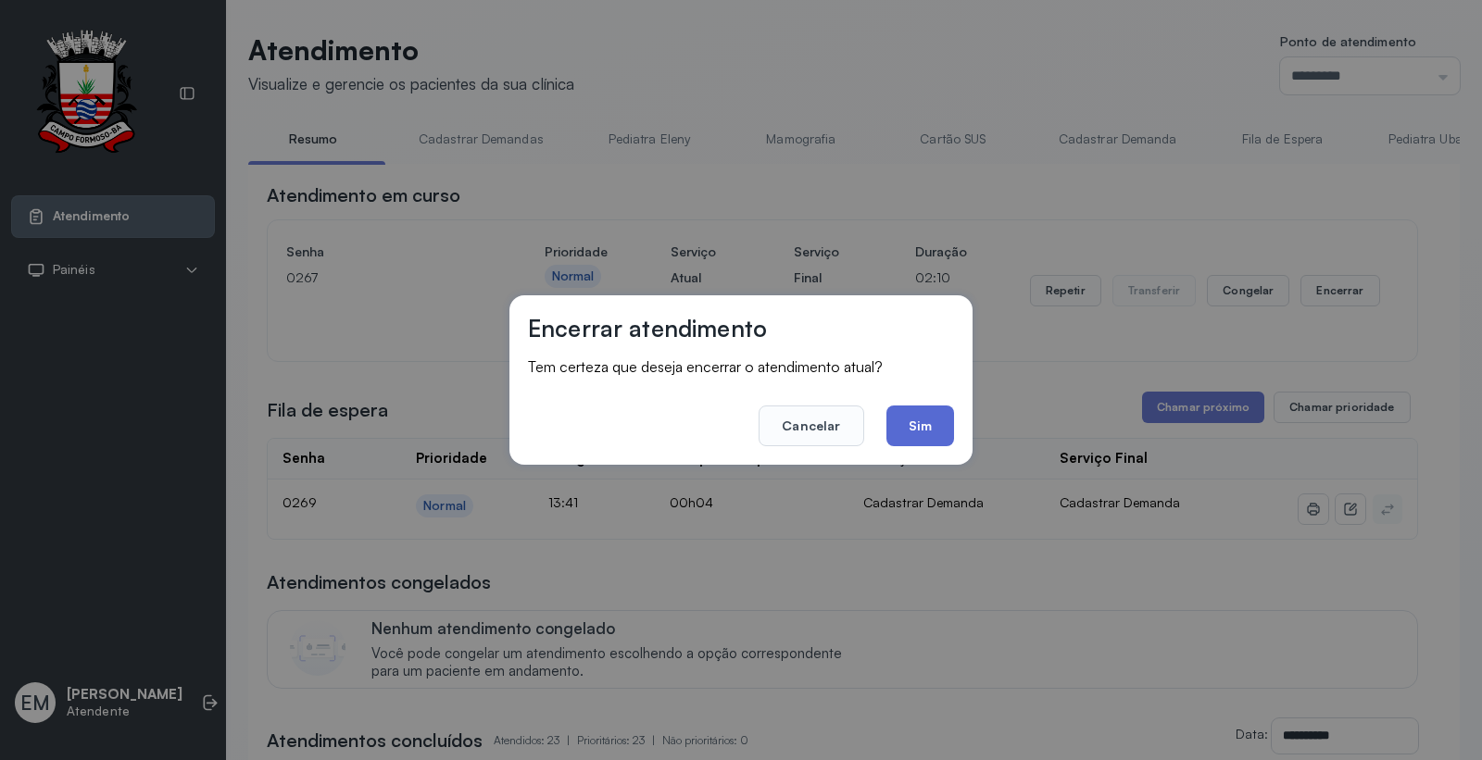
click at [896, 420] on button "Sim" at bounding box center [920, 426] width 68 height 41
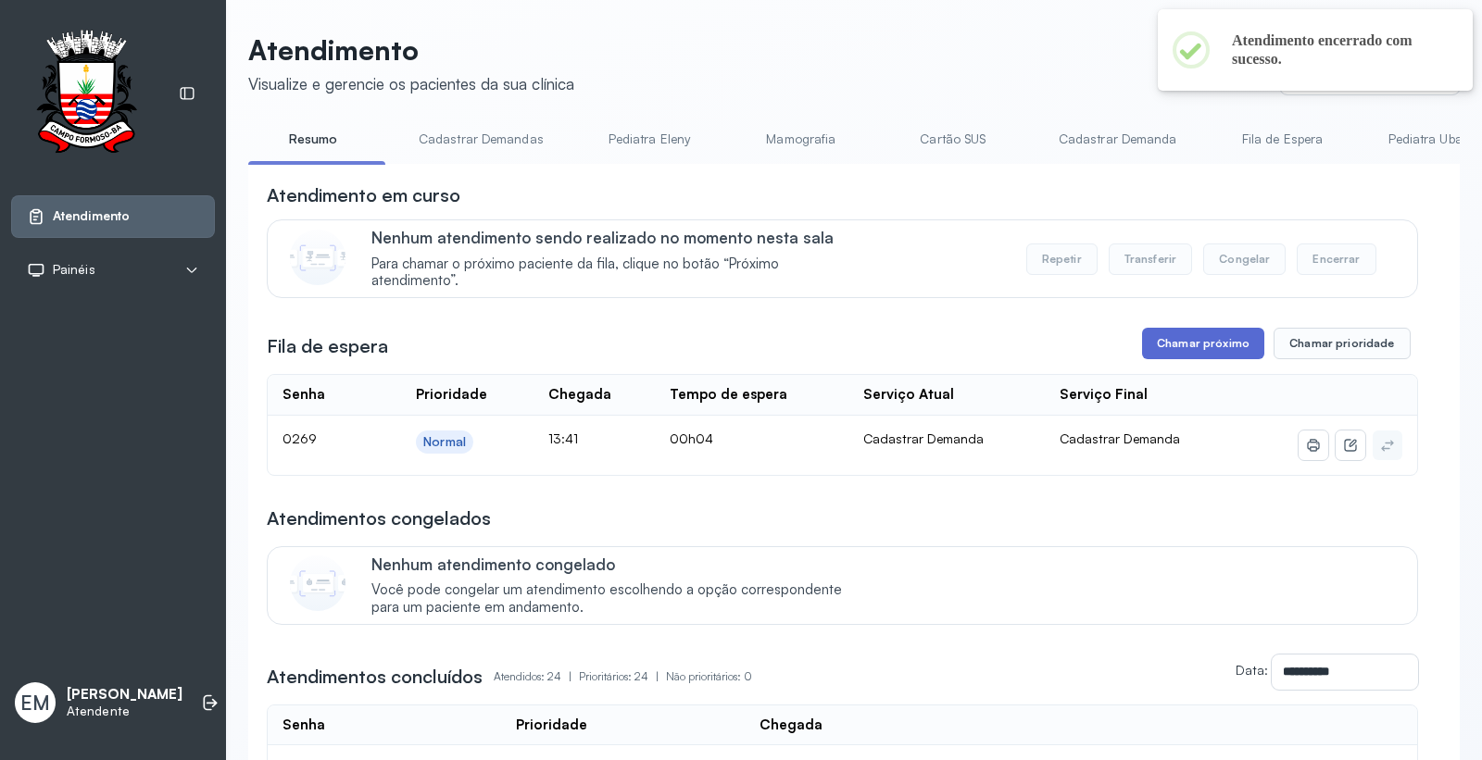
click at [1204, 347] on button "Chamar próximo" at bounding box center [1203, 343] width 122 height 31
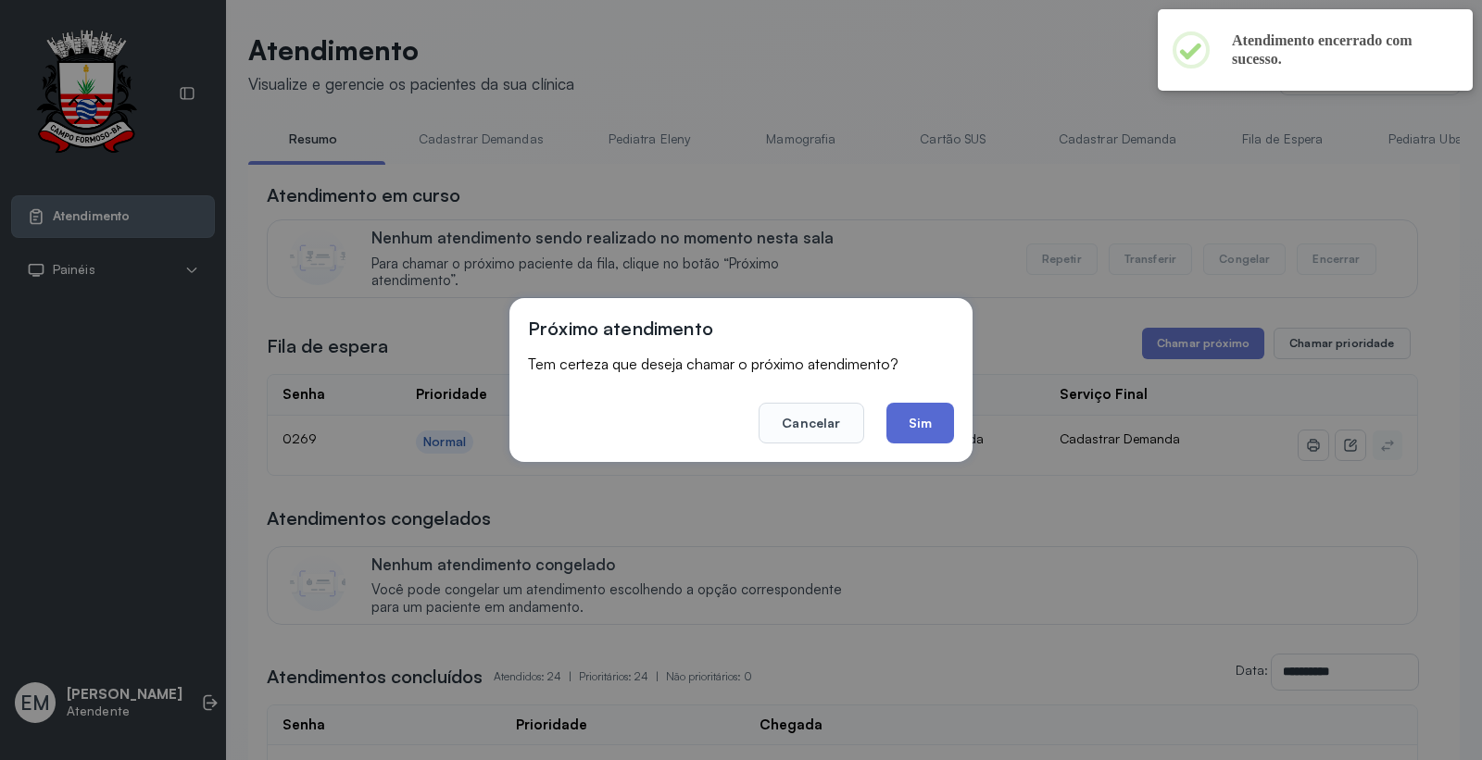
click at [933, 418] on button "Sim" at bounding box center [920, 423] width 68 height 41
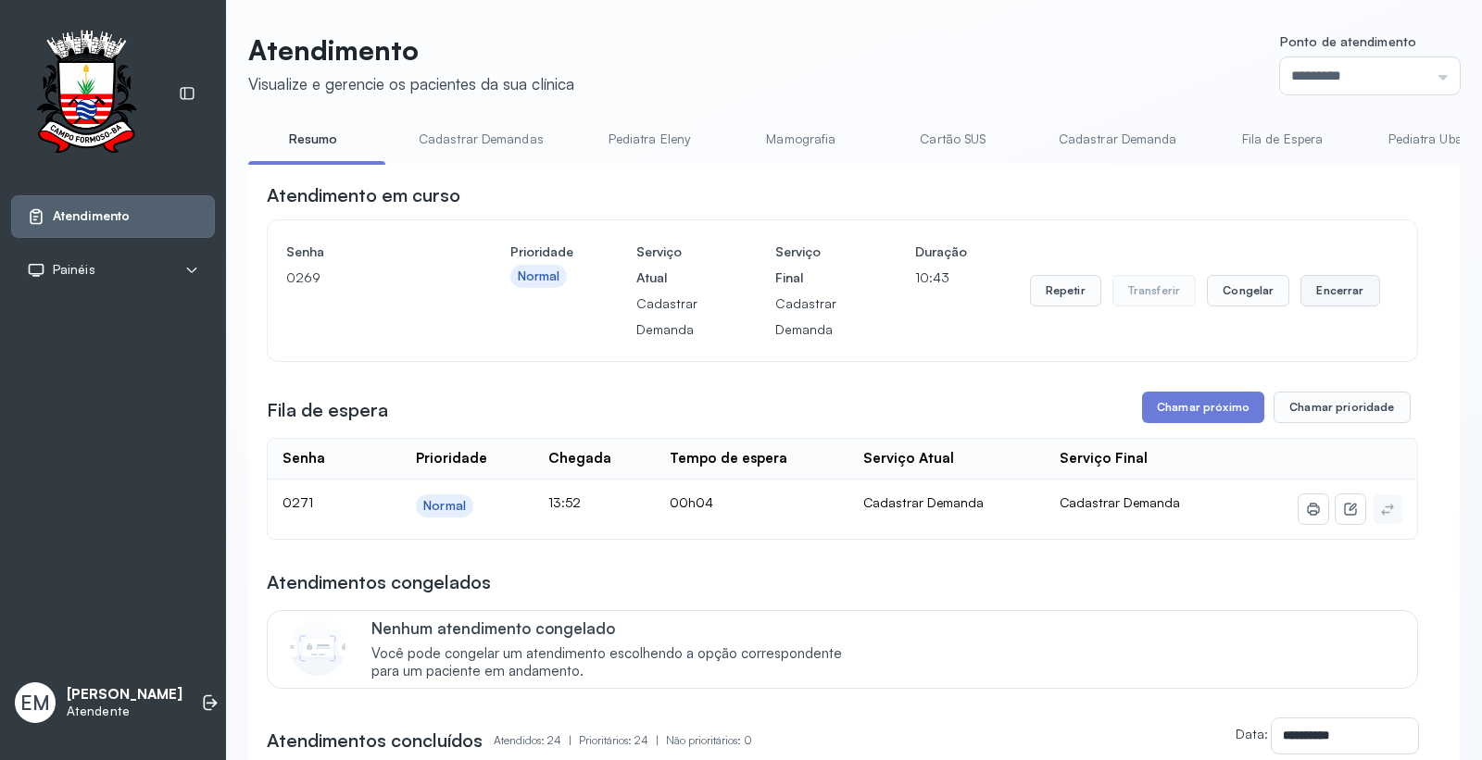
click at [1334, 294] on button "Encerrar" at bounding box center [1339, 290] width 79 height 31
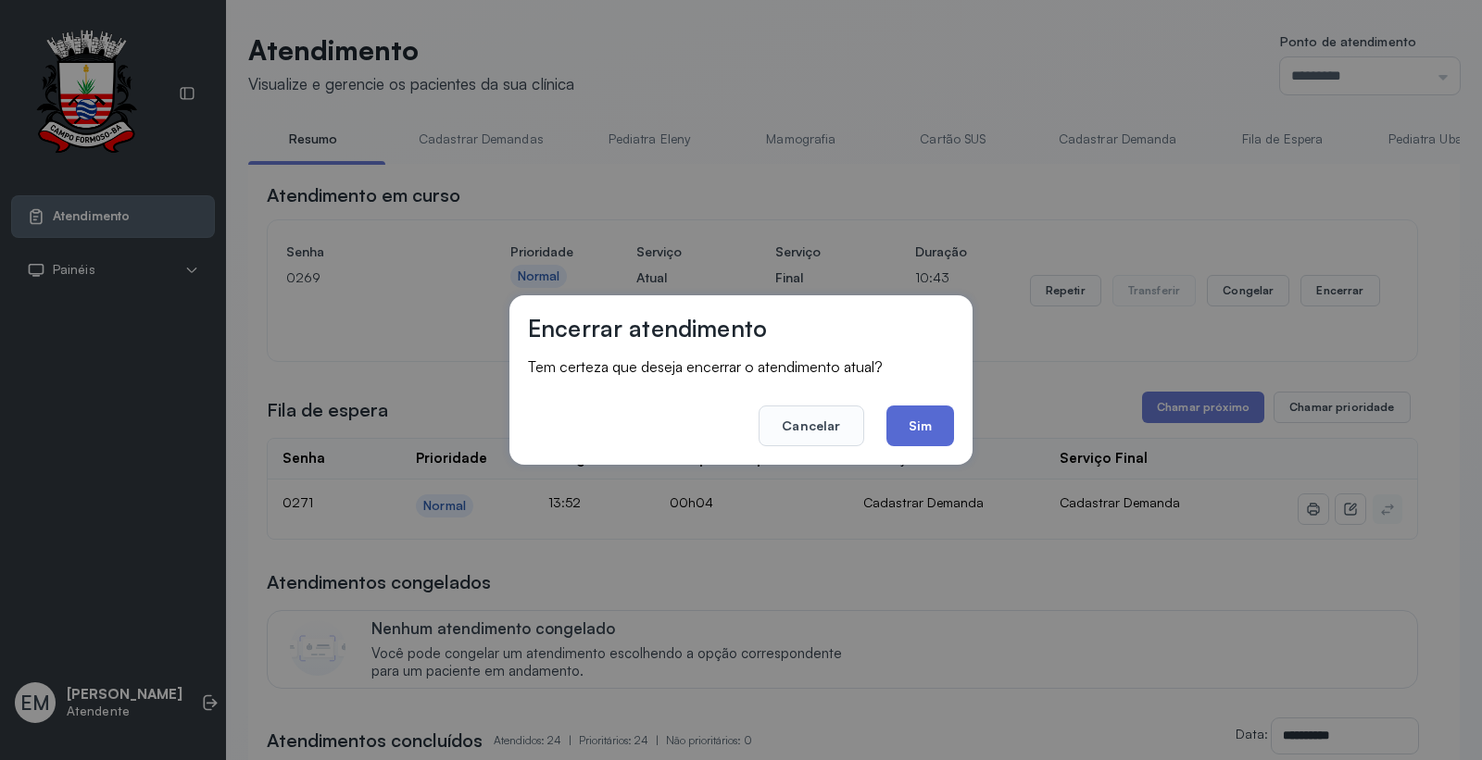
click at [912, 412] on button "Sim" at bounding box center [920, 426] width 68 height 41
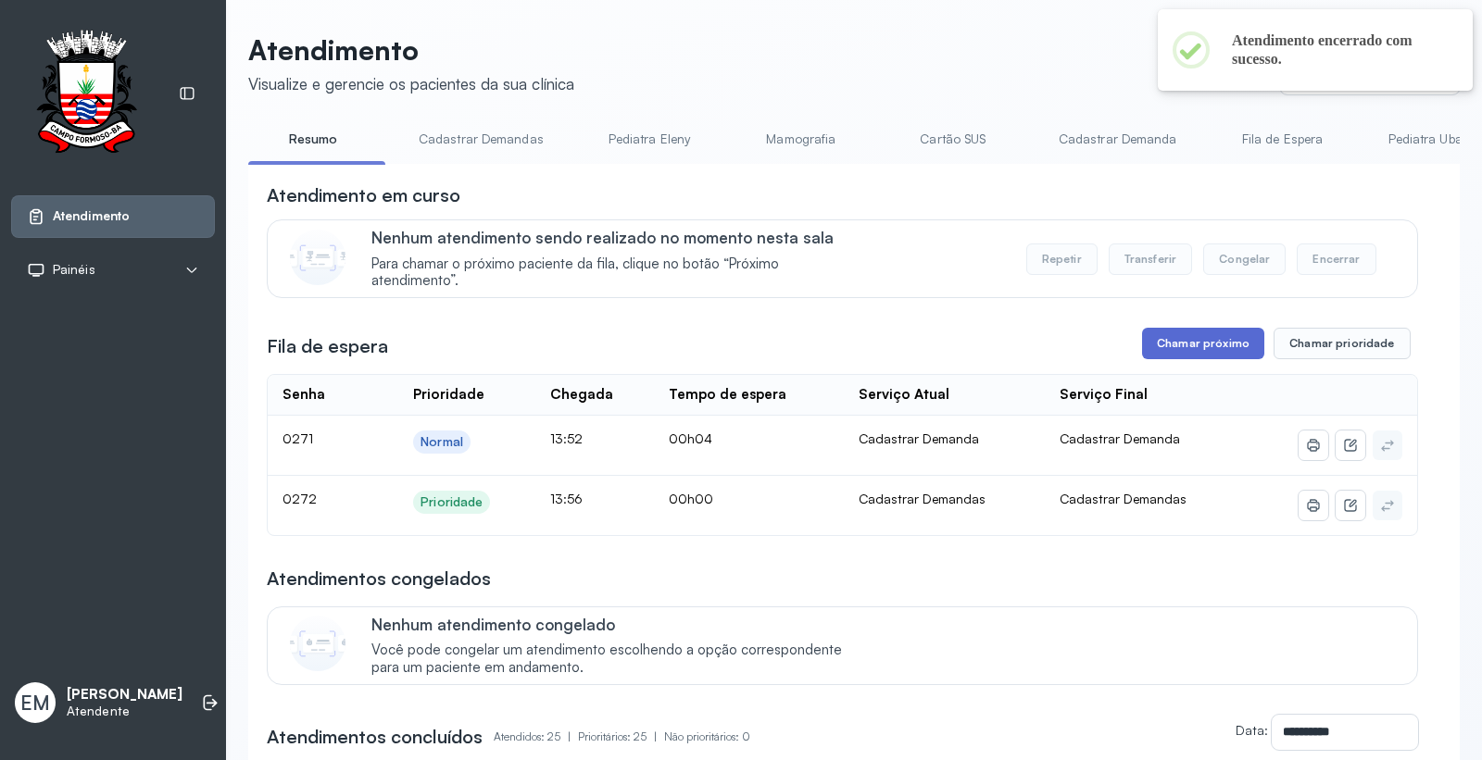
click at [1174, 353] on button "Chamar próximo" at bounding box center [1203, 343] width 122 height 31
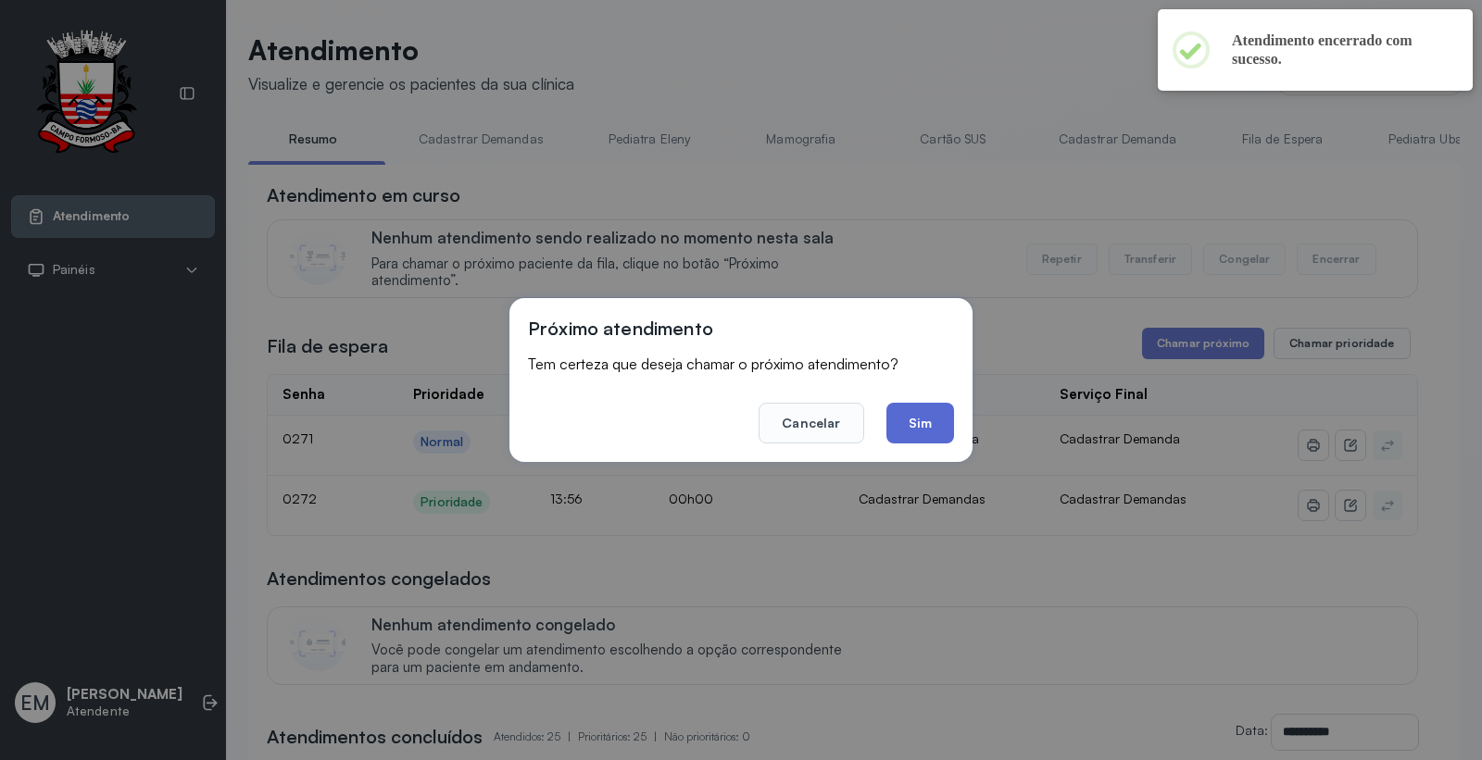
click at [895, 410] on button "Sim" at bounding box center [920, 423] width 68 height 41
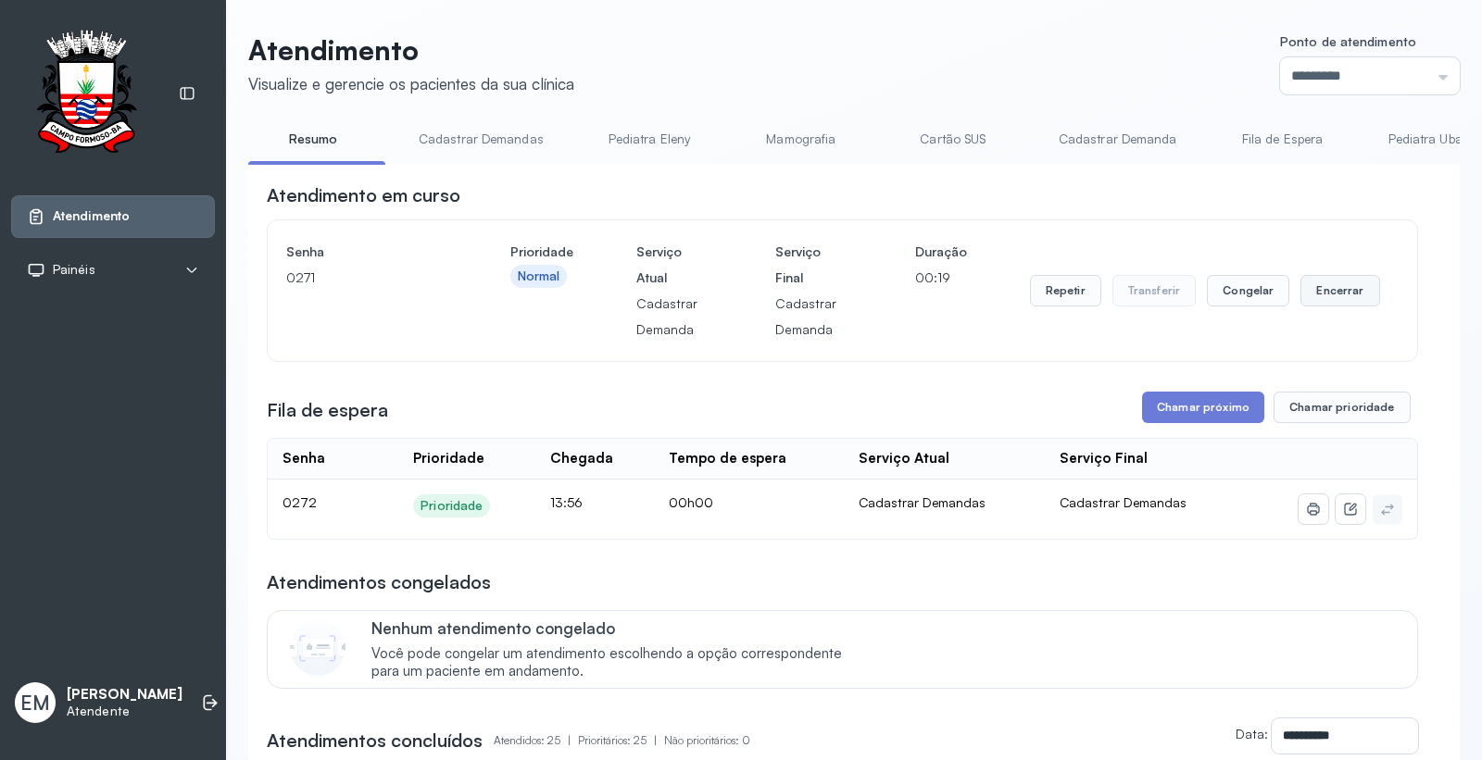
click at [1309, 291] on button "Encerrar" at bounding box center [1339, 290] width 79 height 31
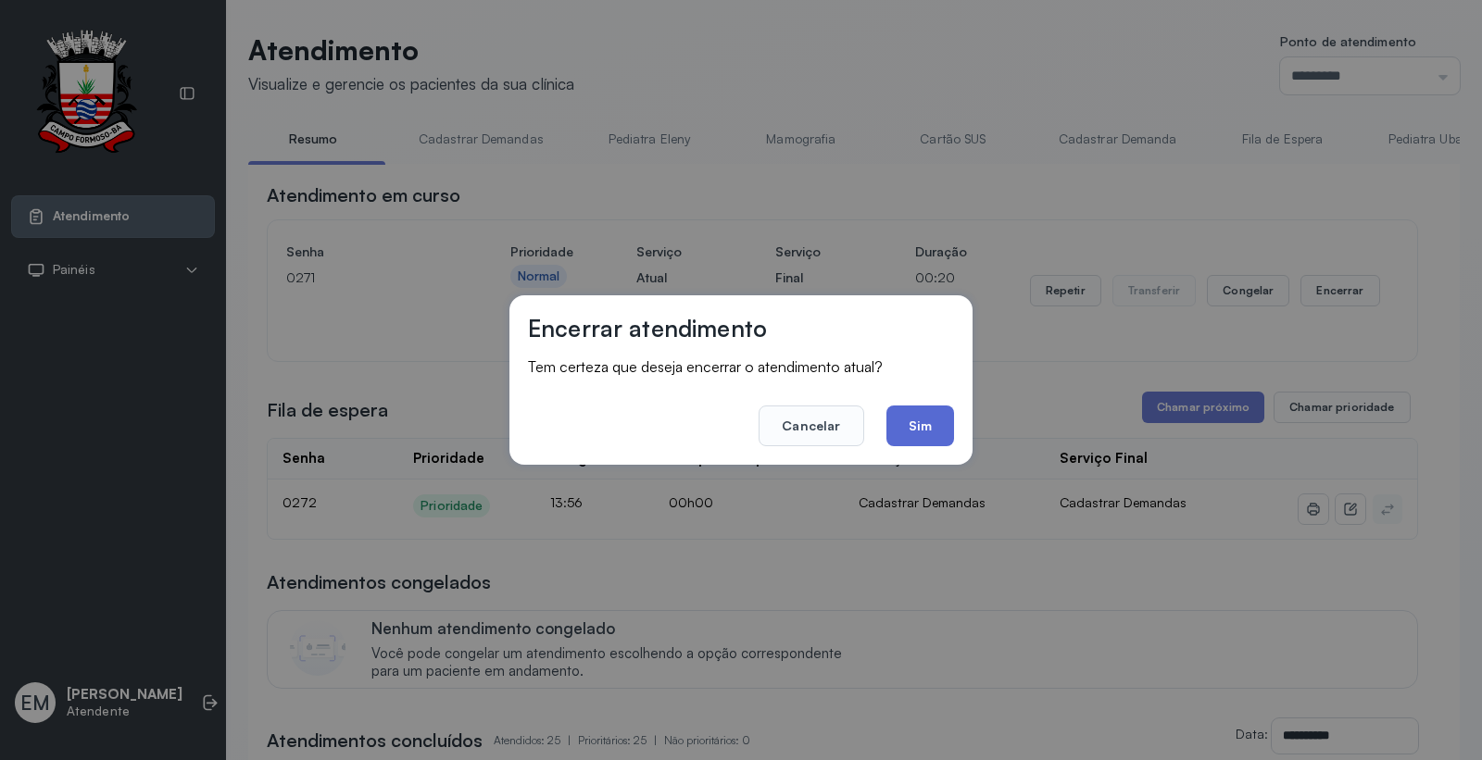
click at [935, 435] on button "Sim" at bounding box center [920, 426] width 68 height 41
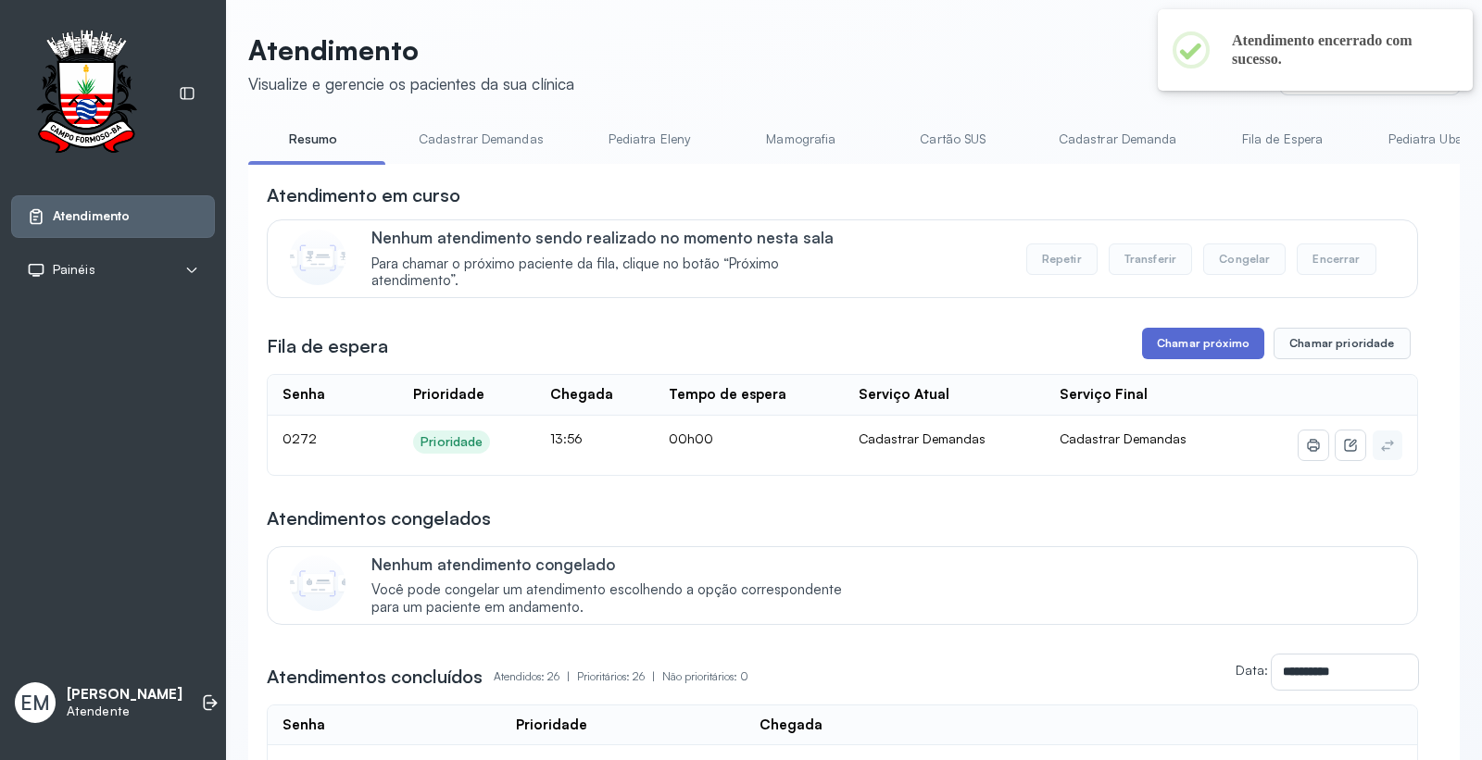
click at [1246, 354] on button "Chamar próximo" at bounding box center [1203, 343] width 122 height 31
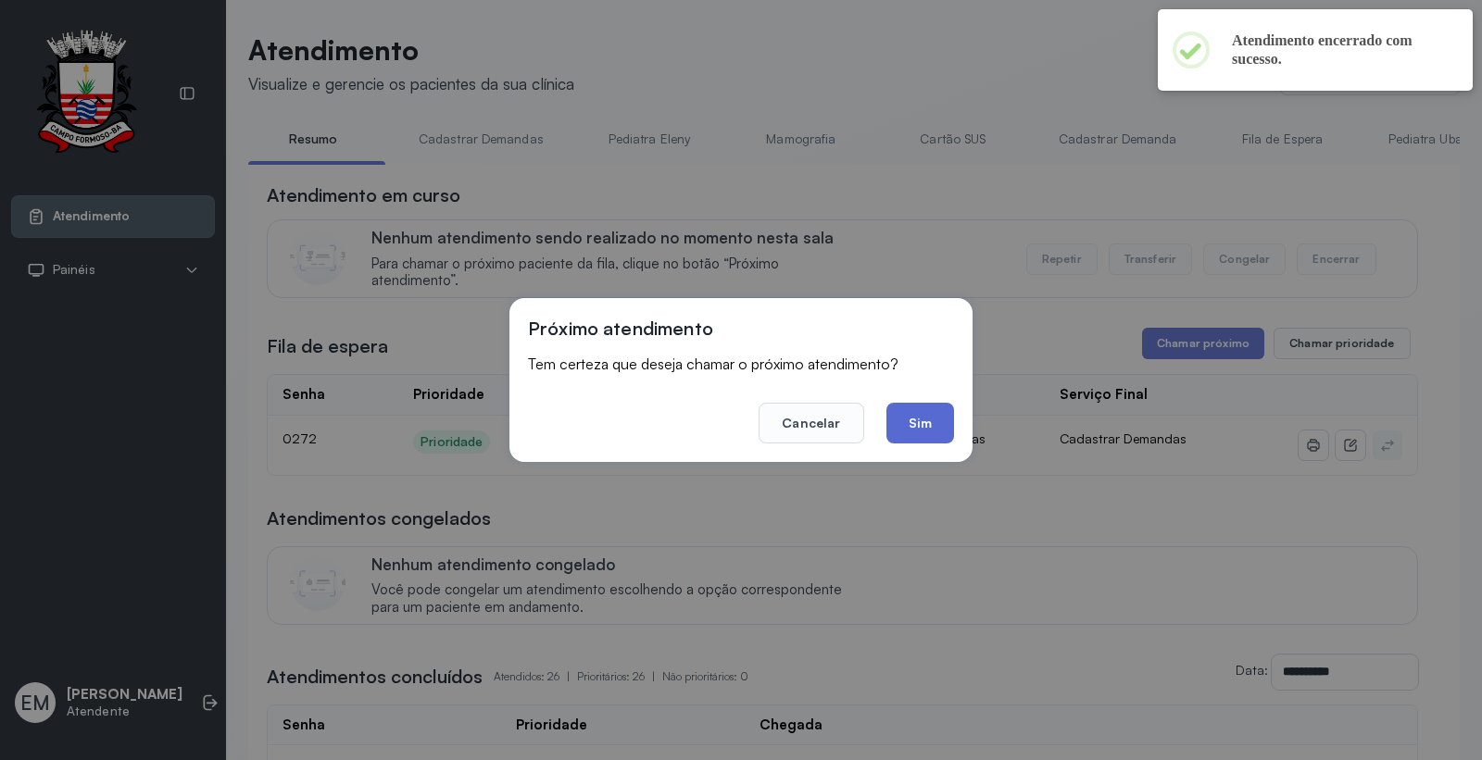
click at [938, 439] on button "Sim" at bounding box center [920, 423] width 68 height 41
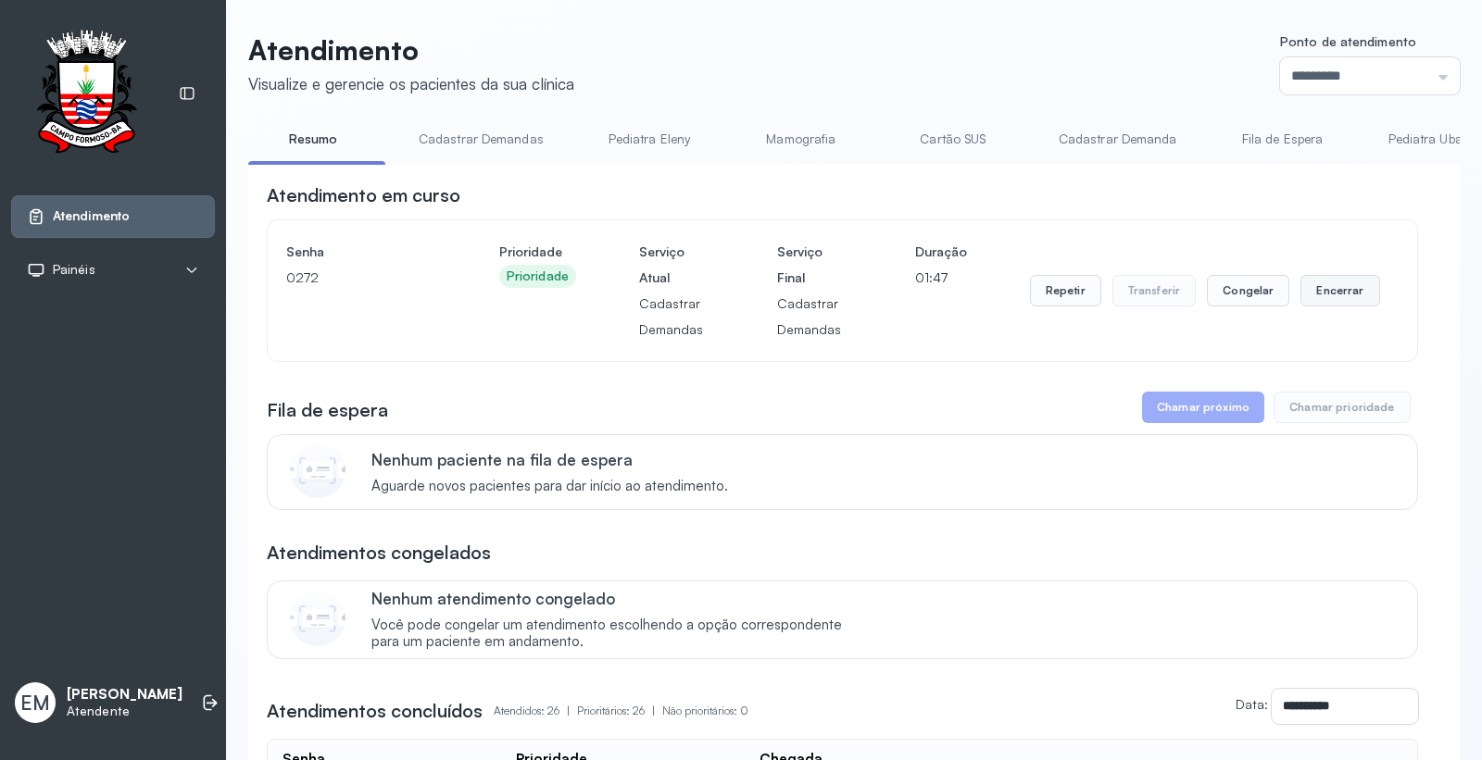
click at [1303, 301] on button "Encerrar" at bounding box center [1339, 290] width 79 height 31
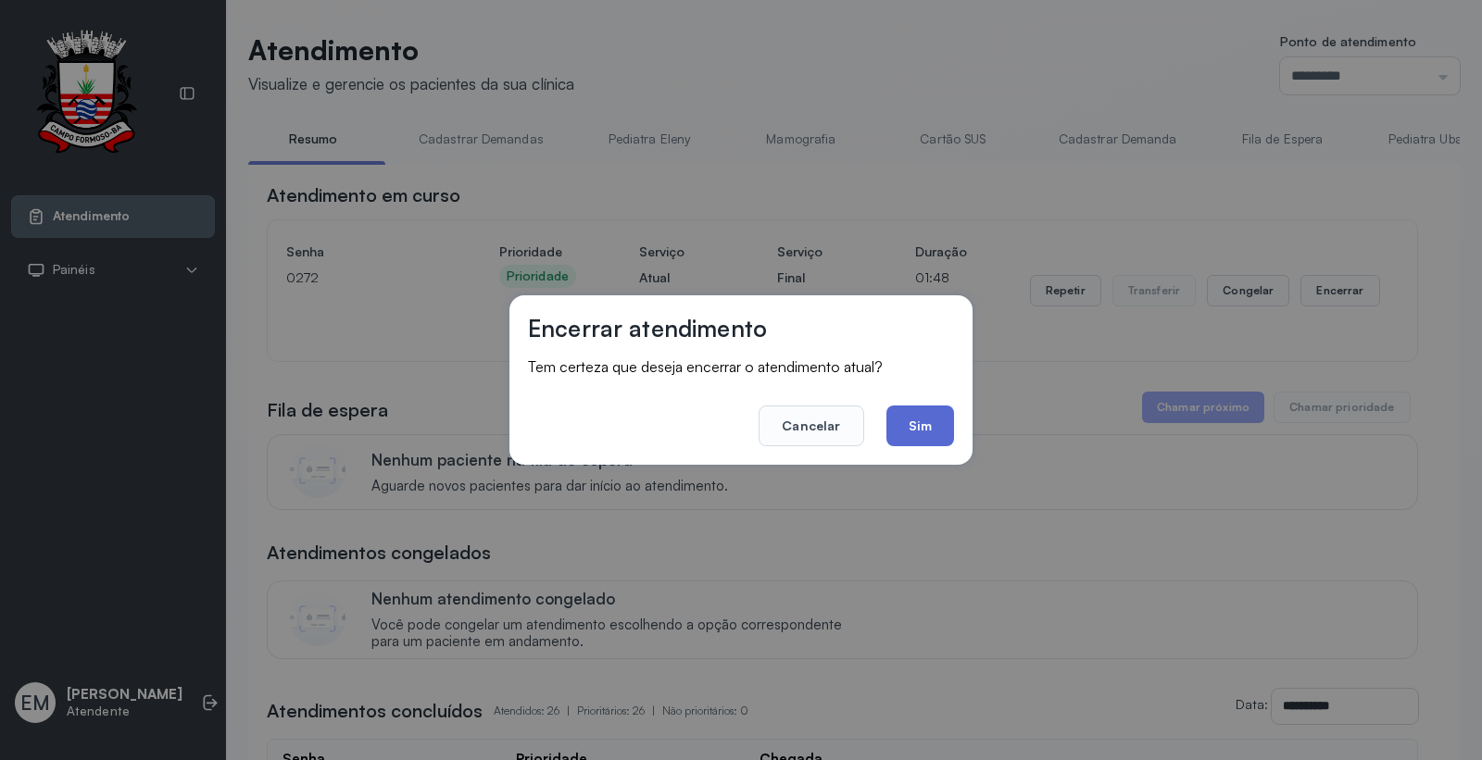
click at [945, 414] on button "Sim" at bounding box center [920, 426] width 68 height 41
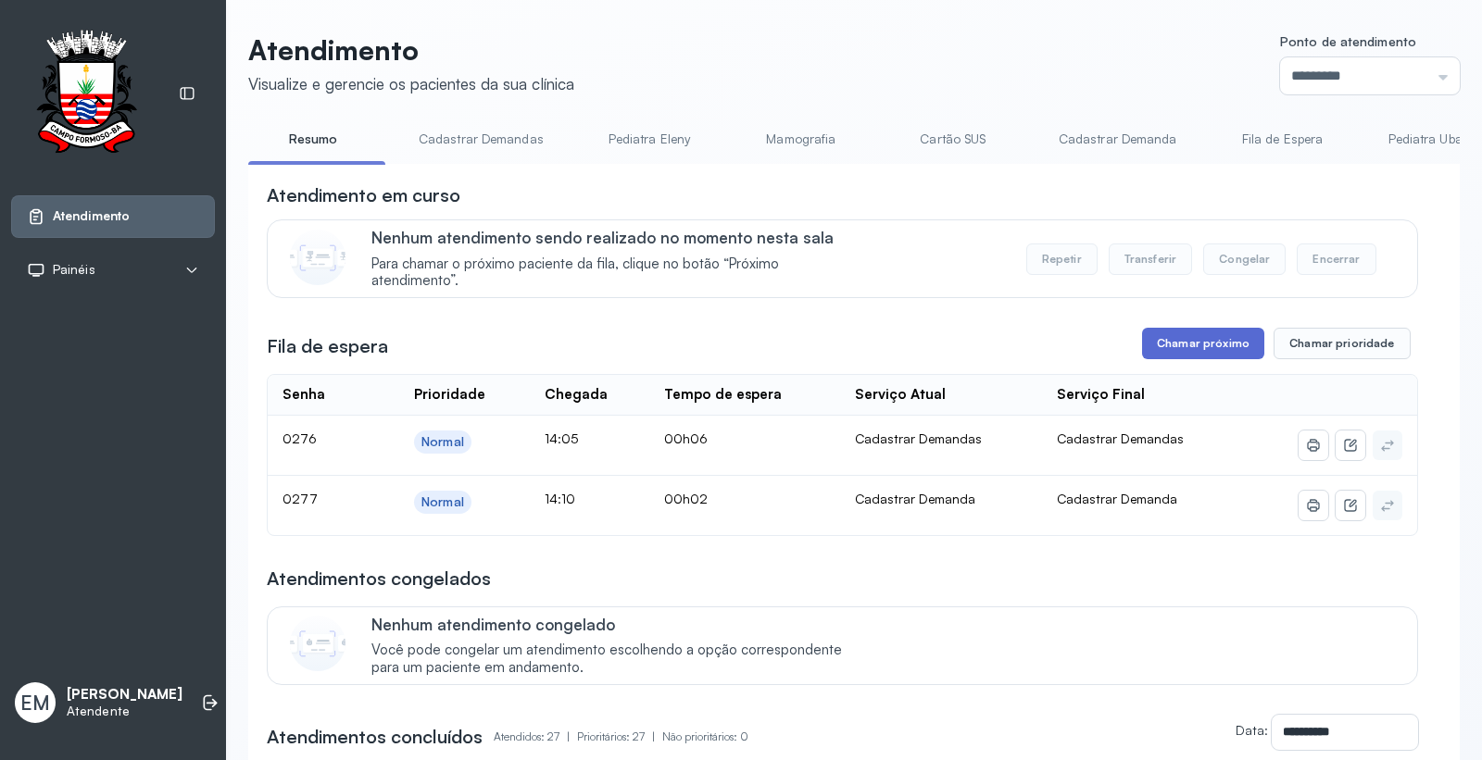
click at [1193, 352] on button "Chamar próximo" at bounding box center [1203, 343] width 122 height 31
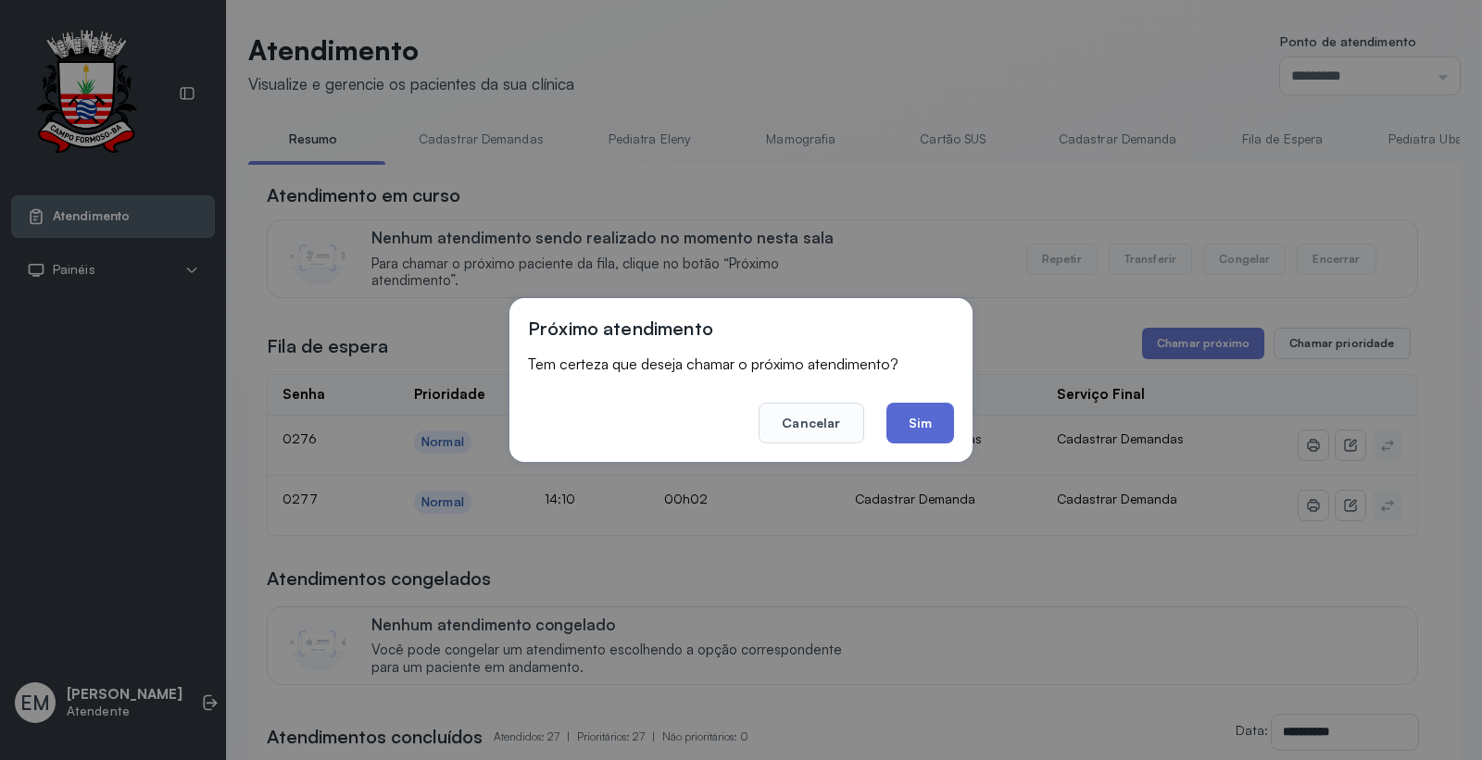
click at [935, 422] on button "Sim" at bounding box center [920, 423] width 68 height 41
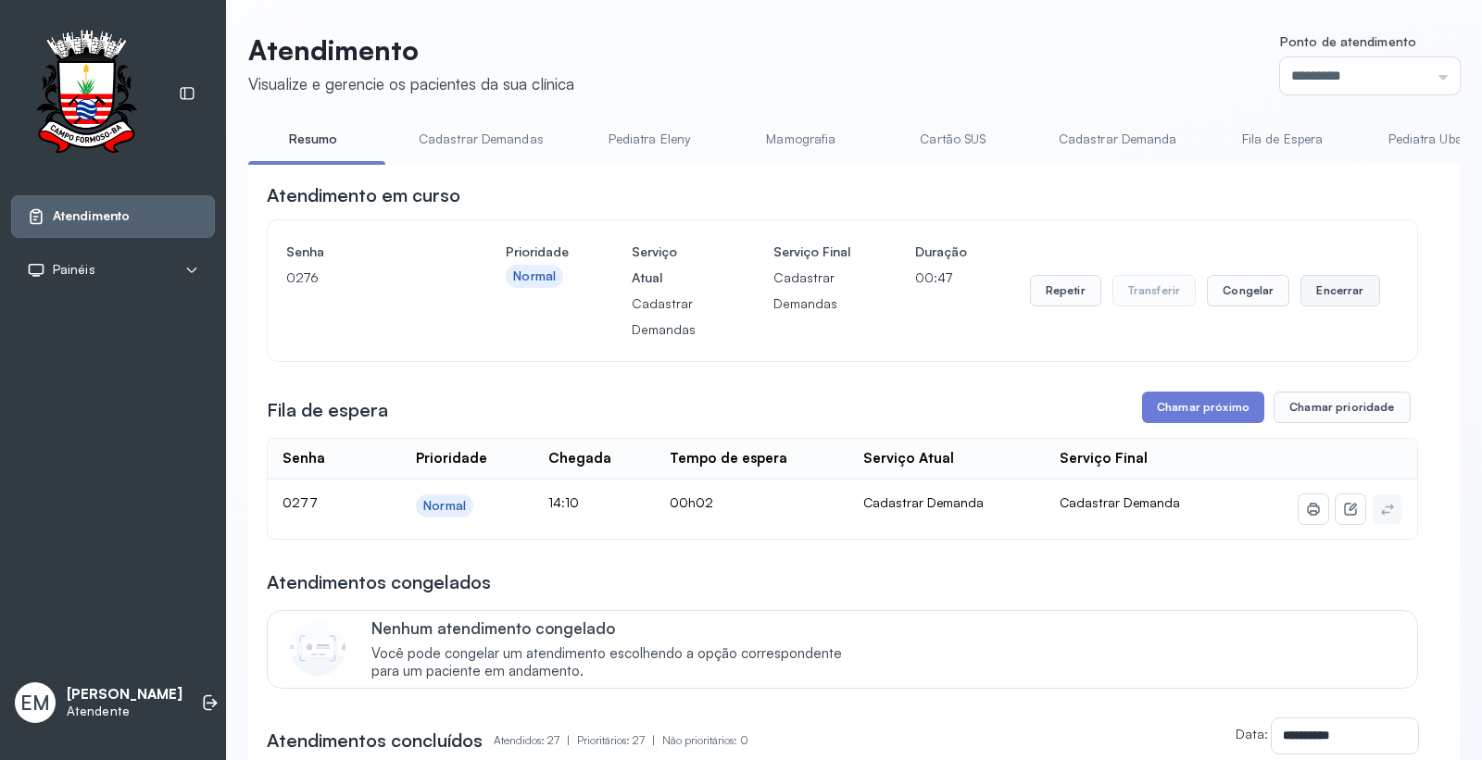
click at [1323, 297] on button "Encerrar" at bounding box center [1339, 290] width 79 height 31
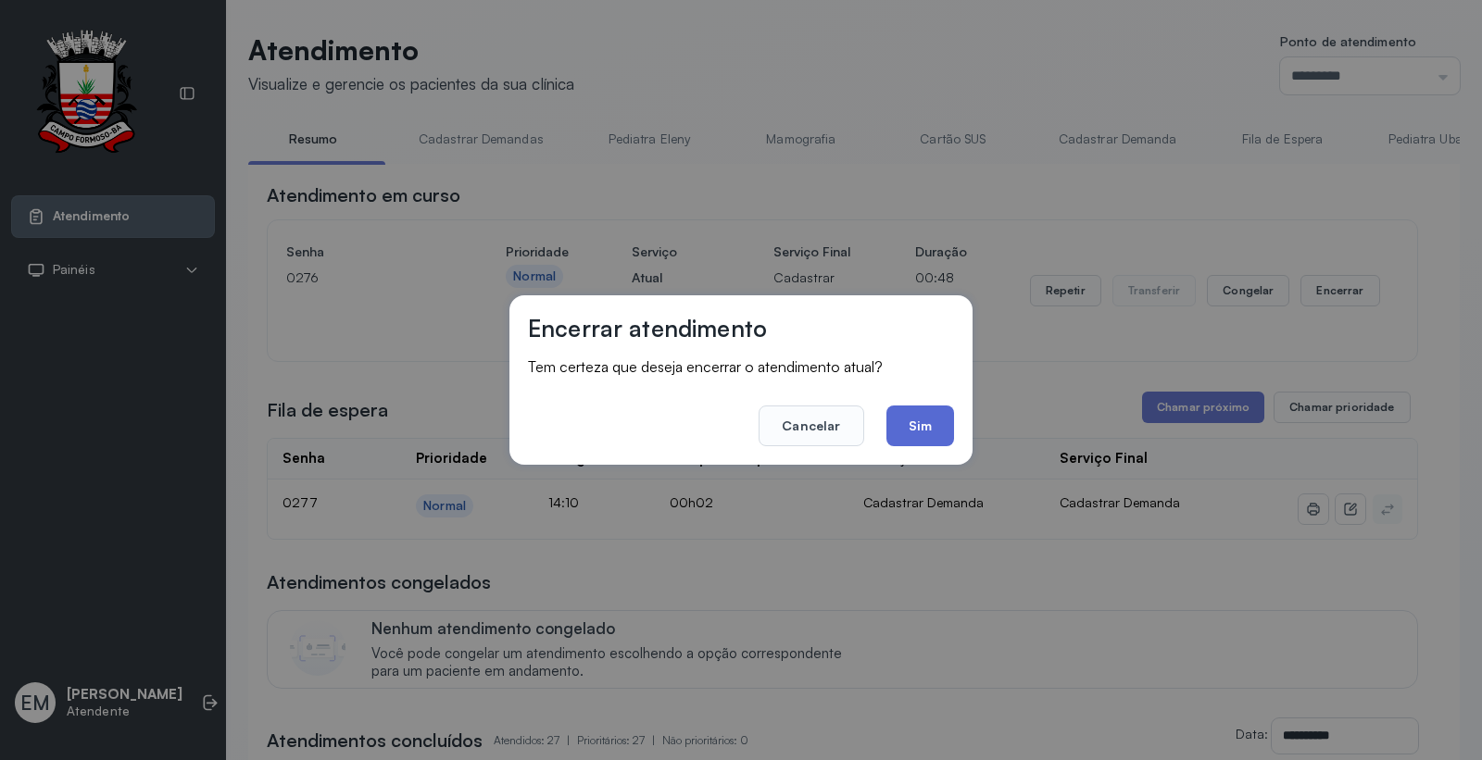
click at [912, 430] on button "Sim" at bounding box center [920, 426] width 68 height 41
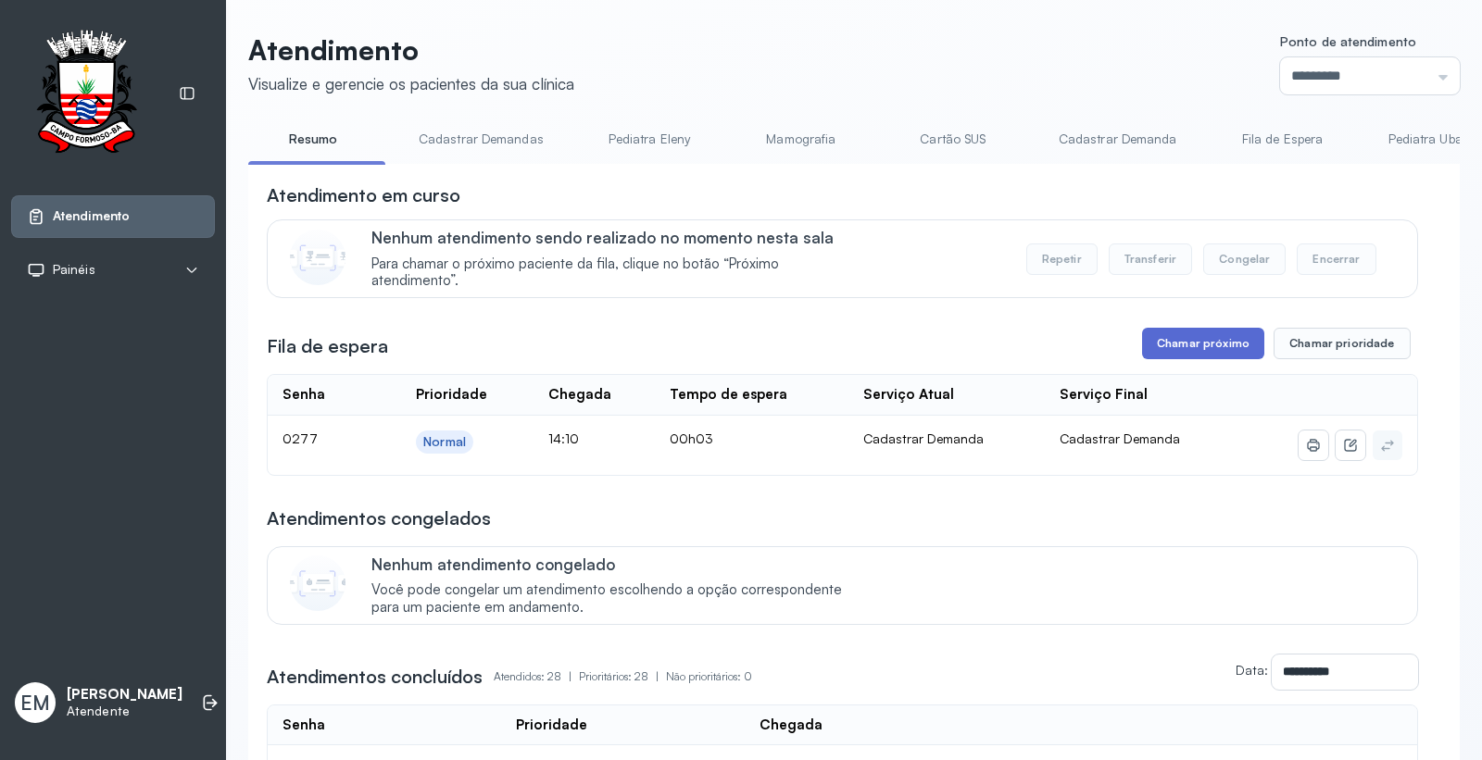
click at [1188, 352] on button "Chamar próximo" at bounding box center [1203, 343] width 122 height 31
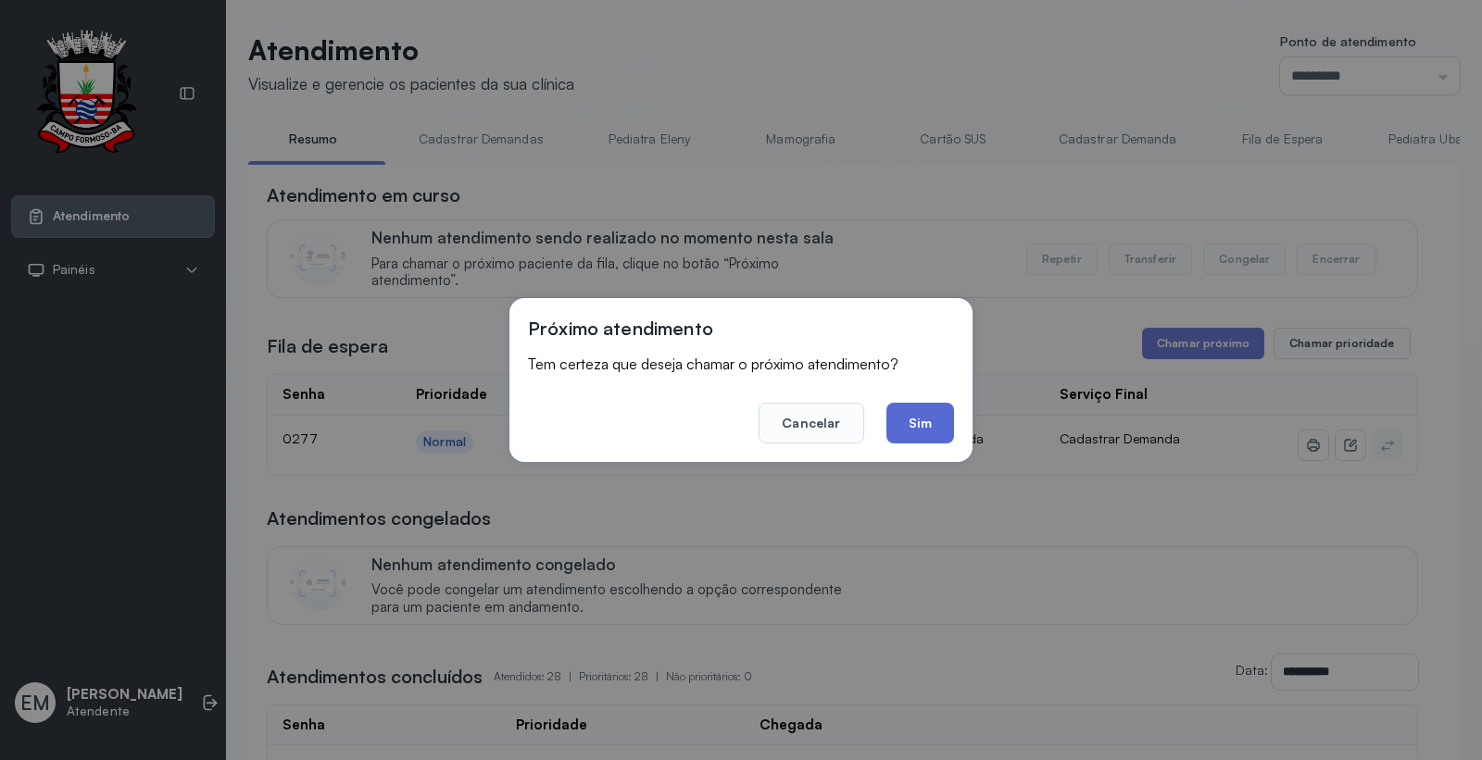
click at [936, 405] on button "Sim" at bounding box center [920, 423] width 68 height 41
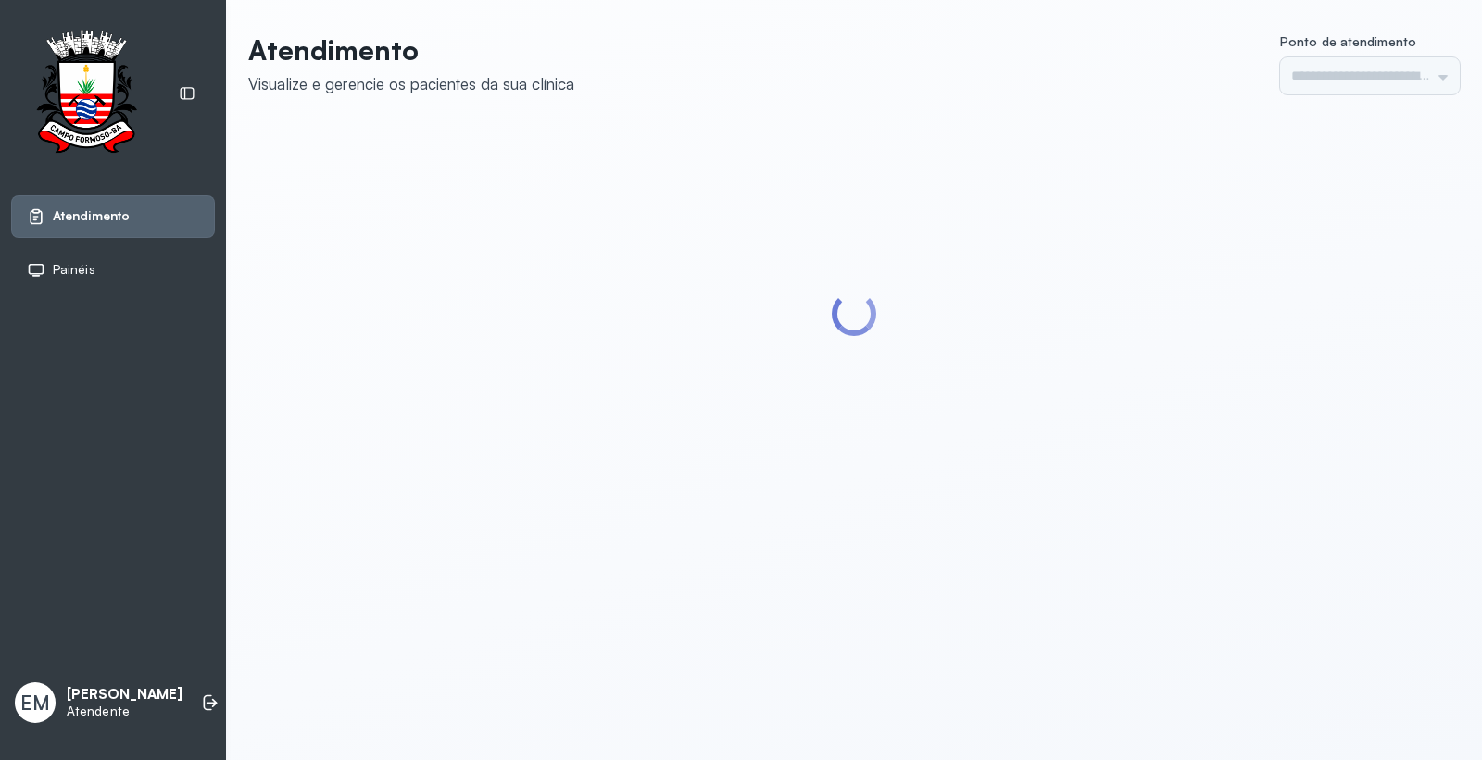
type input "*********"
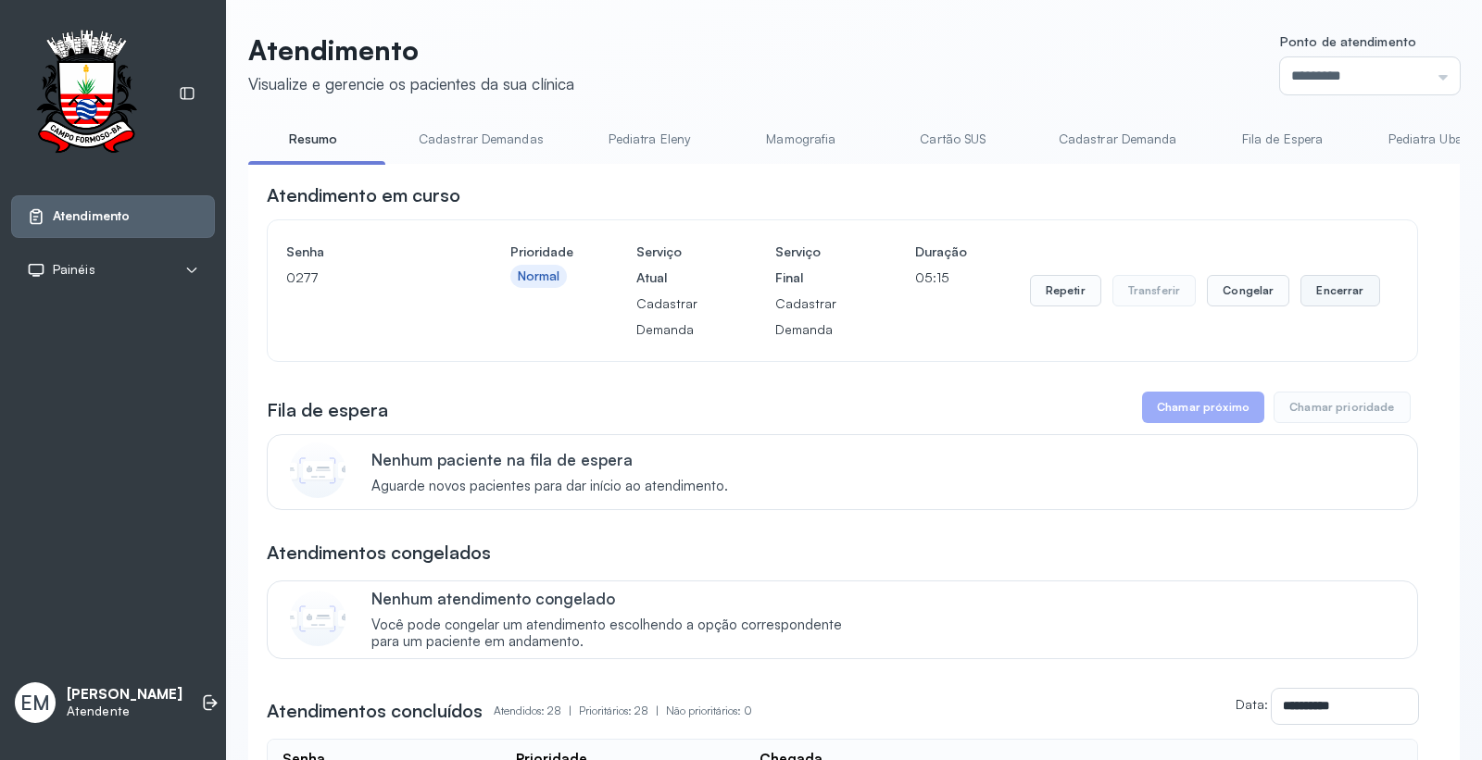
click at [1352, 292] on button "Encerrar" at bounding box center [1339, 290] width 79 height 31
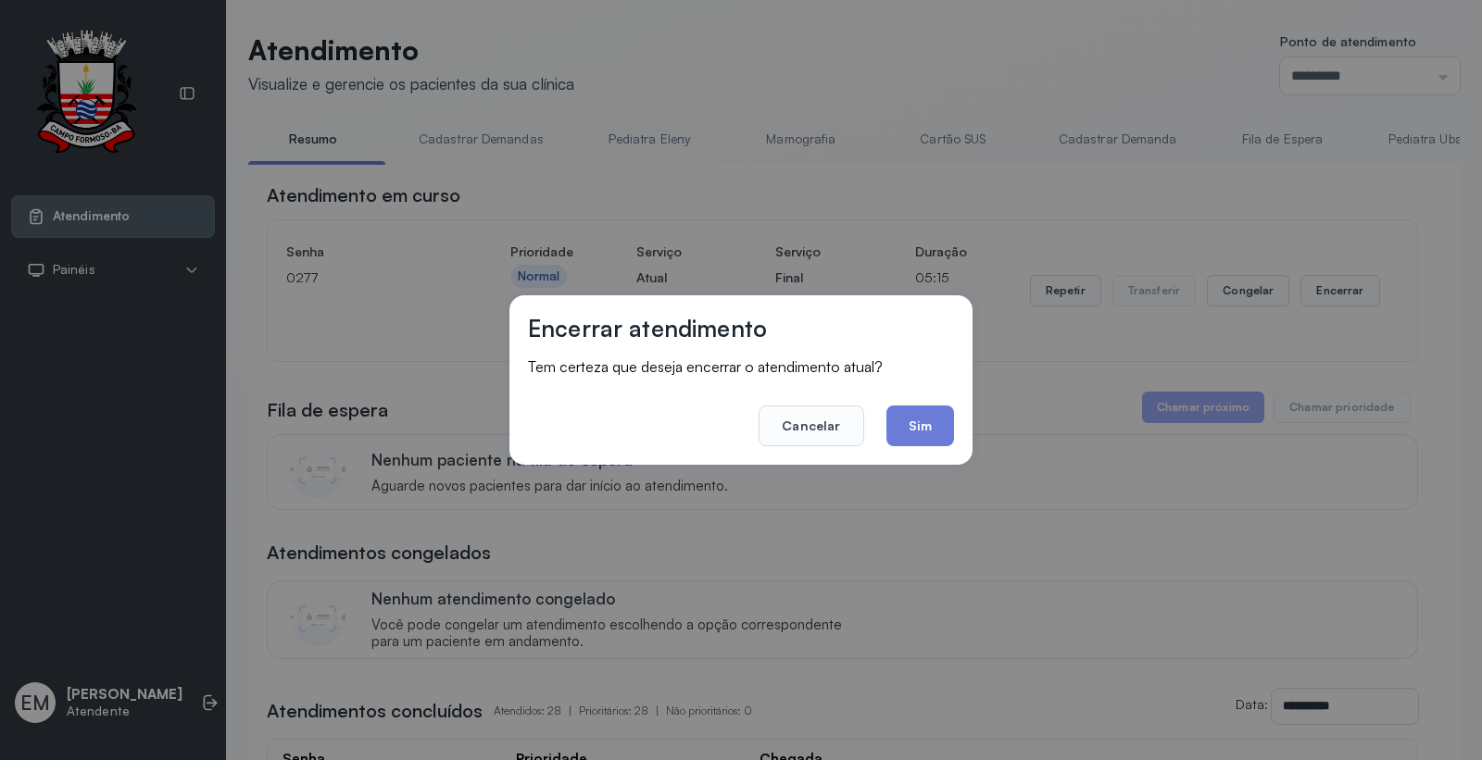
click at [911, 394] on footer "Cancelar Sim" at bounding box center [741, 413] width 426 height 67
click at [920, 440] on button "Sim" at bounding box center [920, 426] width 68 height 41
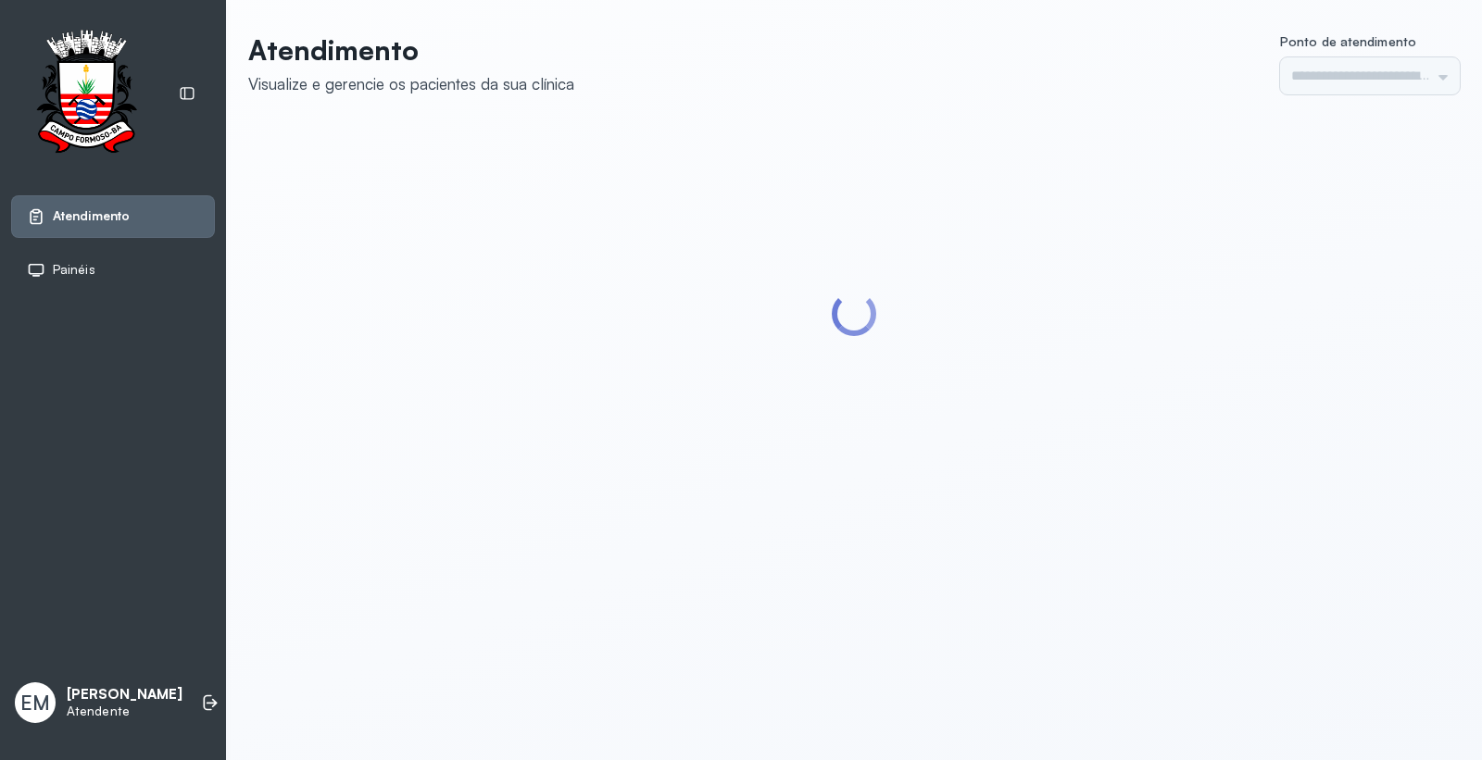
type input "*********"
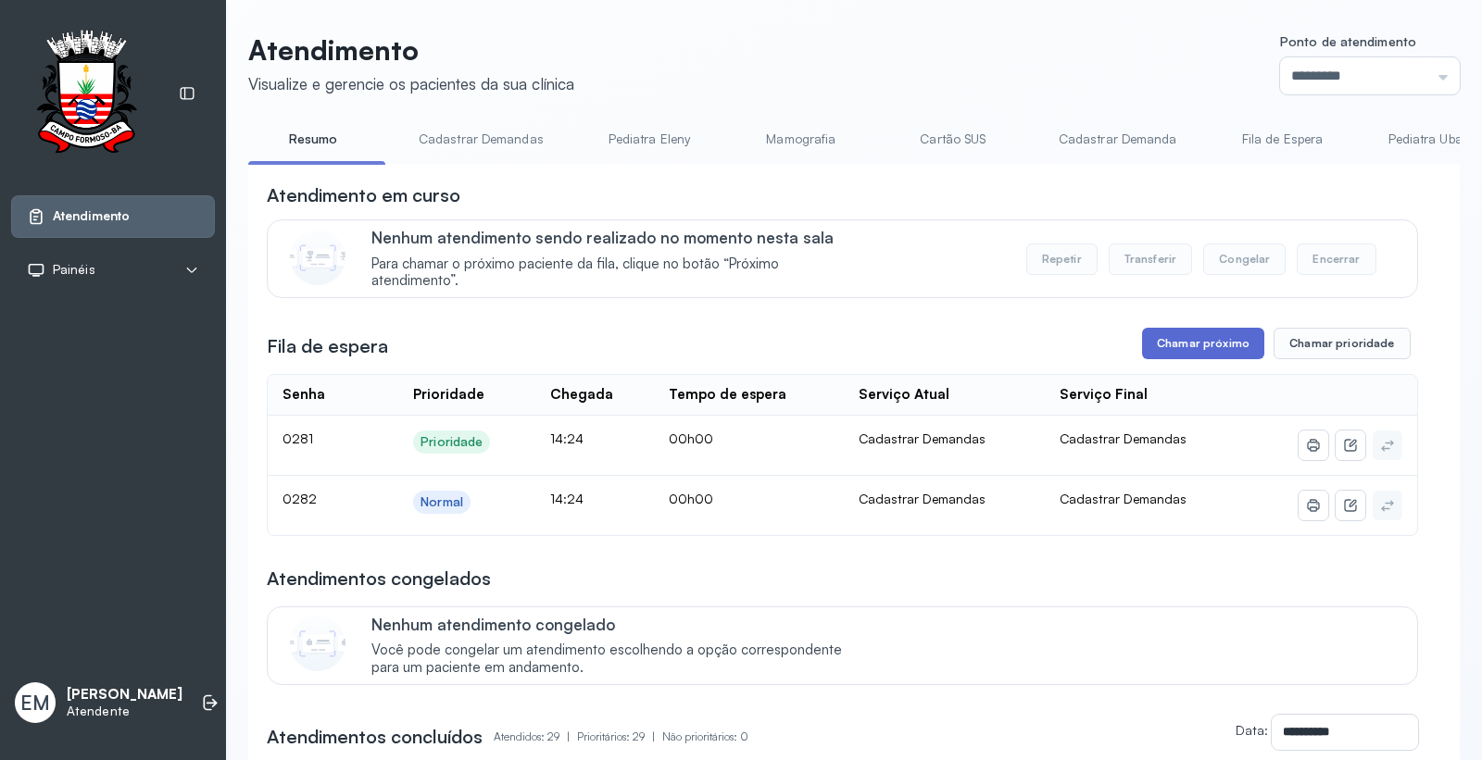
click at [1199, 343] on button "Chamar próximo" at bounding box center [1203, 343] width 122 height 31
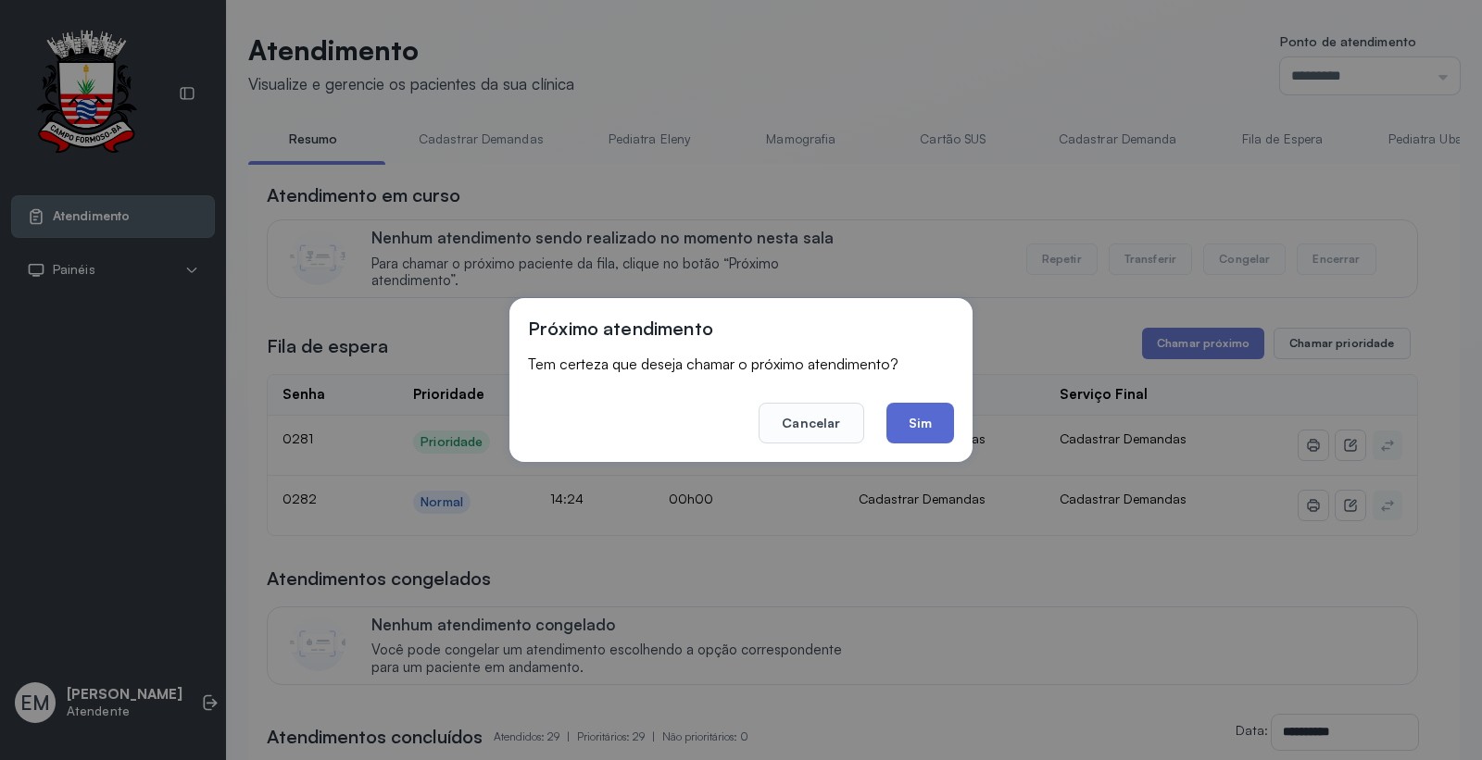
click at [920, 420] on button "Sim" at bounding box center [920, 423] width 68 height 41
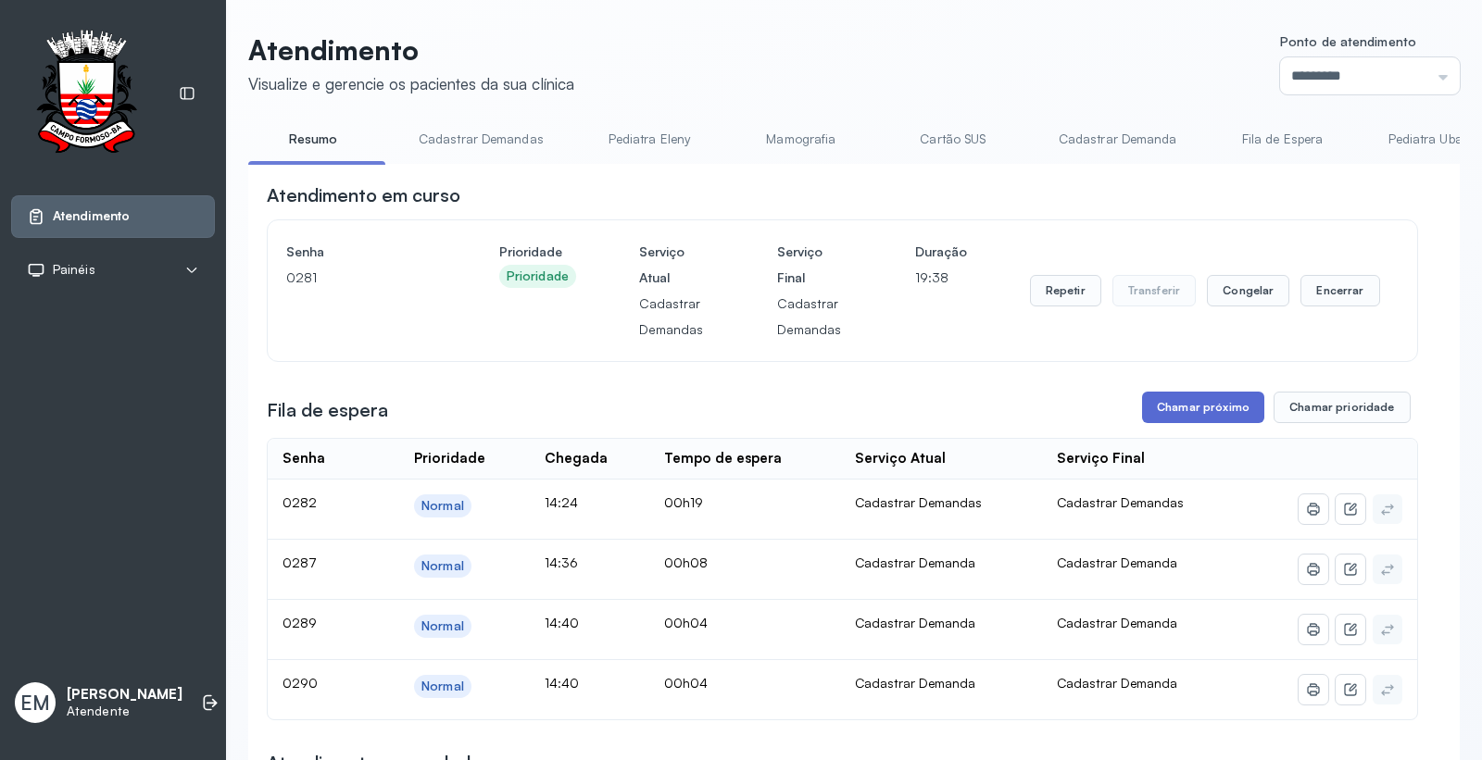
click at [1162, 423] on button "Chamar próximo" at bounding box center [1203, 407] width 122 height 31
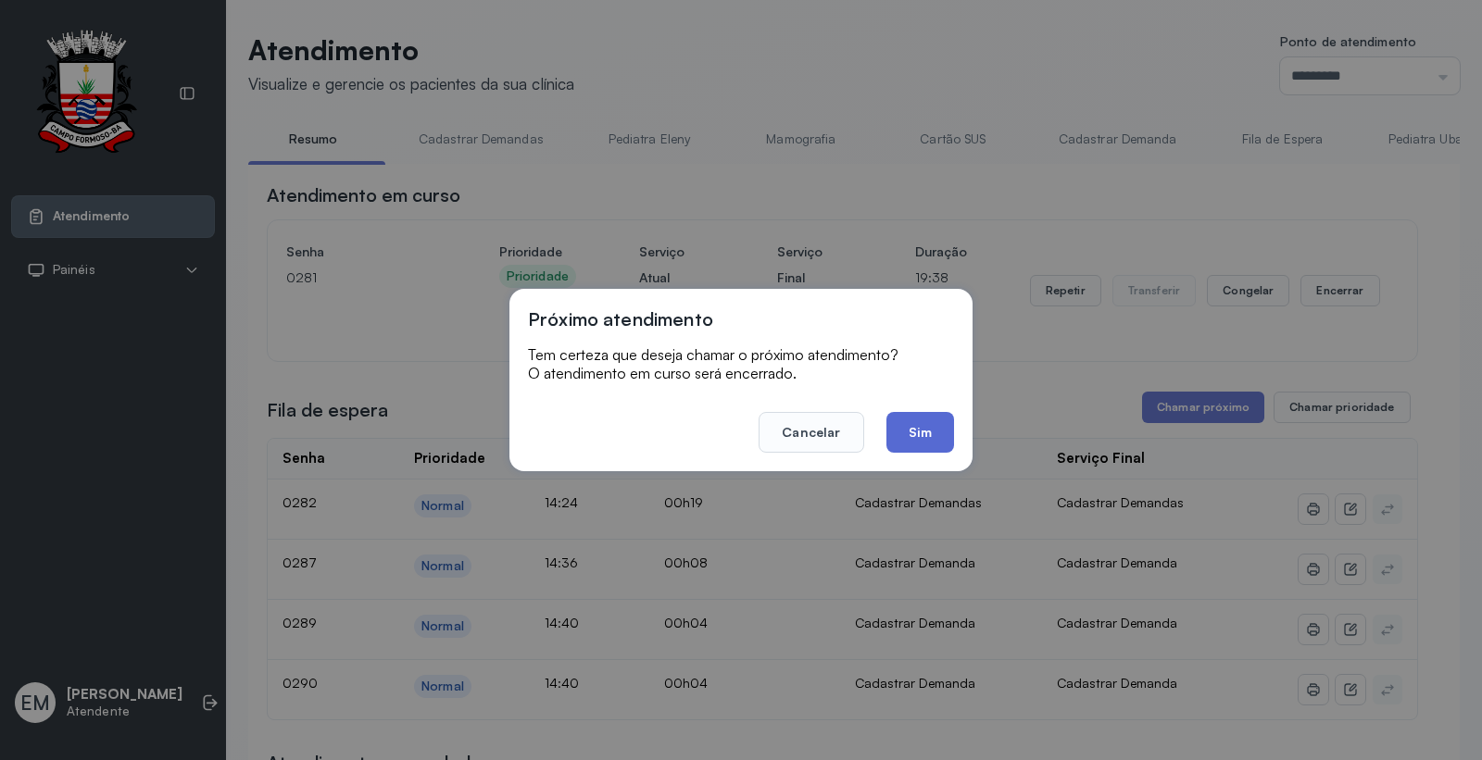
click at [939, 432] on button "Sim" at bounding box center [920, 432] width 68 height 41
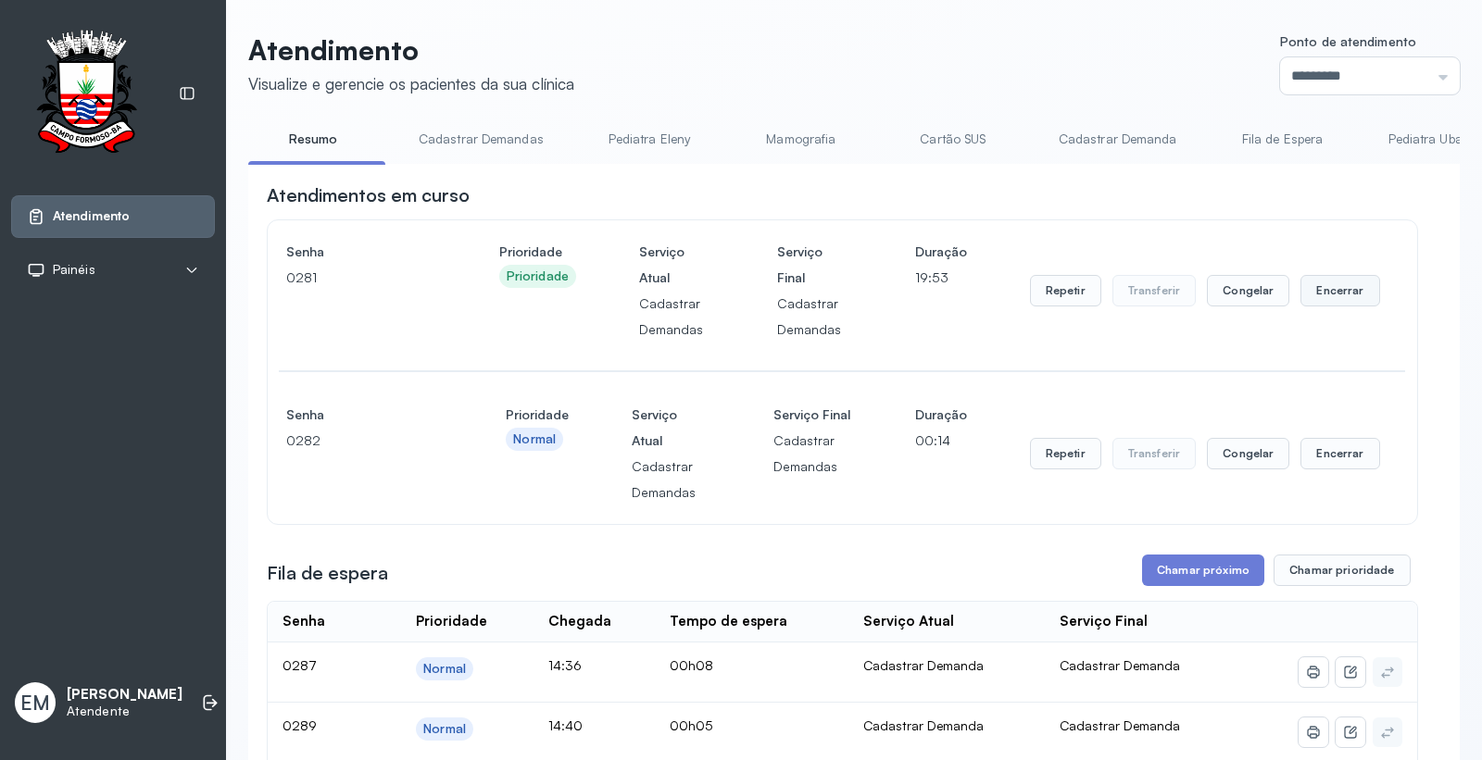
click at [1338, 291] on button "Encerrar" at bounding box center [1339, 290] width 79 height 31
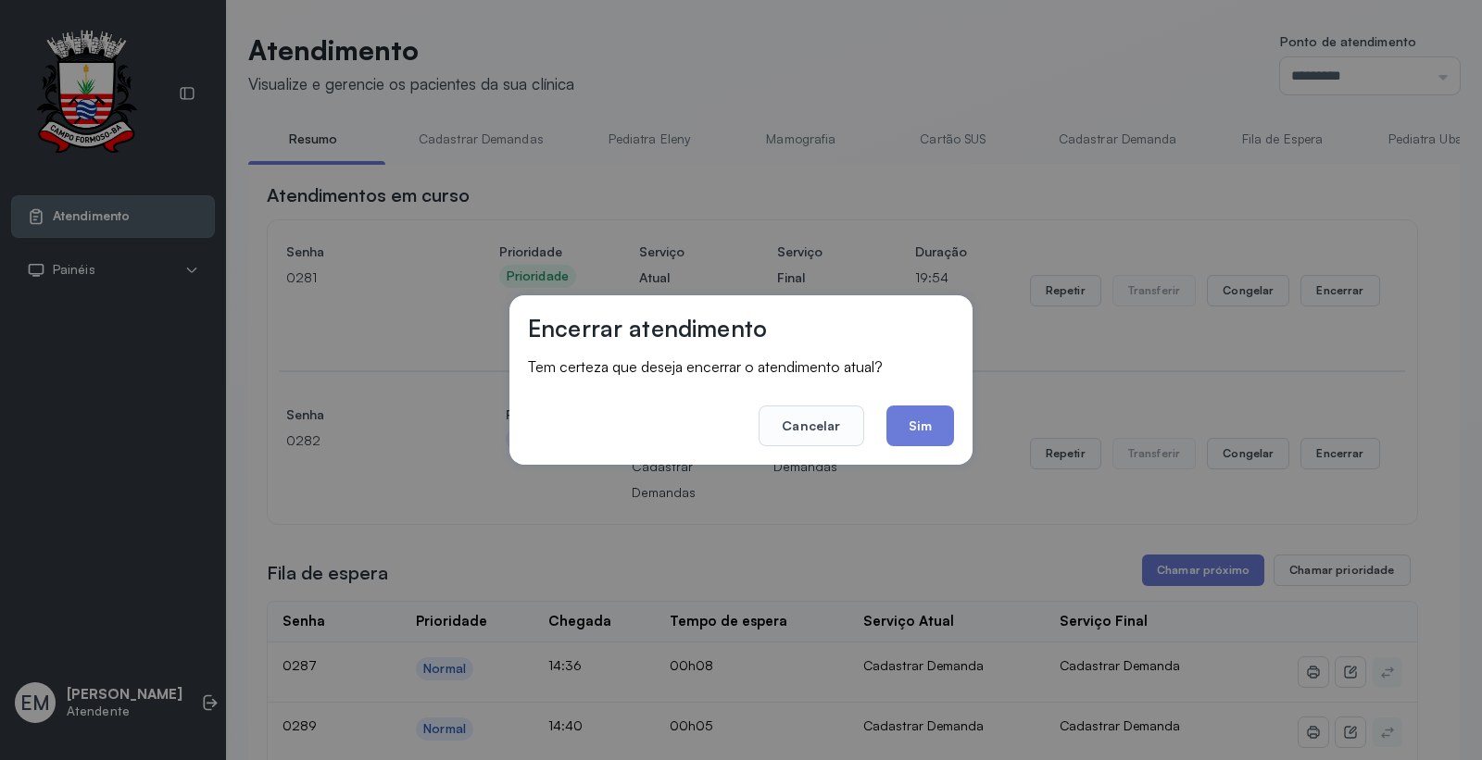
click at [926, 398] on footer "Cancelar Sim" at bounding box center [741, 413] width 426 height 67
click at [930, 409] on button "Sim" at bounding box center [920, 426] width 68 height 41
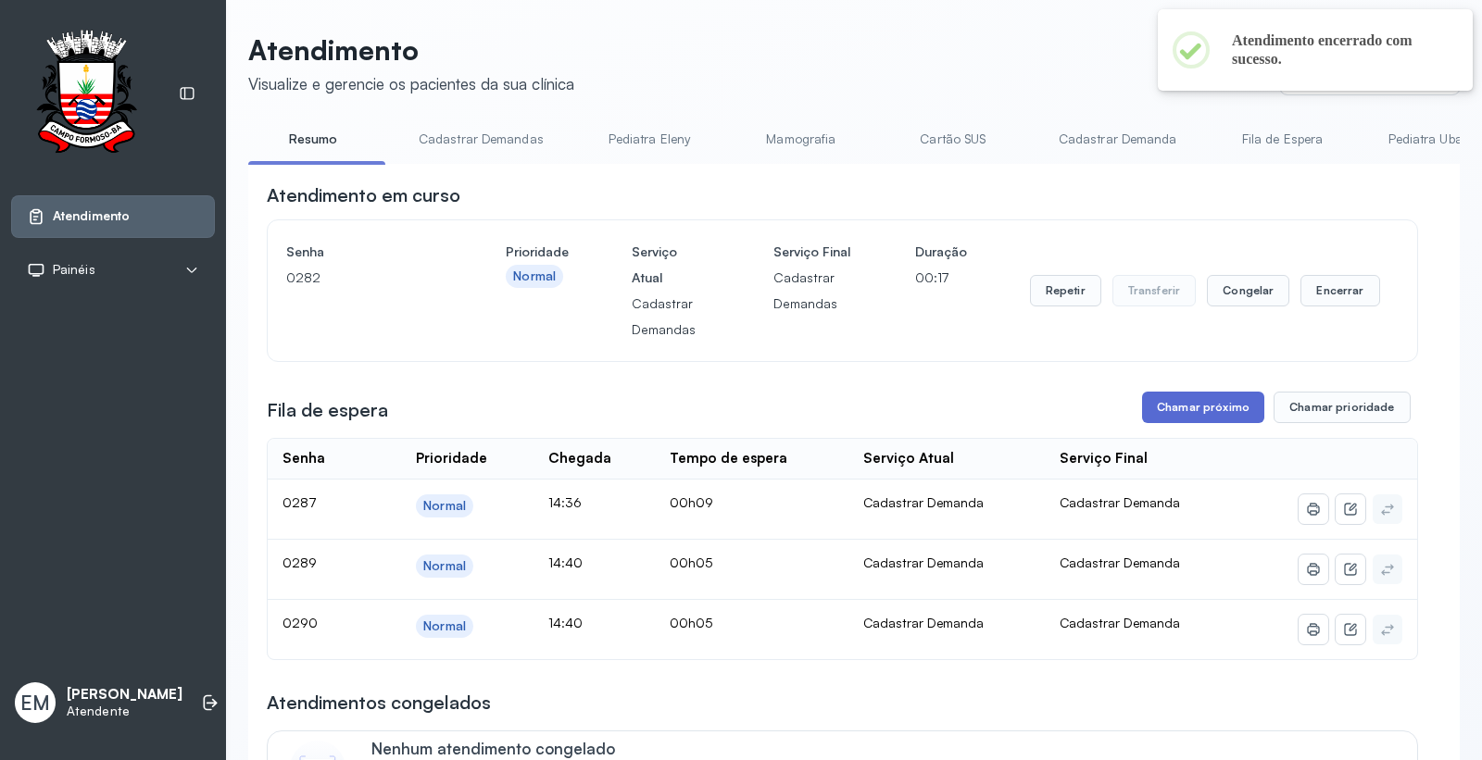
click at [1193, 422] on button "Chamar próximo" at bounding box center [1203, 407] width 122 height 31
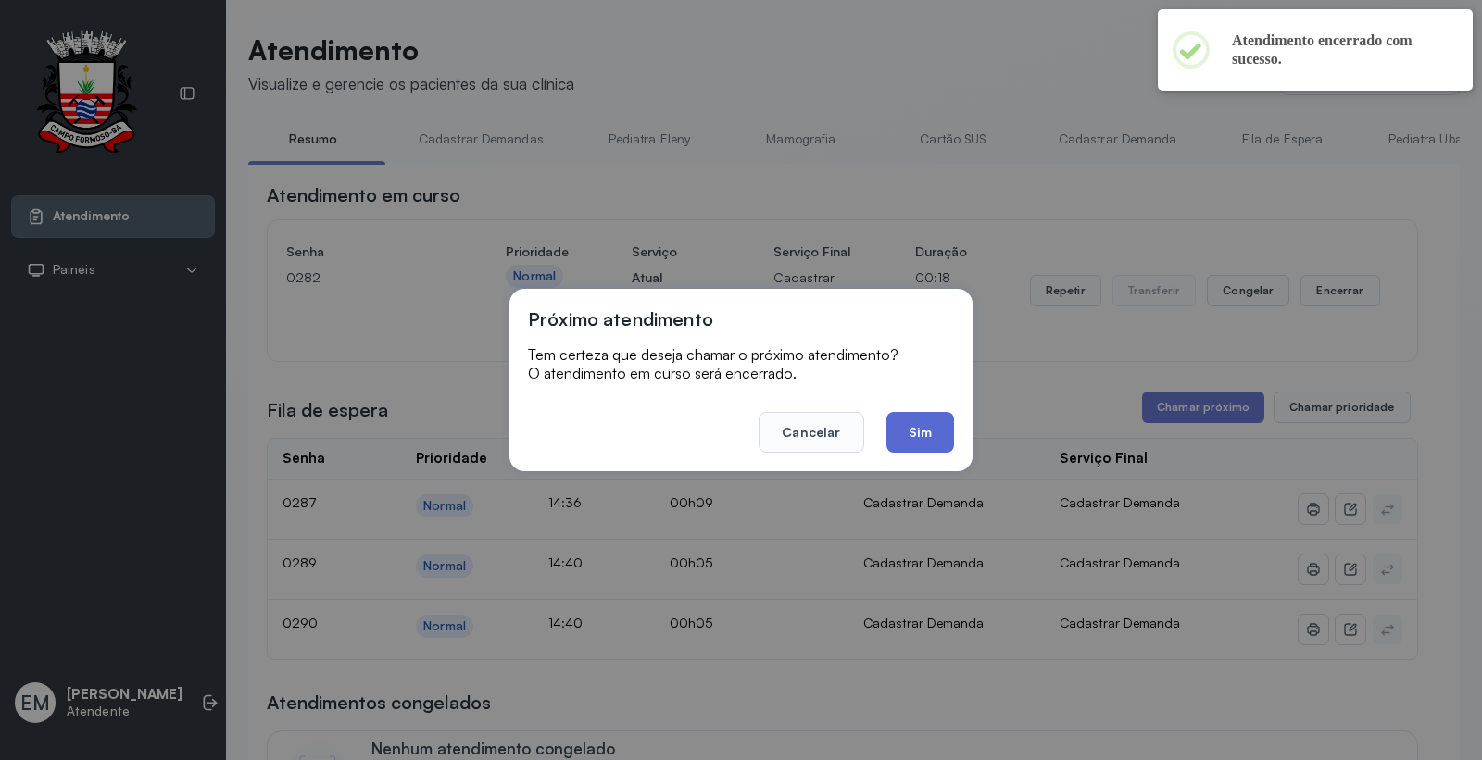
click at [910, 413] on button "Sim" at bounding box center [920, 432] width 68 height 41
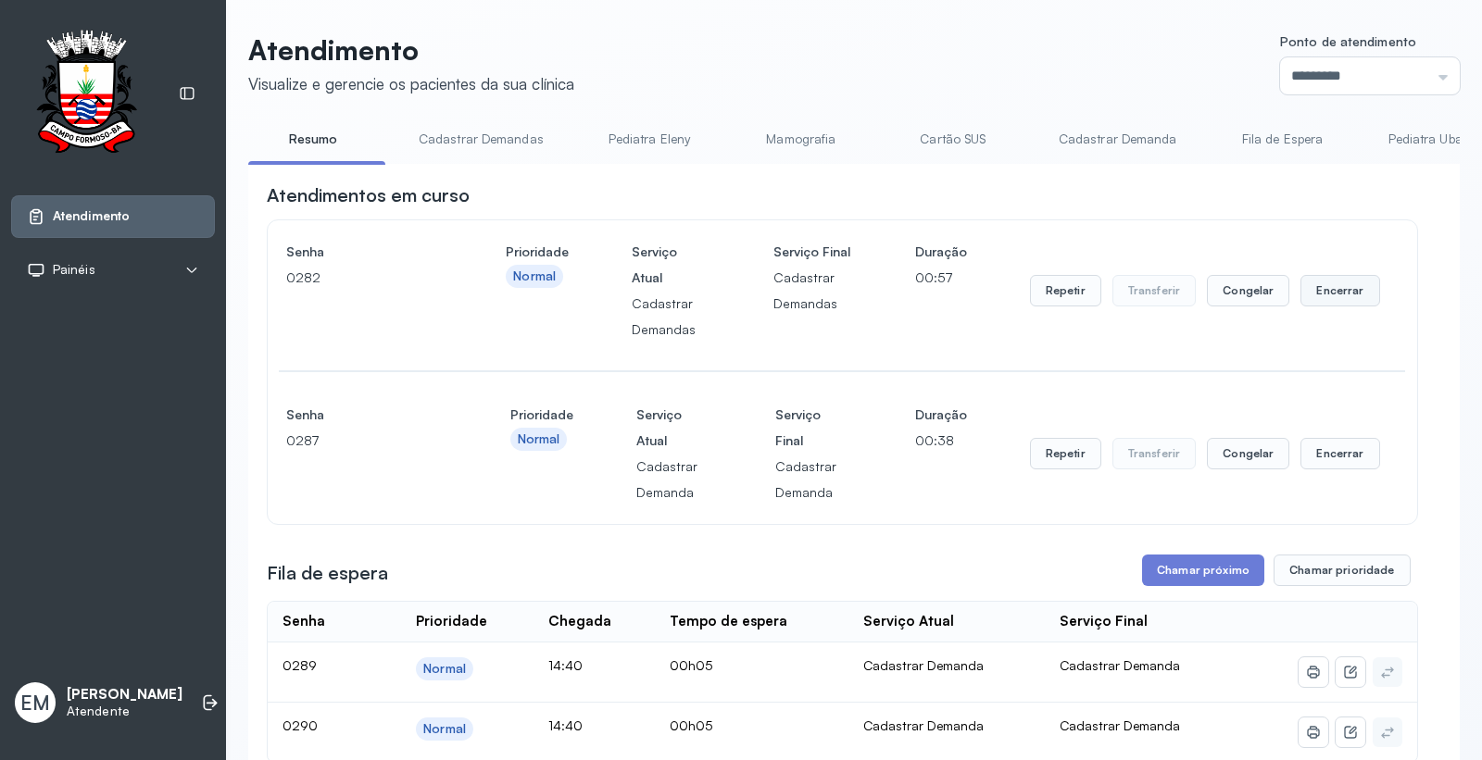
click at [1300, 290] on button "Encerrar" at bounding box center [1339, 290] width 79 height 31
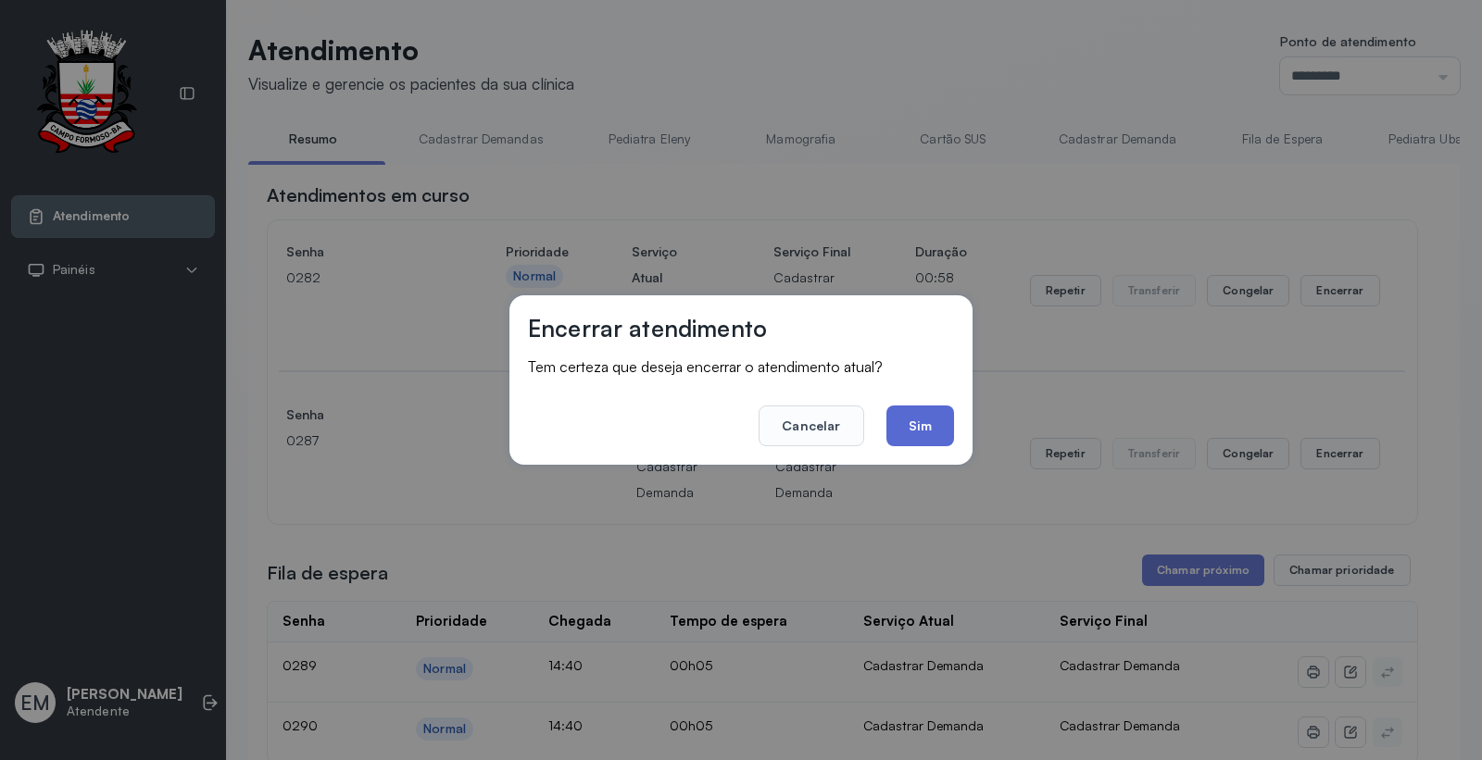
click at [927, 436] on button "Sim" at bounding box center [920, 426] width 68 height 41
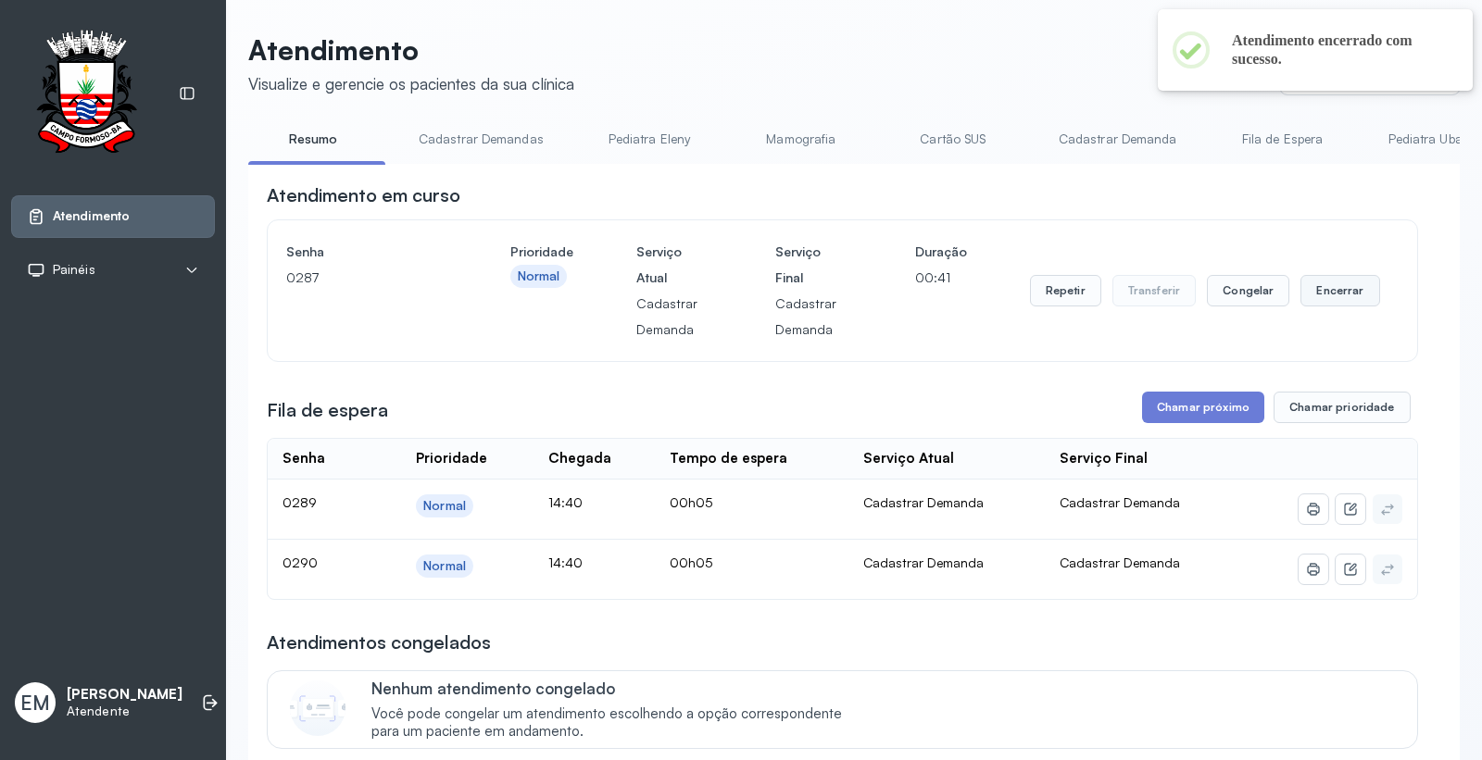
drag, startPoint x: 1353, startPoint y: 288, endPoint x: 1341, endPoint y: 290, distance: 12.2
click at [1341, 290] on button "Encerrar" at bounding box center [1339, 290] width 79 height 31
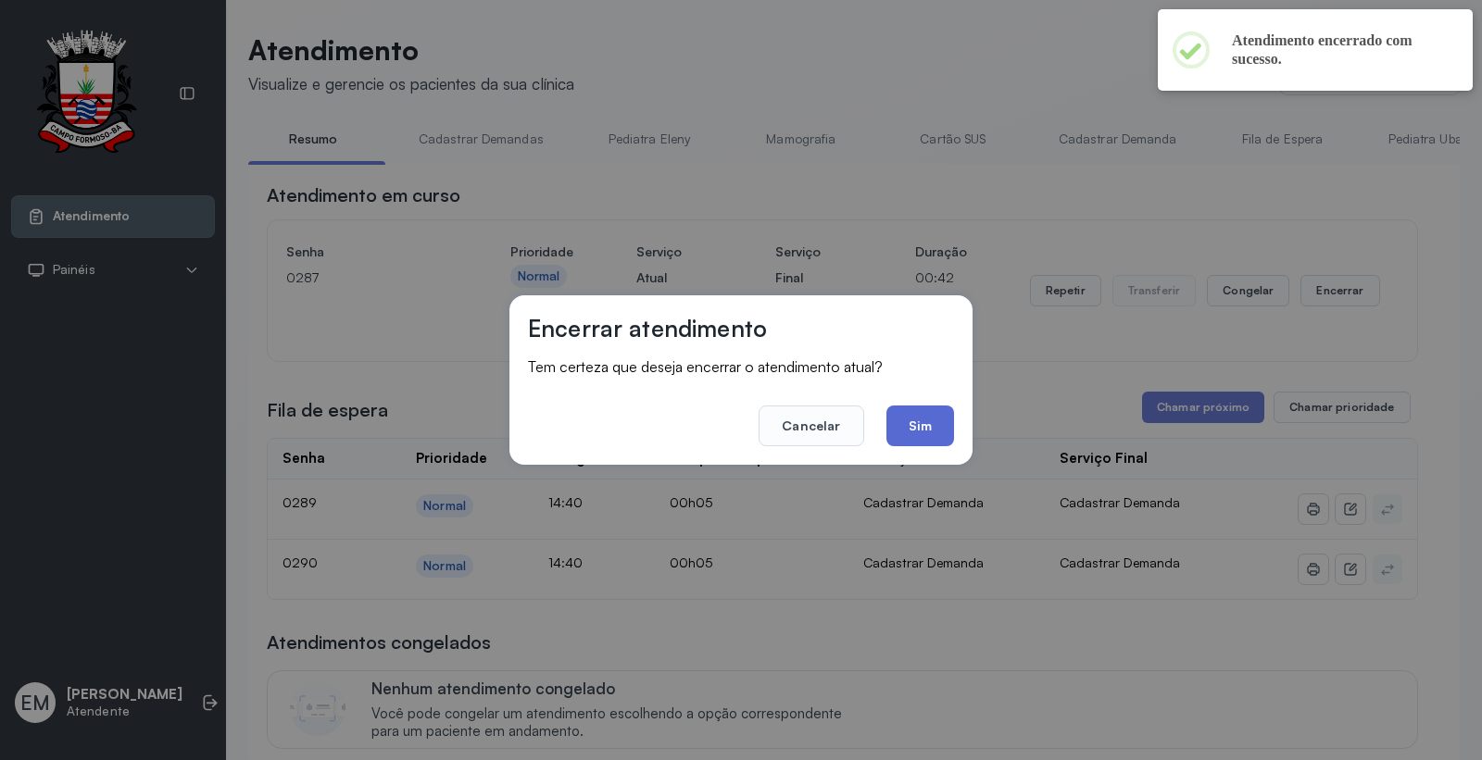
click at [940, 433] on button "Sim" at bounding box center [920, 426] width 68 height 41
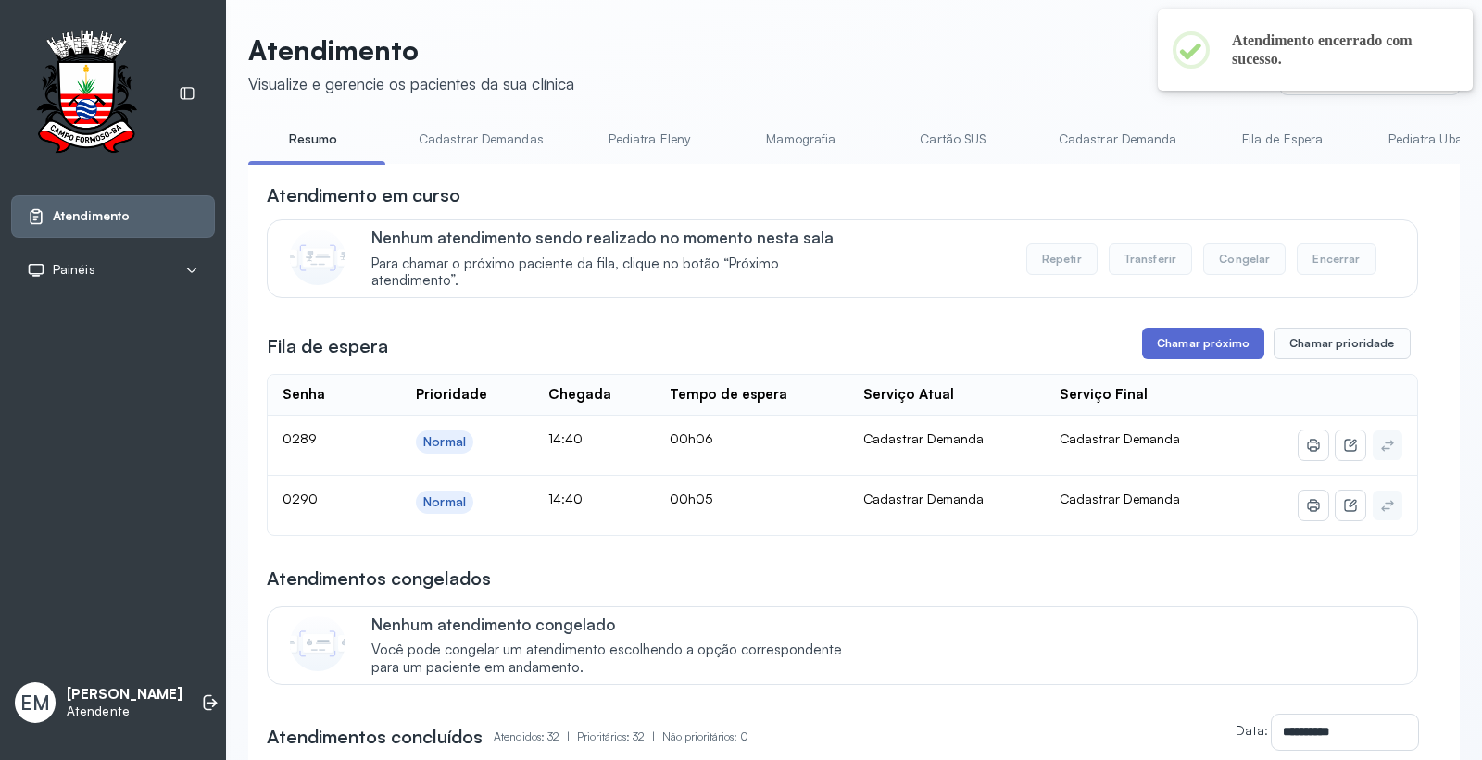
click at [1228, 353] on button "Chamar próximo" at bounding box center [1203, 343] width 122 height 31
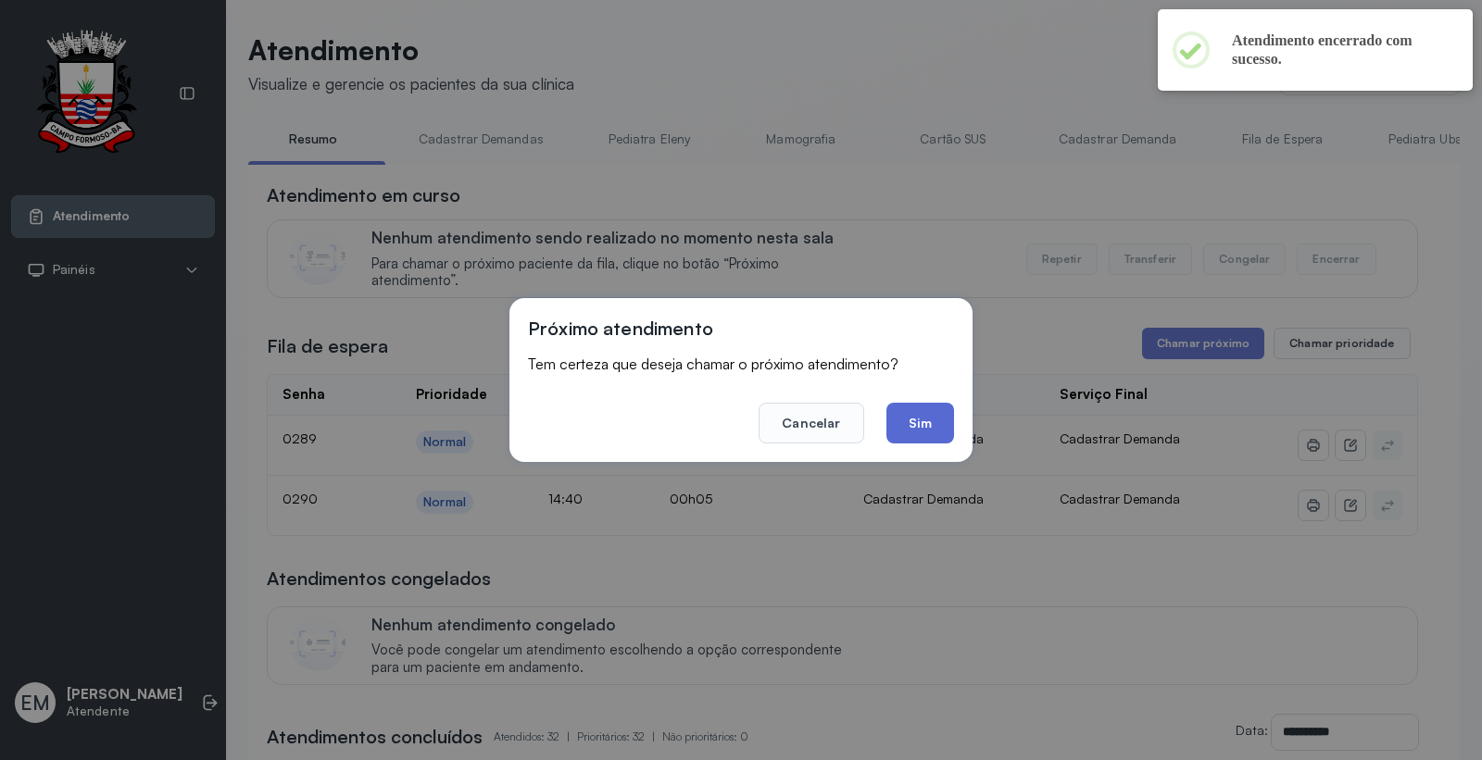
click at [926, 423] on button "Sim" at bounding box center [920, 423] width 68 height 41
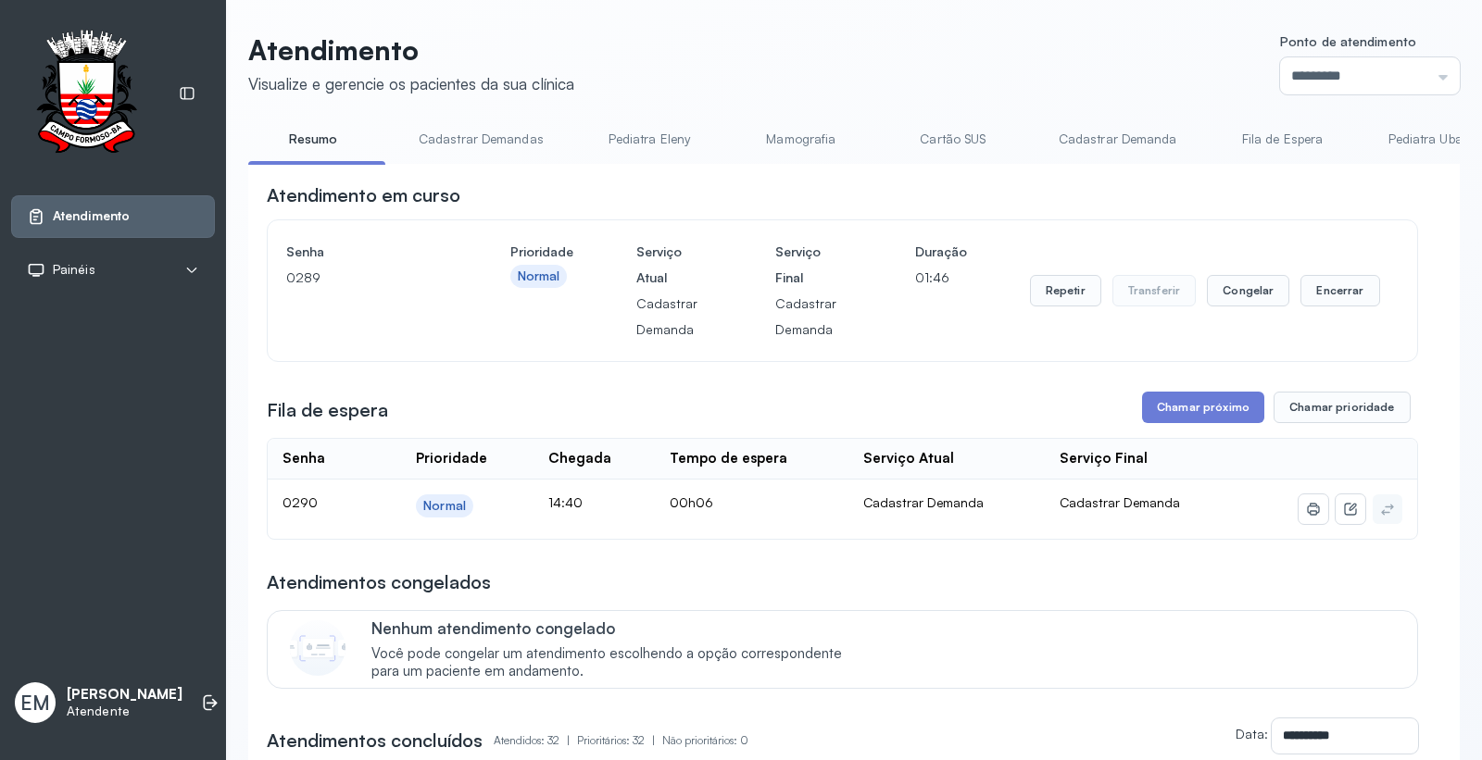
click at [1208, 405] on button "Chamar próximo" at bounding box center [1203, 407] width 122 height 31
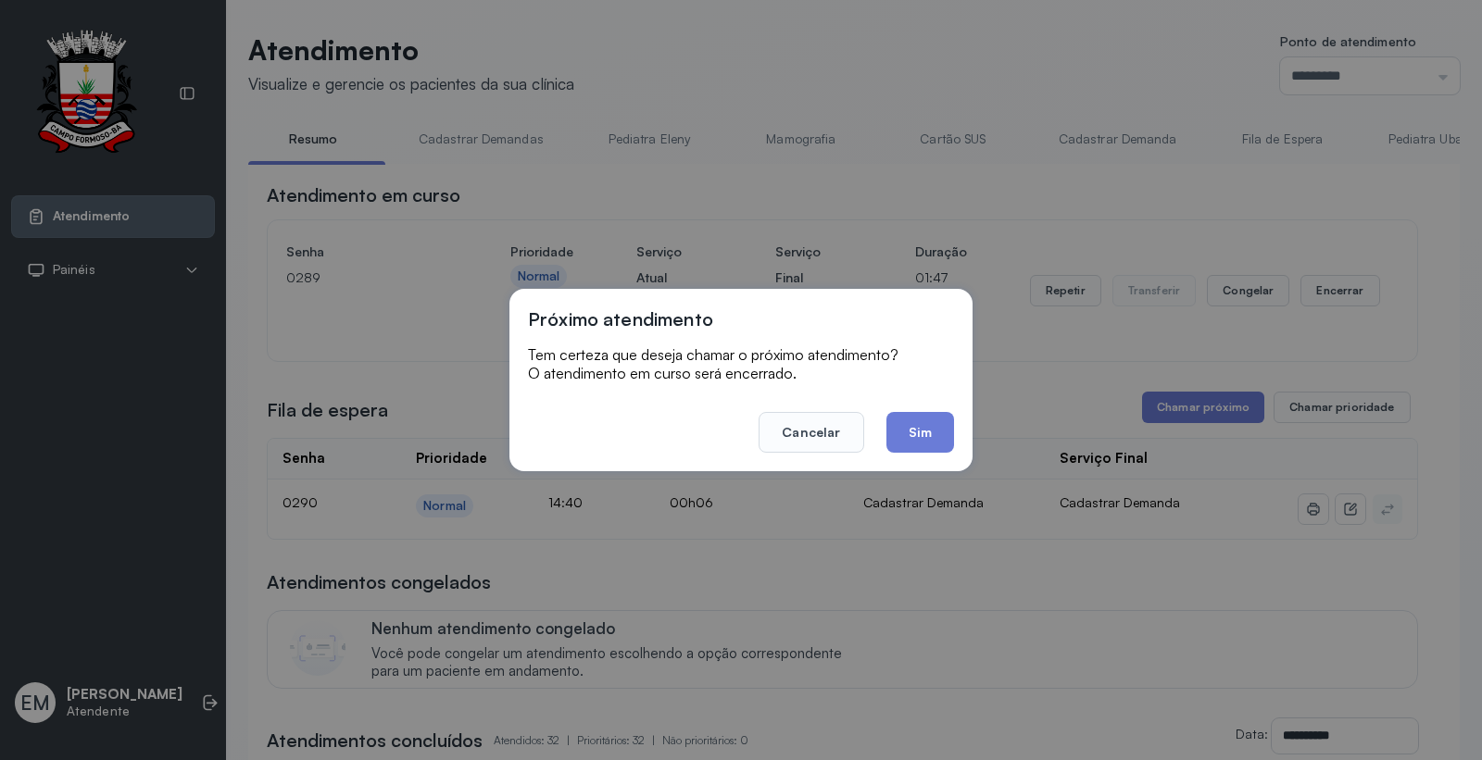
click at [928, 420] on button "Sim" at bounding box center [920, 432] width 68 height 41
